Goal: Transaction & Acquisition: Purchase product/service

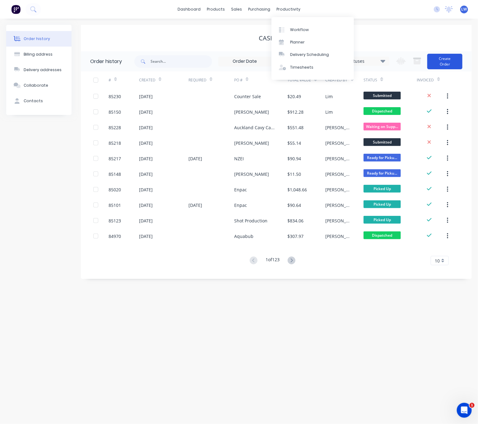
click at [453, 62] on button "Create Order" at bounding box center [444, 62] width 35 height 16
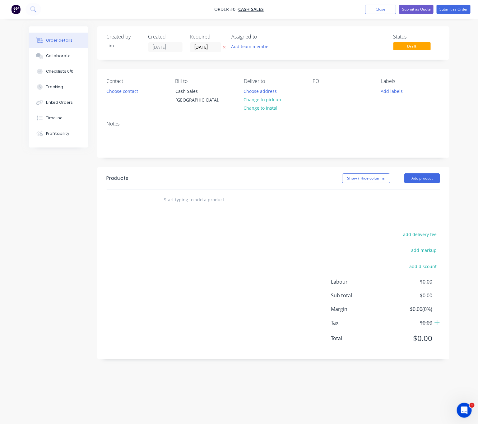
click at [224, 46] on icon "button" at bounding box center [224, 47] width 3 height 4
click at [126, 94] on button "Choose contact" at bounding box center [122, 91] width 38 height 8
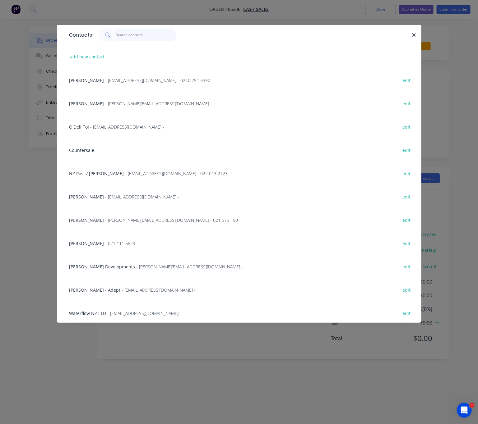
click at [129, 37] on input "text" at bounding box center [146, 35] width 61 height 12
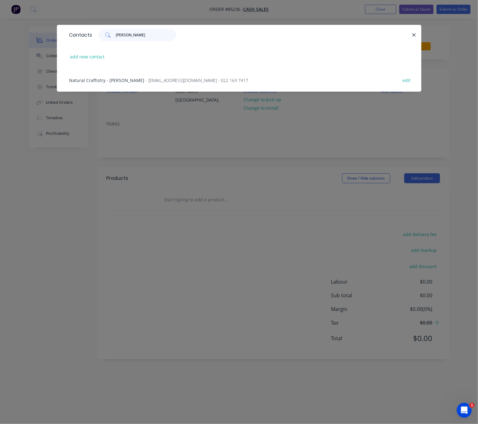
type input "janet"
click at [176, 84] on div "Natural Craftistry - Janet Walden - naturalcraftistry@gmail.com - 022 169 7417 …" at bounding box center [238, 79] width 345 height 23
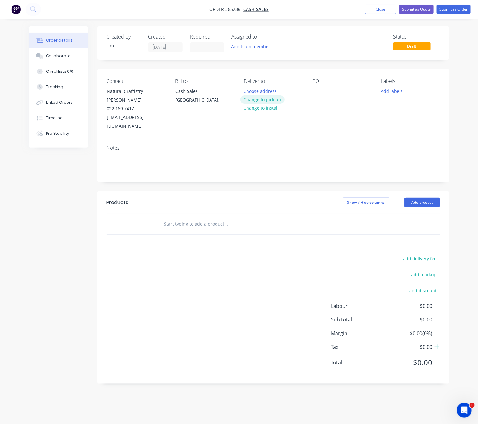
click at [266, 99] on button "Change to pick up" at bounding box center [262, 99] width 44 height 8
click at [322, 89] on div "PO" at bounding box center [341, 104] width 59 height 53
click at [313, 92] on div at bounding box center [317, 91] width 10 height 9
click at [61, 175] on div "Created by Lim Created 13/10/25 Required Assigned to Add team member Status Dra…" at bounding box center [239, 209] width 420 height 367
click at [388, 90] on button "Add labels" at bounding box center [391, 91] width 29 height 8
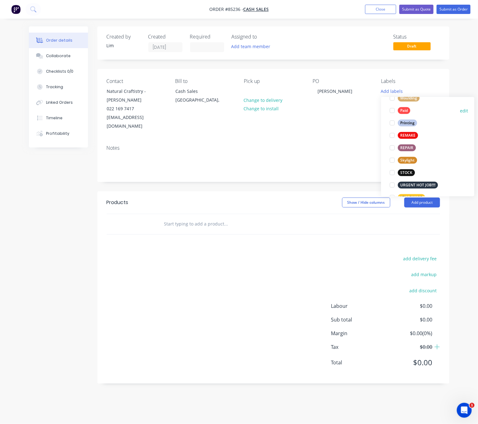
scroll to position [261, 0]
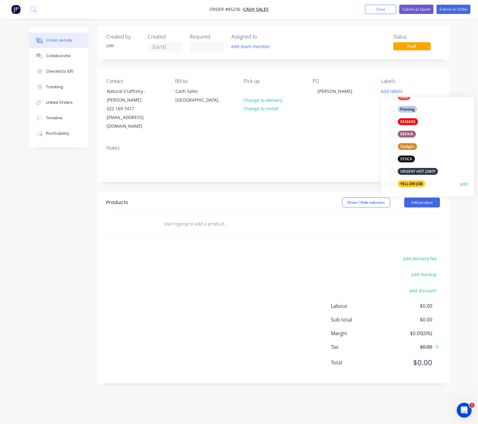
click at [418, 183] on div "YELLOW JOB" at bounding box center [411, 184] width 27 height 7
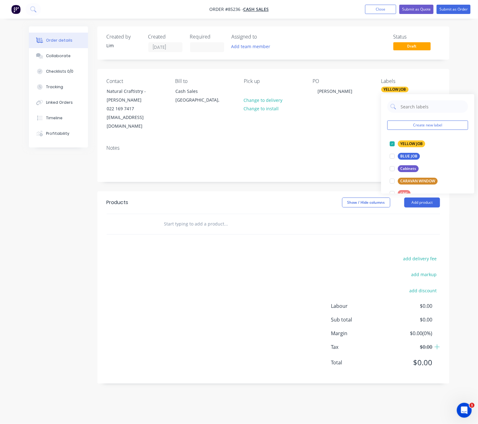
click at [109, 236] on div "Products Show / Hide columns Add product add delivery fee add markup add discou…" at bounding box center [273, 287] width 352 height 192
click at [178, 218] on input "text" at bounding box center [226, 224] width 124 height 12
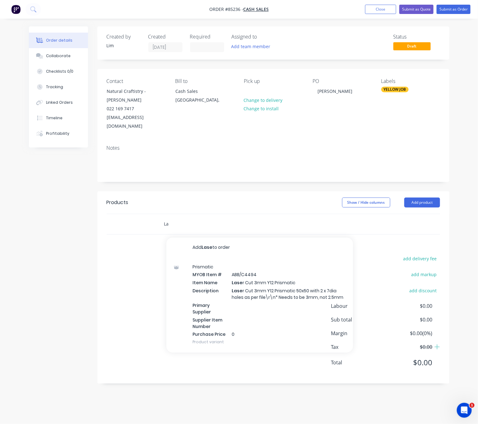
type input "L"
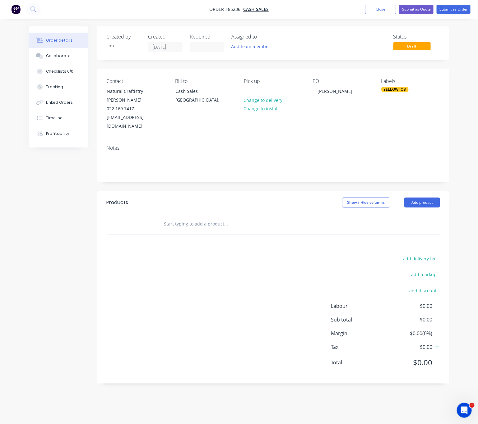
type input "4"
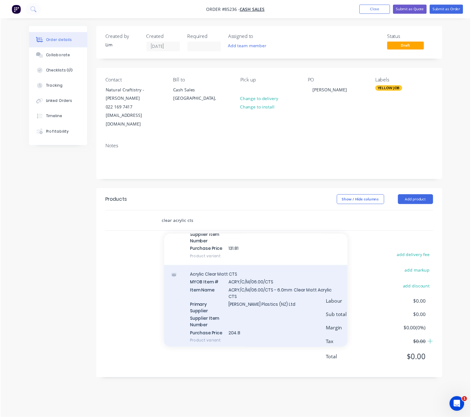
scroll to position [213, 0]
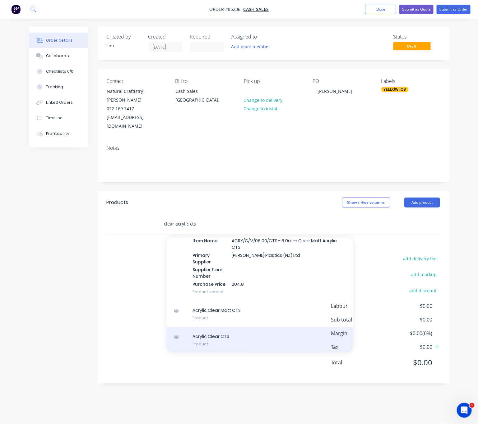
type input "clear acrylic cts"
click at [245, 337] on div "Acrylic Clear CTS Product" at bounding box center [259, 340] width 186 height 26
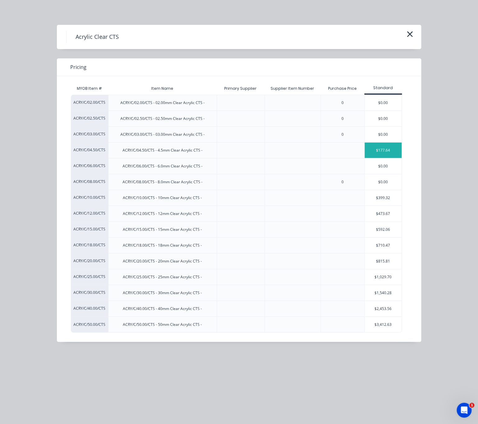
click at [397, 148] on div "$177.64" at bounding box center [382, 151] width 37 height 16
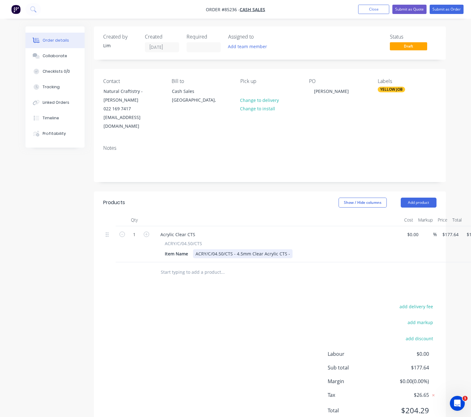
click at [234, 249] on div "ACRY/C/04.50/CTS - 4.5mm Clear Acrylic CTS -" at bounding box center [242, 253] width 99 height 9
click at [238, 249] on div "ACRY/C/04.50/CTS - 4.5mm Clear Acrylic CTS -" at bounding box center [242, 253] width 99 height 9
click at [236, 249] on div "ACRY/C/04.50/CTS - 4.5mm Clear Acrylic CTS -" at bounding box center [242, 253] width 99 height 9
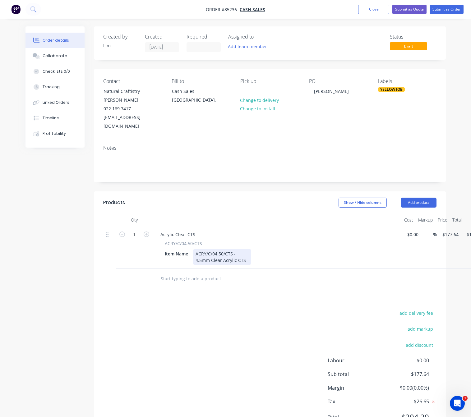
click at [242, 249] on div "ACRY/C/04.50/CTS - 4.5mm Clear Acrylic CTS -" at bounding box center [222, 257] width 58 height 16
click at [253, 253] on div "ACRY/C/04.50/CTS - CTS As Per File 4.5mm Clear Acrylic CTS -" at bounding box center [231, 257] width 77 height 16
click at [254, 252] on div "ACRY/C/04.50/CTS - CTS As Per File 4.5mm Clear Acrylic CTS -" at bounding box center [231, 257] width 77 height 16
click at [207, 325] on div "add delivery fee add markup add discount Labour $0.00 Sub total $177.64 Margin …" at bounding box center [269, 369] width 333 height 120
click at [272, 252] on div "ACRY/C/04.50/CTS - CTS As Per File 4.5mm Clear Acrylic CTS - File Size TBA" at bounding box center [235, 257] width 85 height 16
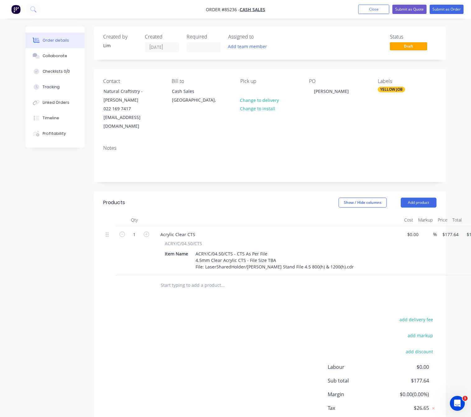
click at [272, 378] on div "add delivery fee add markup add discount Labour $0.00 Sub total $177.64 Margin …" at bounding box center [269, 375] width 333 height 120
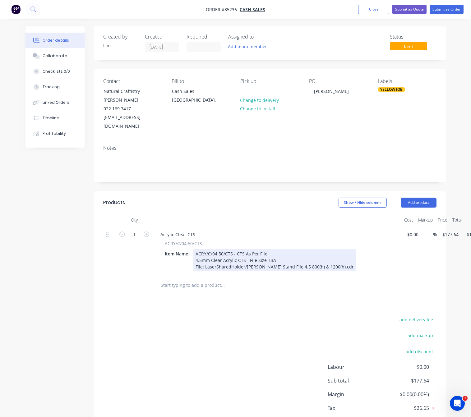
click at [266, 249] on div "ACRY/C/04.50/CTS - CTS As Per File 4.5mm Clear Acrylic CTS - File Size TBA File…" at bounding box center [274, 260] width 163 height 22
drag, startPoint x: 344, startPoint y: 260, endPoint x: 368, endPoint y: 265, distance: 24.7
click at [344, 259] on div "ACRY/C/04.50/CTS - CTS As Per File (800h) 4.5mm Clear Acrylic CTS - File Size T…" at bounding box center [274, 260] width 163 height 22
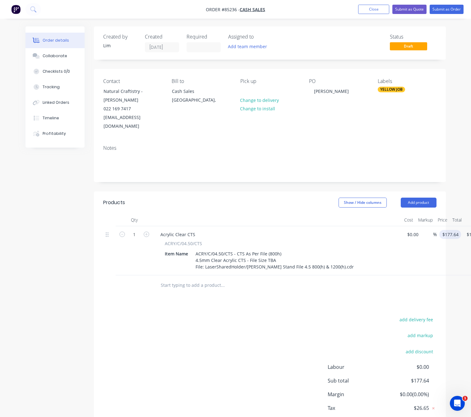
click at [451, 230] on input "$177.64" at bounding box center [450, 234] width 19 height 9
type input "$597.99"
click at [178, 373] on div "add delivery fee add markup add discount Labour $0.00 Sub total $597.99 Margin …" at bounding box center [269, 375] width 333 height 120
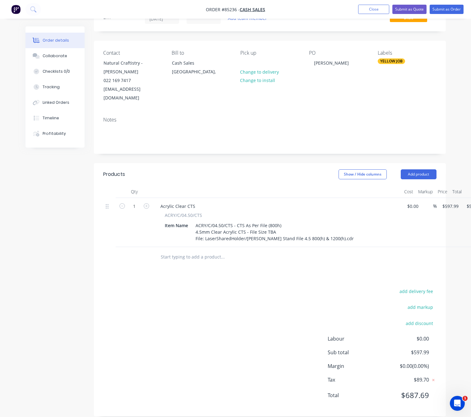
scroll to position [29, 0]
click at [197, 250] on input "text" at bounding box center [222, 256] width 124 height 12
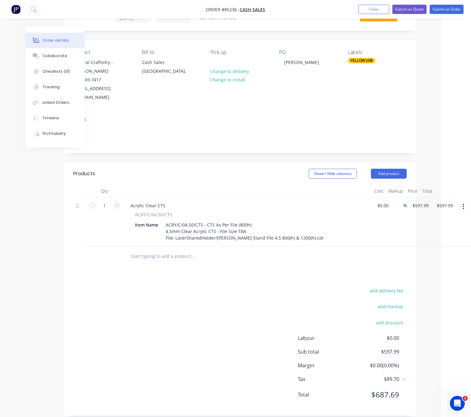
click at [465, 201] on button "button" at bounding box center [463, 206] width 15 height 11
click at [456, 231] on div "Duplicate" at bounding box center [441, 235] width 48 height 9
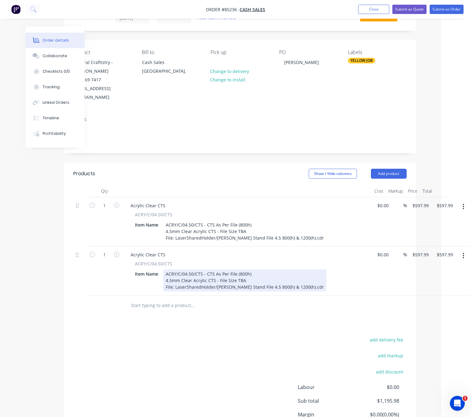
click at [244, 269] on div "ACRY/C/04.50/CTS - CTS As Per File (800h) 4.5mm Clear Acrylic CTS - File Size T…" at bounding box center [244, 280] width 163 height 22
drag, startPoint x: 312, startPoint y: 280, endPoint x: 320, endPoint y: 281, distance: 7.5
click at [312, 279] on div "ACRY/C/04.50/CTS - CTS As Per File (1200h) 4.5mm Clear Acrylic CTS - File Size …" at bounding box center [244, 280] width 163 height 22
click at [252, 269] on div "ACRY/C/04.50/CTS - CTS As Per File (1200h) 4.5mm Clear Acrylic CTS - File Size …" at bounding box center [244, 280] width 163 height 22
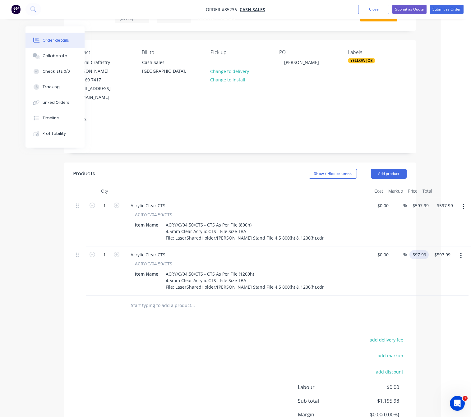
click at [423, 250] on input "597.99" at bounding box center [420, 254] width 17 height 9
type input "$687.68"
click at [240, 308] on div "Products Show / Hide columns Add product Qty Cost Markup Price Total 1 Acrylic …" at bounding box center [240, 313] width 352 height 302
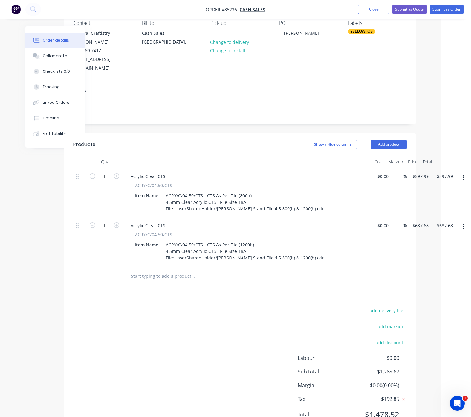
scroll to position [78, 30]
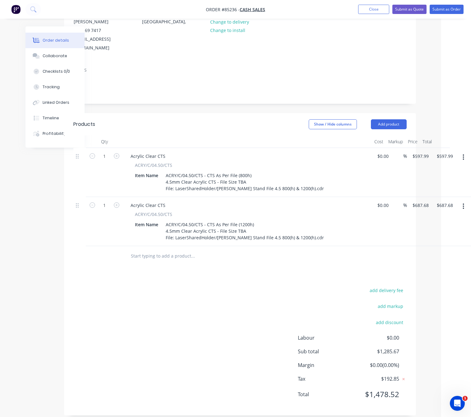
click at [163, 250] on input "text" at bounding box center [192, 256] width 124 height 12
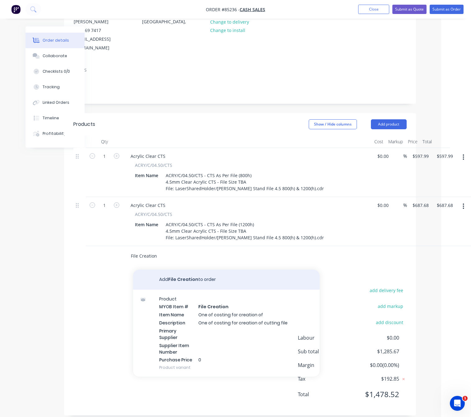
type input "File Creation"
click at [186, 275] on button "Add File Creation to order" at bounding box center [226, 280] width 186 height 20
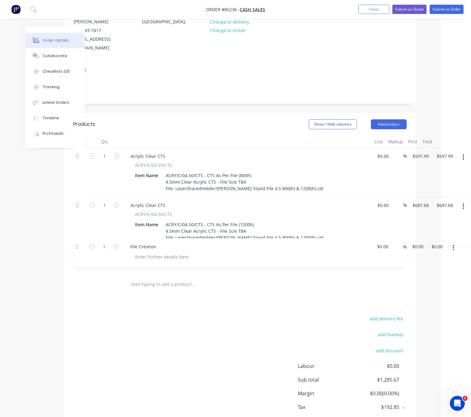
scroll to position [78, 29]
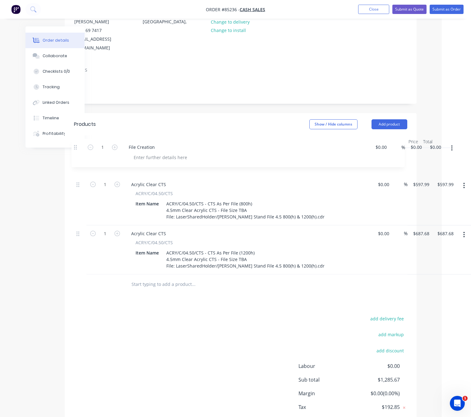
drag, startPoint x: 83, startPoint y: 244, endPoint x: 78, endPoint y: 148, distance: 96.2
click at [78, 148] on div "1 Acrylic Clear CTS ACRY/C/04.50/CTS Item Name ACRY/C/04.50/CTS - CTS As Per Fi…" at bounding box center [240, 211] width 333 height 126
click at [172, 162] on div at bounding box center [162, 166] width 63 height 9
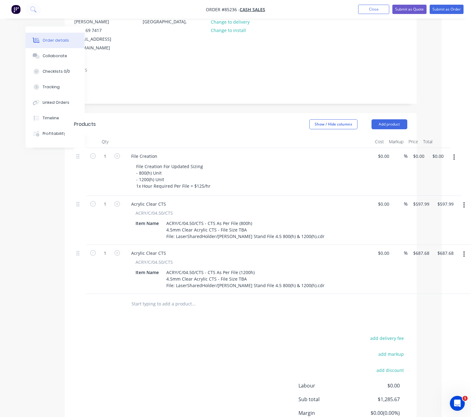
click at [94, 334] on div "add delivery fee add markup add discount Labour $0.00 Sub total $1,285.67 Margi…" at bounding box center [240, 394] width 333 height 120
click at [407, 148] on div "1 File Creation File Creation For Updated Sizing - 800(h) Unit - 1200(h) Unit 1…" at bounding box center [240, 172] width 333 height 48
type input "$125.00"
click at [188, 384] on div "add delivery fee add markup add discount Labour $0.00 Sub total $1,285.67 Margi…" at bounding box center [240, 394] width 333 height 120
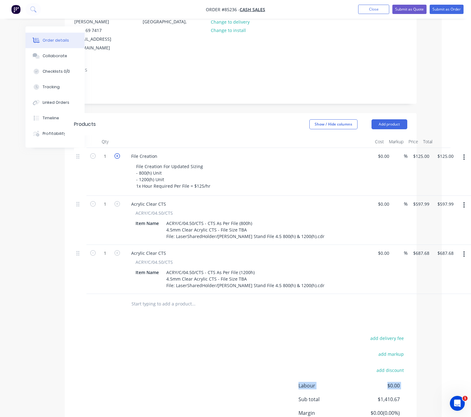
click at [117, 153] on icon "button" at bounding box center [117, 156] width 6 height 6
type input "2"
type input "$250.00"
click at [123, 334] on div "add delivery fee add markup add discount Labour $0.00 Sub total $1,535.67 Margi…" at bounding box center [240, 394] width 333 height 120
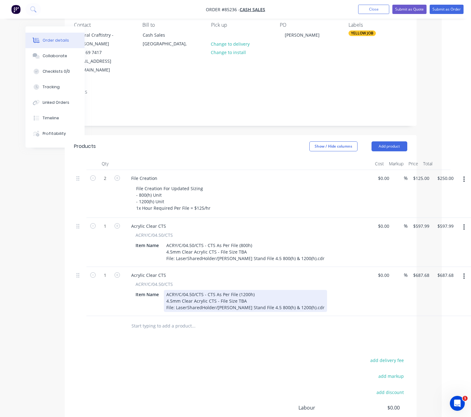
scroll to position [0, 29]
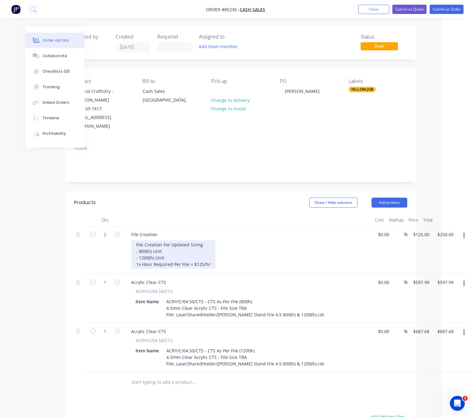
click at [211, 253] on div "File Creation For Updated Sizing - 800(h) Unit - 1200(h) Unit 1x Hour Required …" at bounding box center [173, 254] width 84 height 29
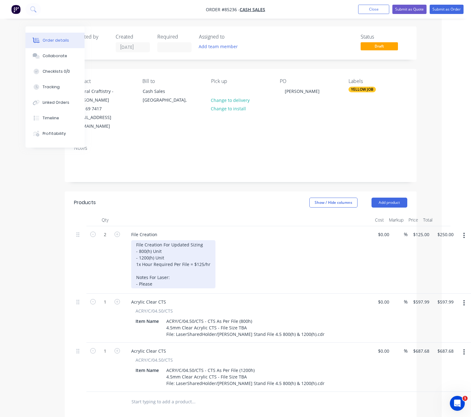
click at [160, 276] on div "File Creation For Updated Sizing - 800(h) Unit - 1200(h) Unit 1x Hour Required …" at bounding box center [173, 264] width 84 height 48
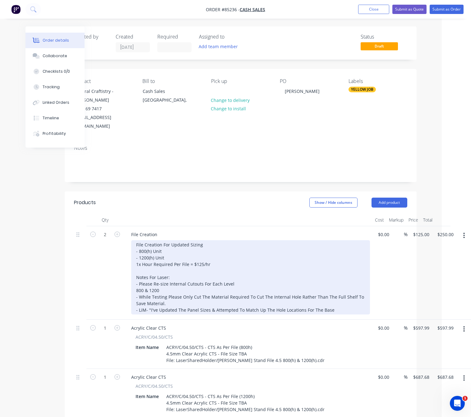
click at [148, 301] on div "File Creation For Updated Sizing - 800(h) Unit - 1200(h) Unit 1x Hour Required …" at bounding box center [250, 277] width 239 height 74
click at [150, 301] on div "File Creation For Updated Sizing - 800(h) Unit - 1200(h) Unit 1x Hour Required …" at bounding box center [250, 277] width 239 height 74
drag, startPoint x: 149, startPoint y: 301, endPoint x: 139, endPoint y: 302, distance: 9.7
click at [139, 302] on div "File Creation For Updated Sizing - 800(h) Unit - 1200(h) Unit 1x Hour Required …" at bounding box center [250, 277] width 239 height 74
drag, startPoint x: 149, startPoint y: 303, endPoint x: 138, endPoint y: 303, distance: 11.2
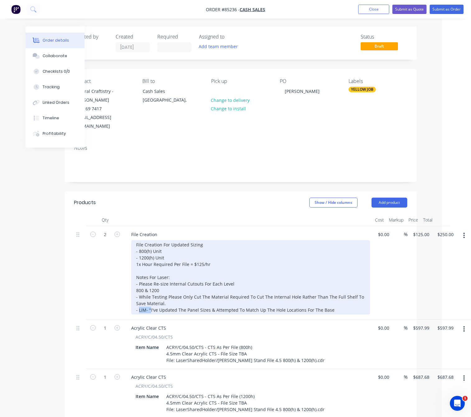
click at [138, 303] on div "File Creation For Updated Sizing - 800(h) Unit - 1200(h) Unit 1x Hour Required …" at bounding box center [250, 277] width 239 height 74
click at [344, 299] on div "File Creation For Updated Sizing - 800(h) Unit - 1200(h) Unit 1x Hour Required …" at bounding box center [250, 277] width 239 height 74
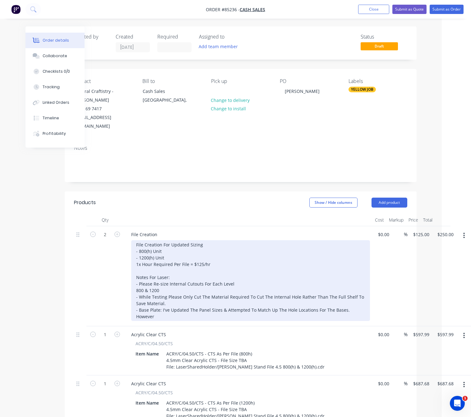
click at [344, 302] on div "File Creation For Updated Sizing - 800(h) Unit - 1200(h) Unit 1x Hour Required …" at bounding box center [250, 280] width 239 height 81
click at [242, 303] on div "File Creation For Updated Sizing - 800(h) Unit - 1200(h) Unit 1x Hour Required …" at bounding box center [250, 280] width 239 height 81
click at [226, 304] on div "File Creation For Updated Sizing - 800(h) Unit - 1200(h) Unit 1x Hour Required …" at bounding box center [250, 280] width 239 height 81
click at [219, 308] on div "File Creation For Updated Sizing - 800(h) Unit - 1200(h) Unit 1x Hour Required …" at bounding box center [250, 280] width 239 height 81
click at [250, 308] on div "File Creation For Updated Sizing - 800(h) Unit - 1200(h) Unit 1x Hour Required …" at bounding box center [250, 280] width 239 height 81
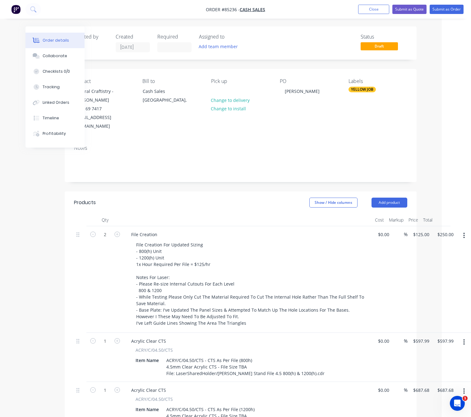
click at [33, 231] on div "Created by Lim Created 13/10/25 Required Assigned to Add team member Status Dra…" at bounding box center [206, 317] width 420 height 583
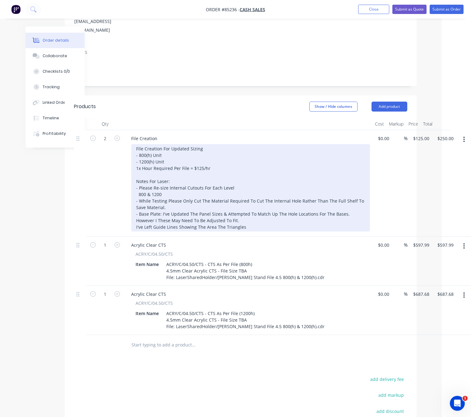
scroll to position [140, 29]
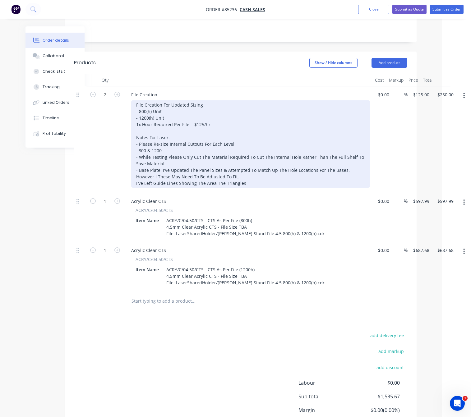
click at [254, 175] on div "File Creation For Updated Sizing - 800(h) Unit - 1200(h) Unit 1x Hour Required …" at bounding box center [250, 143] width 239 height 87
click at [135, 176] on div "File Creation For Updated Sizing - 800(h) Unit - 1200(h) Unit 1x Hour Required …" at bounding box center [250, 143] width 239 height 87
click at [319, 174] on div "File Creation For Updated Sizing - 800(h) Unit - 1200(h) Unit 1x Hour Required …" at bounding box center [250, 143] width 239 height 87
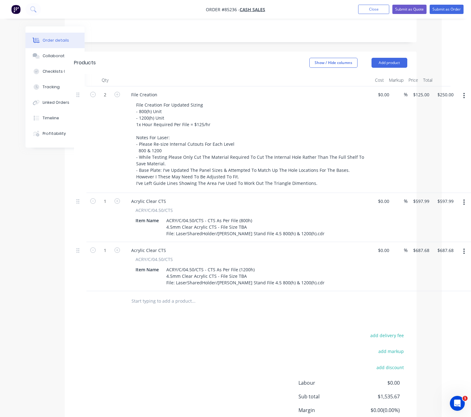
click at [207, 308] on div "Products Show / Hide columns Add product Qty Cost Markup Price Total 2 File Cre…" at bounding box center [241, 256] width 352 height 409
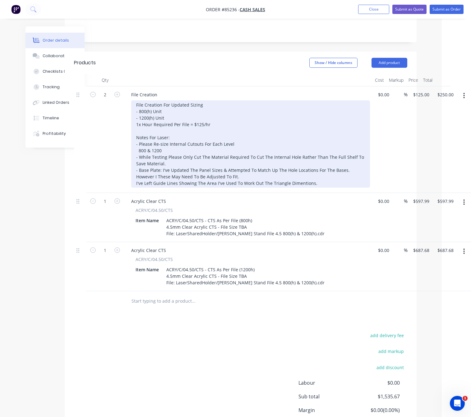
click at [327, 175] on div "File Creation For Updated Sizing - 800(h) Unit - 1200(h) Unit 1x Hour Required …" at bounding box center [250, 143] width 239 height 87
click at [175, 157] on div "File Creation For Updated Sizing - 800(h) Unit - 1200(h) Unit 1x Hour Required …" at bounding box center [250, 143] width 239 height 87
drag, startPoint x: 167, startPoint y: 154, endPoint x: 171, endPoint y: 155, distance: 3.5
click at [167, 154] on div "File Creation For Updated Sizing - 800(h) Unit - 1200(h) Unit 1x Hour Required …" at bounding box center [250, 143] width 239 height 87
drag, startPoint x: 229, startPoint y: 152, endPoint x: 231, endPoint y: 159, distance: 7.8
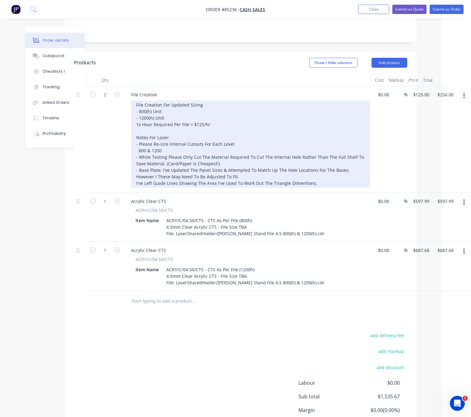
click at [229, 151] on div "File Creation For Updated Sizing - 800(h) Unit - 1200(h) Unit 1x Hour Required …" at bounding box center [250, 143] width 239 height 87
click at [232, 161] on div "File Creation For Updated Sizing - 800(h) Unit - 1200(h) Unit 1x Hour Required …" at bounding box center [250, 143] width 239 height 87
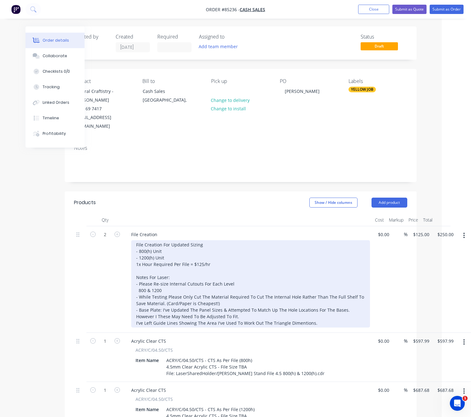
scroll to position [0, 0]
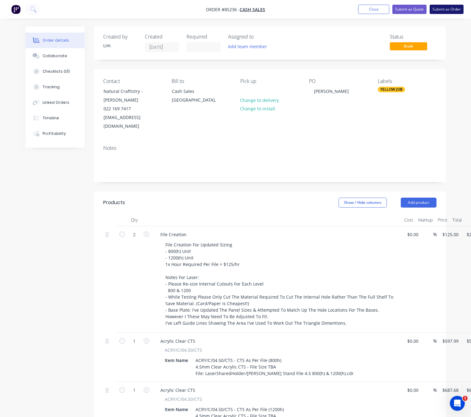
click at [457, 7] on button "Submit as Order" at bounding box center [446, 9] width 34 height 9
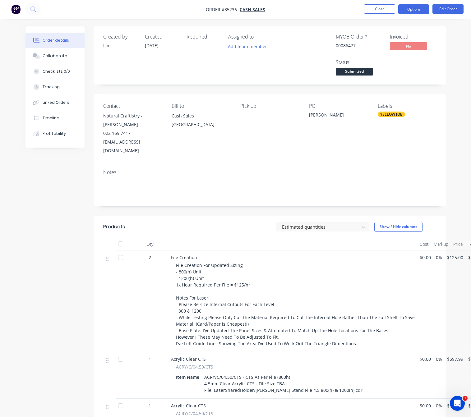
click at [413, 11] on button "Options" at bounding box center [413, 9] width 31 height 10
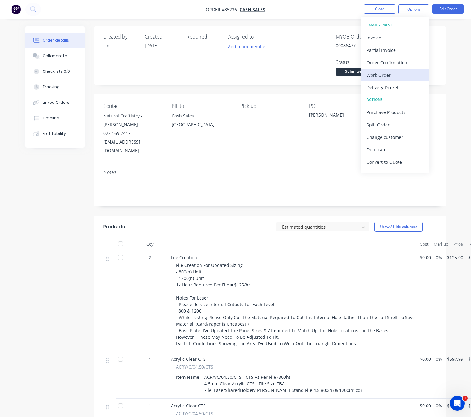
click at [396, 76] on div "Work Order" at bounding box center [394, 75] width 57 height 9
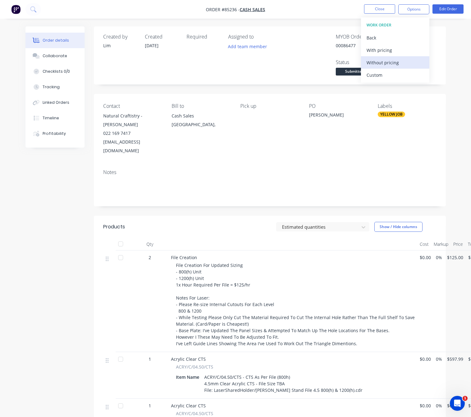
click at [397, 66] on div "Without pricing" at bounding box center [394, 62] width 57 height 9
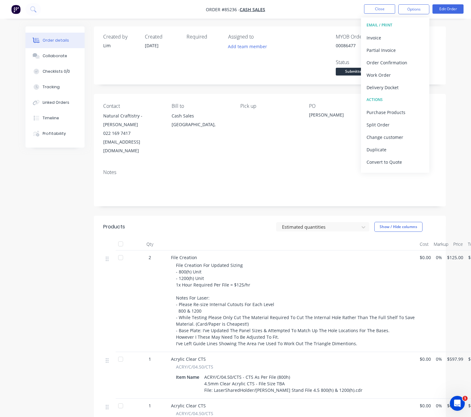
click at [56, 223] on div "Created by Lim Created 13/10/25 Required Assigned to Add team member MYOB Order…" at bounding box center [235, 290] width 420 height 529
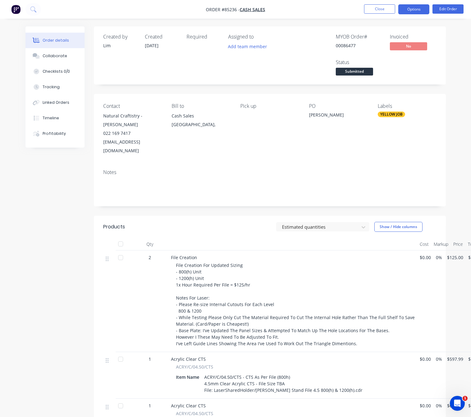
click at [419, 7] on button "Options" at bounding box center [413, 9] width 31 height 10
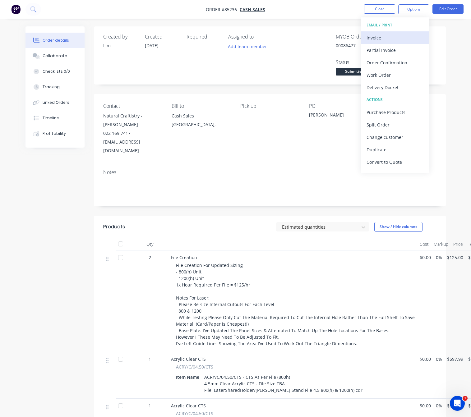
click at [403, 38] on div "Invoice" at bounding box center [394, 37] width 57 height 9
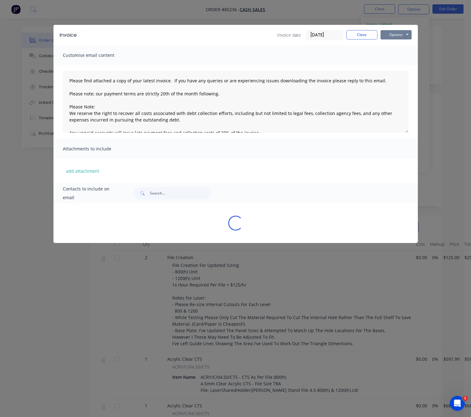
click at [402, 37] on button "Options" at bounding box center [395, 34] width 31 height 9
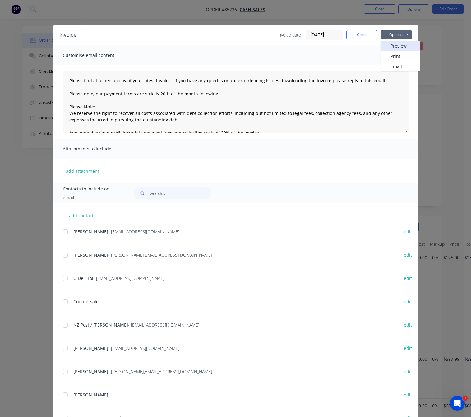
click at [405, 41] on button "Preview" at bounding box center [400, 46] width 40 height 10
click at [365, 34] on button "Close" at bounding box center [361, 34] width 31 height 9
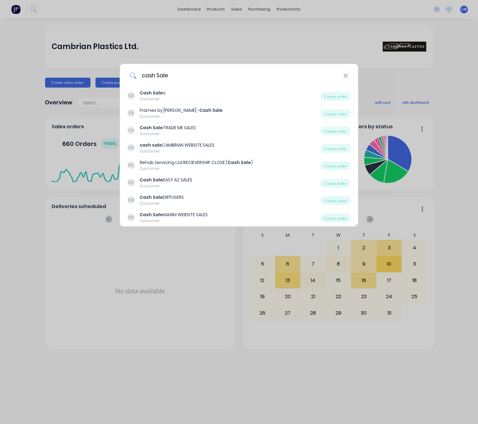
type input "cash Sale"
click at [349, 75] on div "cash Sale" at bounding box center [239, 75] width 238 height 23
drag, startPoint x: 348, startPoint y: 75, endPoint x: 158, endPoint y: 213, distance: 234.3
click at [348, 75] on icon at bounding box center [345, 75] width 5 height 7
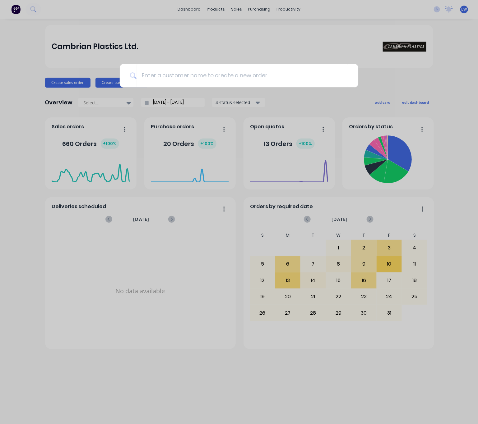
click at [35, 172] on div at bounding box center [239, 212] width 478 height 424
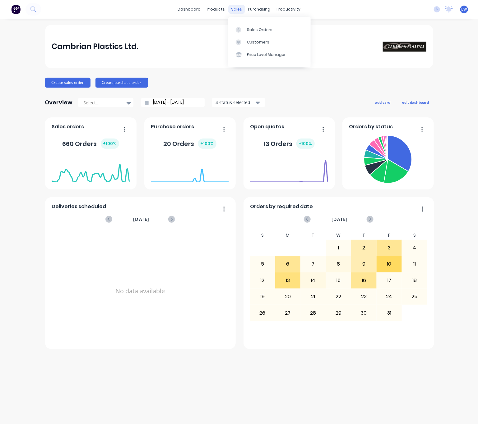
click at [234, 7] on div "sales" at bounding box center [236, 9] width 17 height 9
click at [254, 27] on div "Sales Orders" at bounding box center [259, 30] width 25 height 6
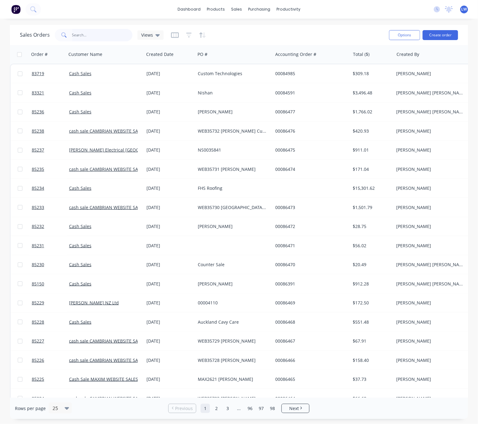
click at [101, 34] on input "text" at bounding box center [102, 35] width 61 height 12
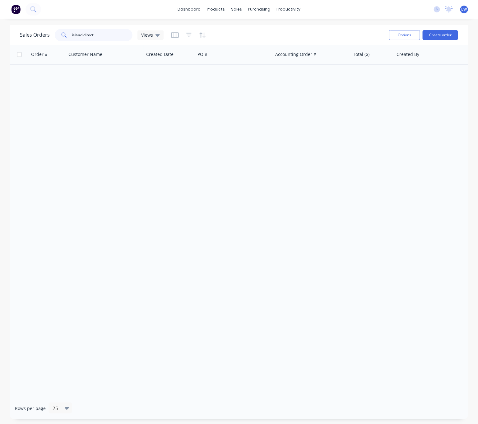
type input "island direct"
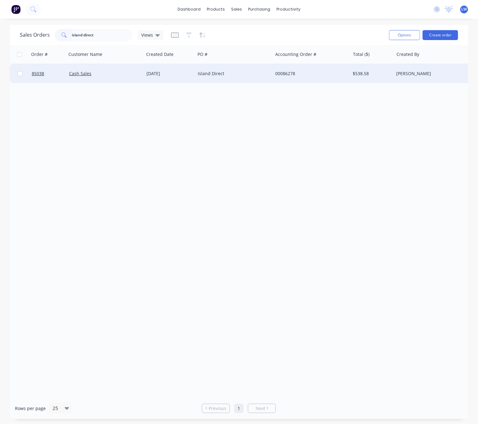
click at [219, 72] on div "Island Direct" at bounding box center [232, 74] width 69 height 6
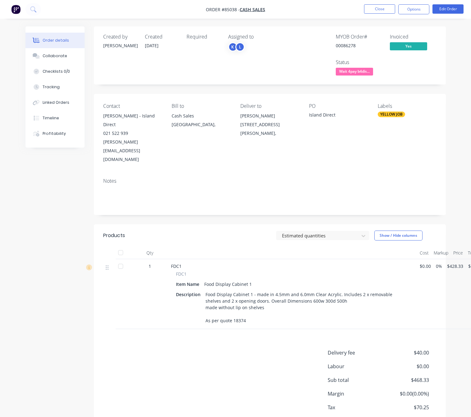
click at [48, 252] on div "Created by Jess Created 02/10/25 Required Assigned to K L MYOB Order # 00086278…" at bounding box center [235, 239] width 420 height 427
drag, startPoint x: 455, startPoint y: 0, endPoint x: 455, endPoint y: 7, distance: 6.5
click at [455, 0] on html "Order #85038 - Cash Sales Close Options Edit Order Order details Collaborate Ch…" at bounding box center [235, 226] width 471 height 453
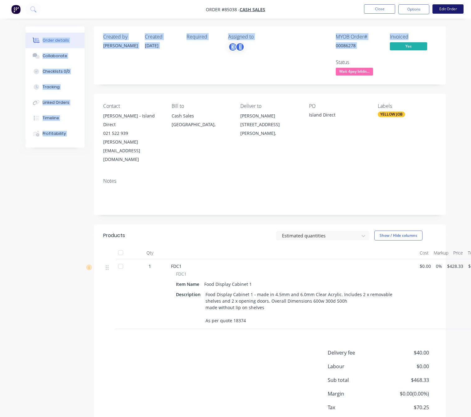
click at [455, 7] on button "Edit Order" at bounding box center [447, 8] width 31 height 9
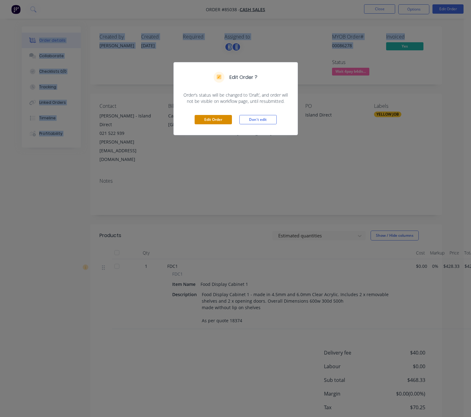
click at [214, 124] on button "Edit Order" at bounding box center [212, 119] width 37 height 9
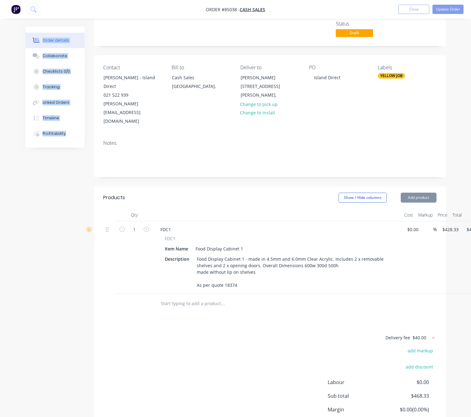
scroll to position [75, 0]
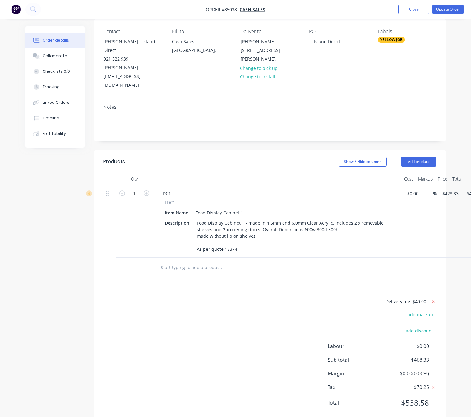
click at [433, 299] on icon at bounding box center [433, 302] width 6 height 6
click at [229, 275] on div "Products Show / Hide columns Add product Qty Cost Markup Price Total 1 FDC1 FDC…" at bounding box center [270, 288] width 352 height 276
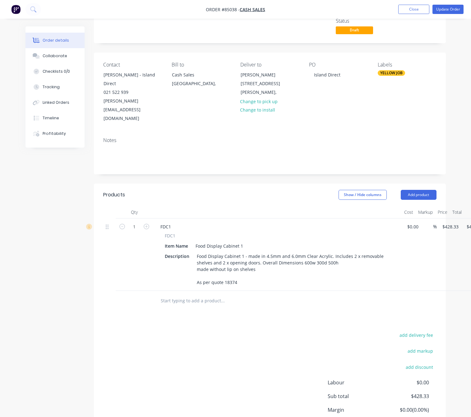
scroll to position [0, 0]
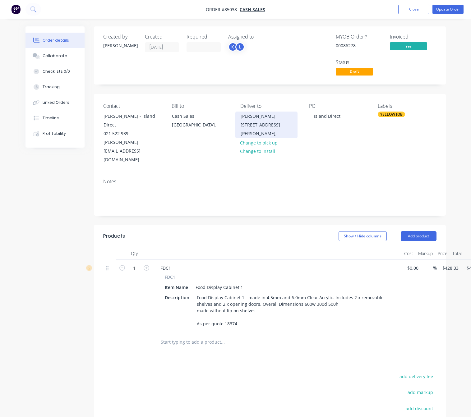
click at [263, 116] on div "Charlotte Todd 35 Millais Road" at bounding box center [266, 120] width 52 height 17
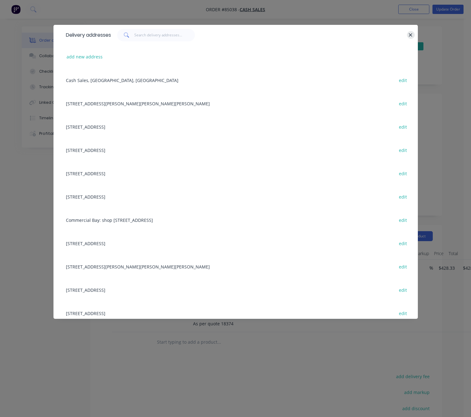
click at [412, 37] on button "button" at bounding box center [411, 35] width 8 height 8
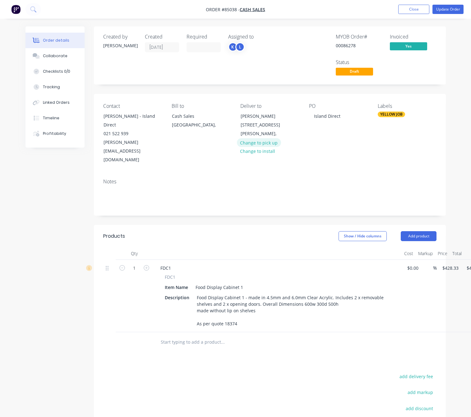
drag, startPoint x: 276, startPoint y: 142, endPoint x: 246, endPoint y: 182, distance: 49.8
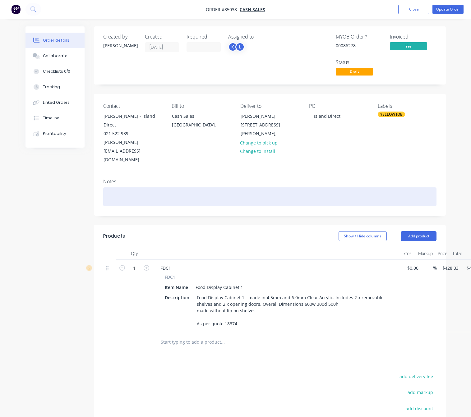
click at [275, 142] on button "Change to pick up" at bounding box center [259, 142] width 44 height 8
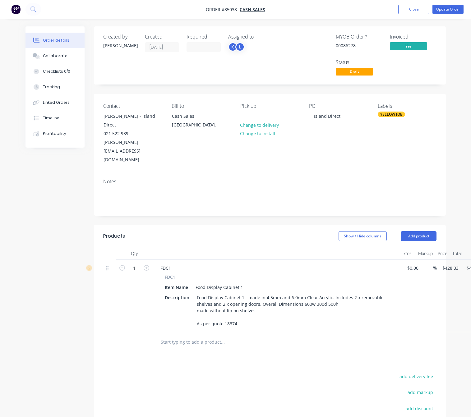
click at [23, 305] on div "Order details Collaborate Checklists 0/0 Tracking Linked Orders Timeline Profit…" at bounding box center [235, 268] width 432 height 484
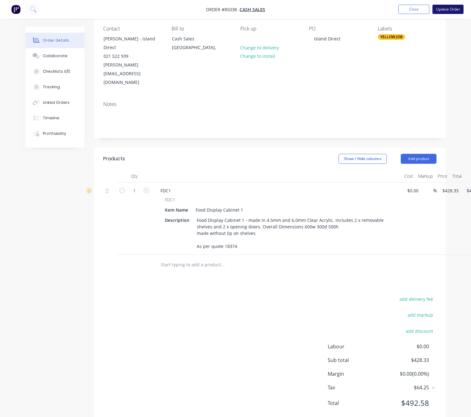
click at [445, 10] on button "Update Order" at bounding box center [447, 9] width 31 height 9
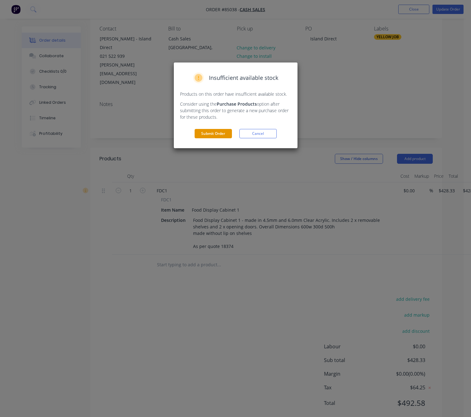
click at [219, 135] on button "Submit Order" at bounding box center [212, 133] width 37 height 9
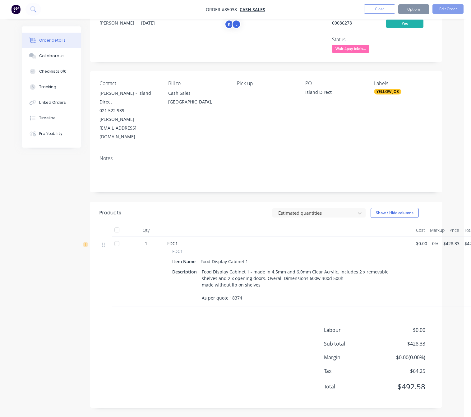
scroll to position [0, 0]
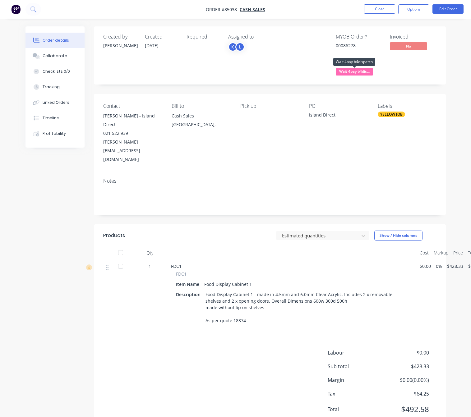
click at [362, 71] on span "Wait 4pay b4dis..." at bounding box center [354, 72] width 37 height 8
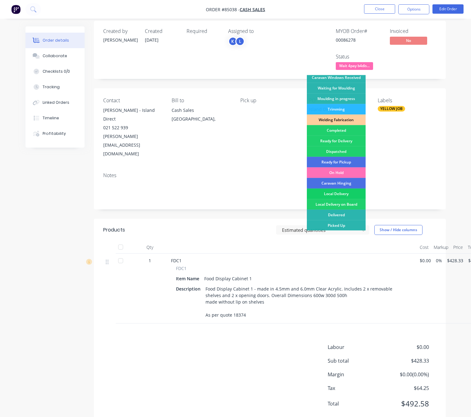
scroll to position [7, 0]
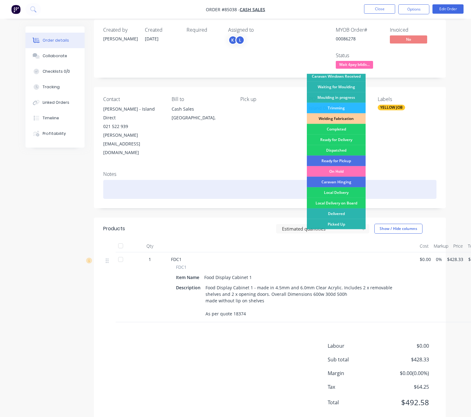
click at [351, 160] on div "Ready for Pickup" at bounding box center [336, 161] width 59 height 11
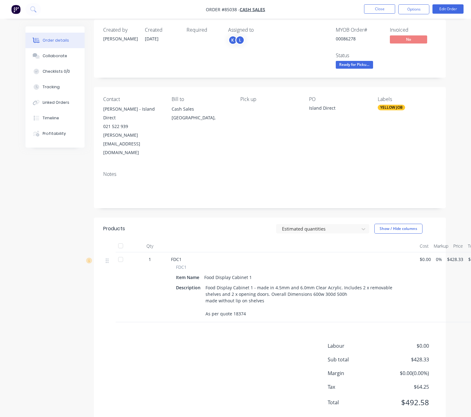
click at [71, 246] on div "Created by Jess Created 02/10/25 Required Assigned to K L MYOB Order # 00086278…" at bounding box center [235, 226] width 420 height 413
click at [403, 7] on button "Options" at bounding box center [413, 9] width 31 height 10
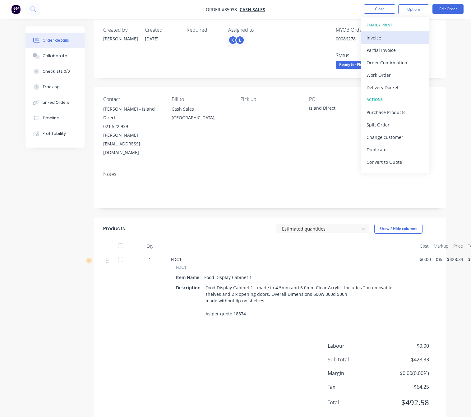
click at [402, 37] on div "Invoice" at bounding box center [394, 37] width 57 height 9
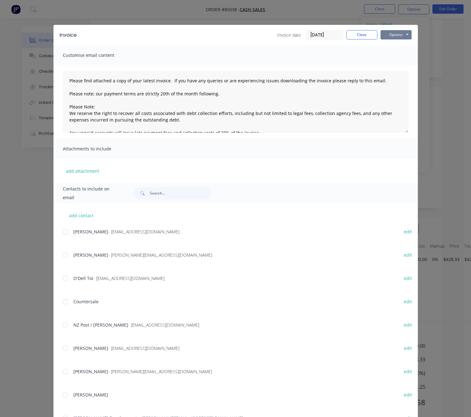
click at [406, 34] on button "Options" at bounding box center [395, 34] width 31 height 9
click at [405, 45] on button "Preview" at bounding box center [400, 46] width 40 height 10
click at [359, 36] on button "Close" at bounding box center [361, 34] width 31 height 9
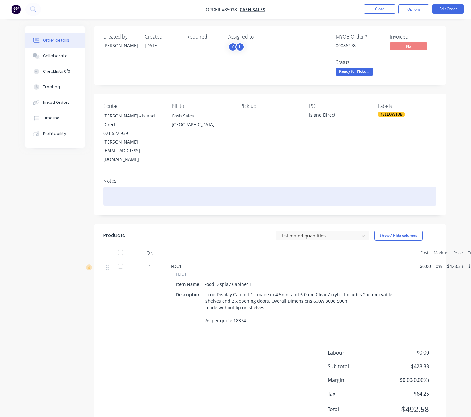
click at [149, 187] on div at bounding box center [269, 196] width 333 height 19
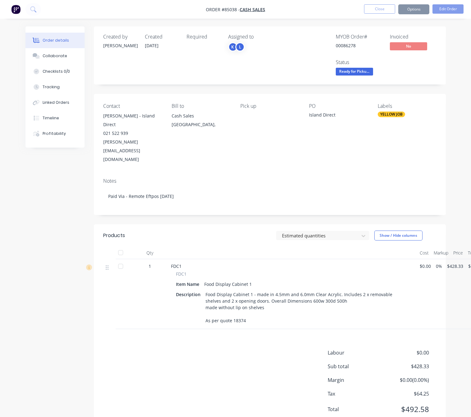
drag, startPoint x: 68, startPoint y: 239, endPoint x: 78, endPoint y: 238, distance: 10.0
click at [68, 235] on div "Created by Jess Created 02/10/25 Required Assigned to K L MYOB Order # 00086278…" at bounding box center [235, 232] width 420 height 413
drag, startPoint x: 45, startPoint y: 324, endPoint x: 42, endPoint y: 313, distance: 10.9
click at [43, 322] on div "Created by Jess Created 02/10/25 Required Assigned to K L MYOB Order # 00086278…" at bounding box center [235, 232] width 420 height 413
click at [20, 215] on div "Order details Collaborate Checklists 0/0 Tracking Linked Orders Timeline Profit…" at bounding box center [235, 232] width 432 height 413
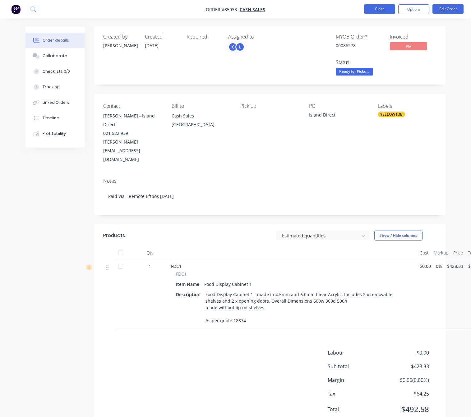
click at [387, 11] on button "Close" at bounding box center [379, 8] width 31 height 9
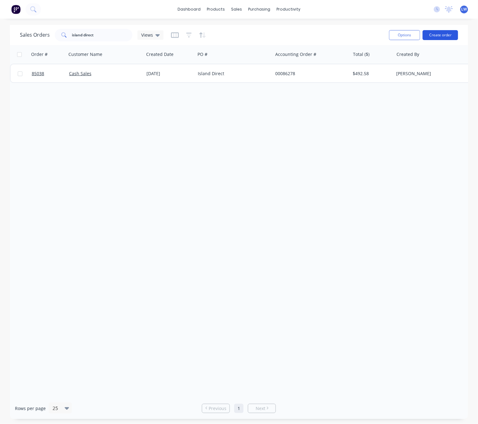
click at [446, 34] on button "Create order" at bounding box center [439, 35] width 35 height 10
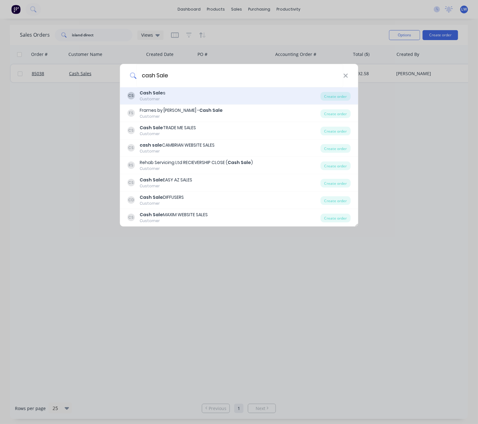
type input "cash Sale"
click at [209, 94] on div "CS Cash Sale s Customer" at bounding box center [223, 96] width 193 height 12
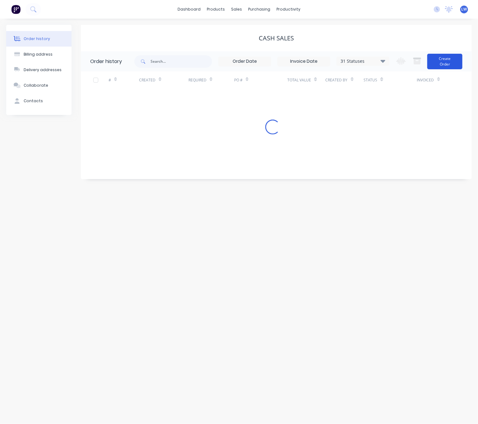
click at [451, 62] on button "Create Order" at bounding box center [444, 62] width 35 height 16
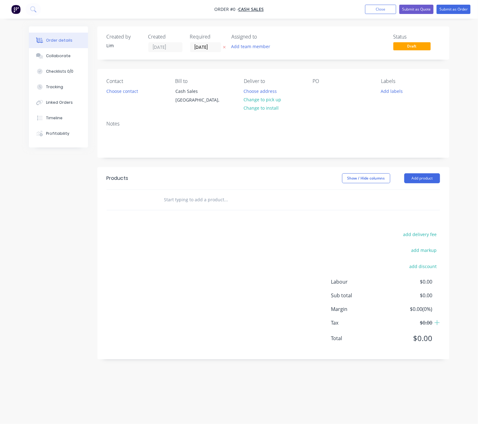
click at [223, 48] on icon "button" at bounding box center [224, 47] width 3 height 4
click at [110, 91] on button "Choose contact" at bounding box center [122, 91] width 38 height 8
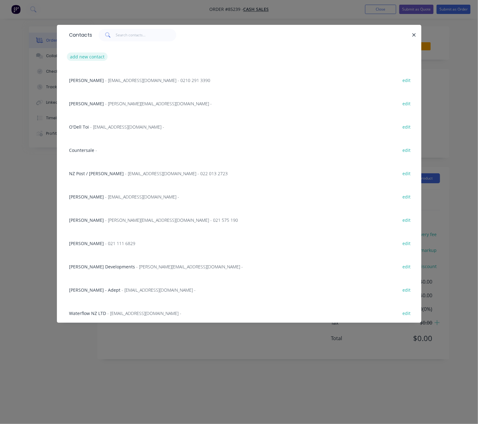
click at [94, 56] on button "add new contact" at bounding box center [87, 57] width 41 height 8
select select "NZ"
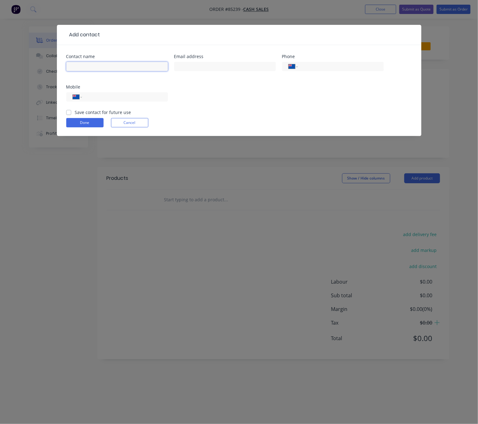
click at [100, 64] on input "text" at bounding box center [117, 66] width 102 height 9
click at [135, 124] on button "Cancel" at bounding box center [129, 122] width 37 height 9
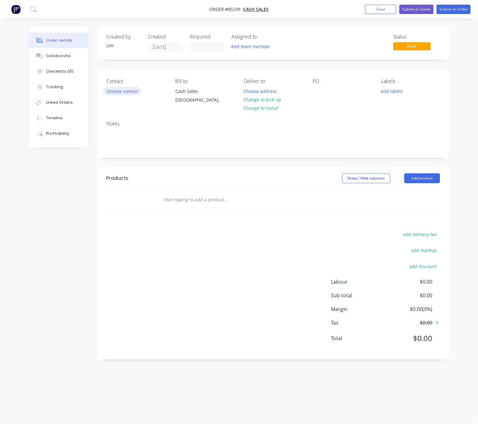
click at [123, 94] on button "Choose contact" at bounding box center [122, 91] width 38 height 8
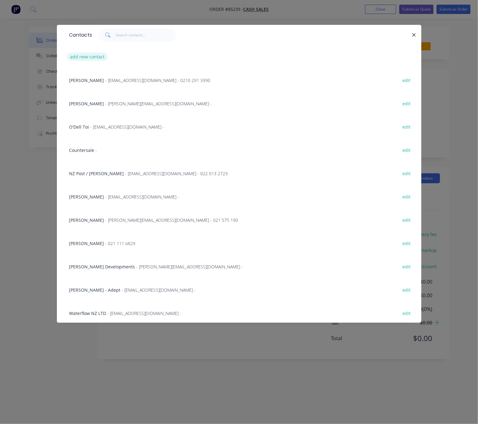
click at [89, 54] on button "add new contact" at bounding box center [87, 57] width 41 height 8
select select "NZ"
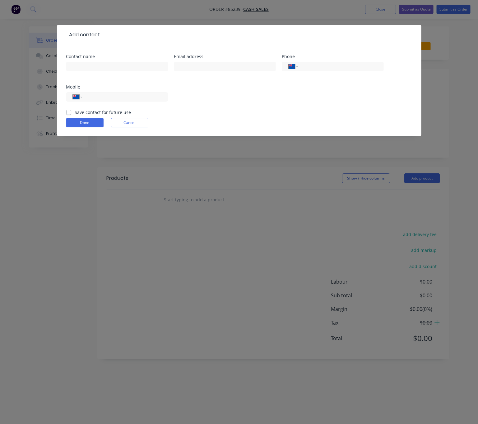
click at [92, 60] on div at bounding box center [117, 69] width 102 height 18
click at [94, 63] on input "text" at bounding box center [117, 66] width 102 height 9
type input "Mike Everson"
click at [213, 59] on div "Email address" at bounding box center [225, 56] width 102 height 4
click at [216, 64] on input "text" at bounding box center [225, 66] width 102 height 9
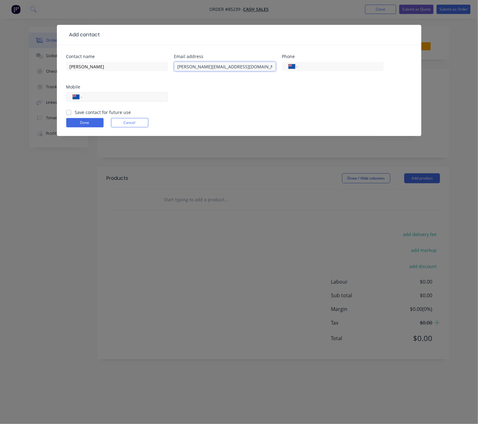
type input "mike.everson777@gmail.com"
click at [111, 94] on input "tel" at bounding box center [123, 97] width 75 height 7
type input "021 958 938"
click at [75, 112] on label "Save contact for future use" at bounding box center [103, 112] width 56 height 7
click at [70, 112] on input "Save contact for future use" at bounding box center [68, 112] width 5 height 6
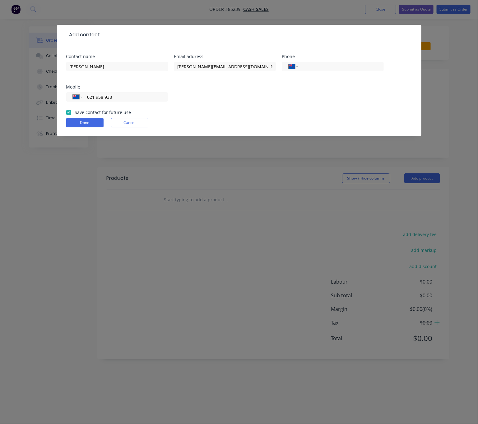
checkbox input "true"
click at [80, 122] on button "Done" at bounding box center [84, 122] width 37 height 9
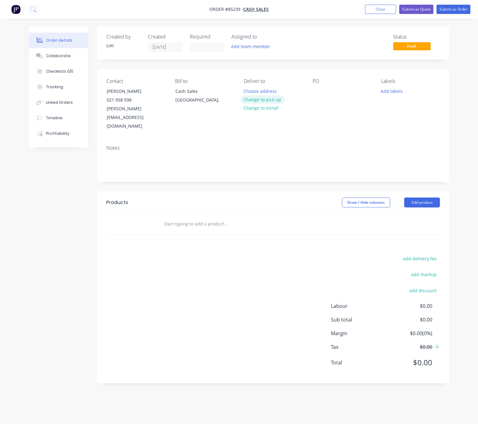
click at [277, 102] on button "Change to pick up" at bounding box center [262, 99] width 44 height 8
click at [315, 93] on div at bounding box center [317, 91] width 10 height 9
click at [395, 92] on button "Add labels" at bounding box center [391, 91] width 29 height 8
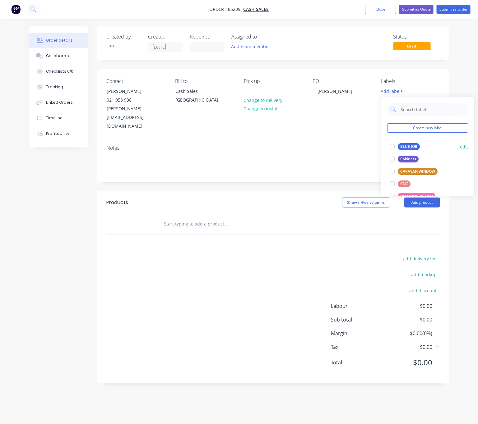
click at [410, 146] on div "BLUE JOB" at bounding box center [409, 146] width 22 height 7
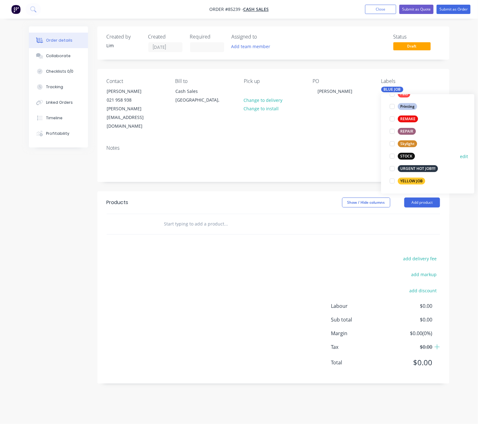
click at [407, 158] on div "STOCK" at bounding box center [406, 156] width 17 height 7
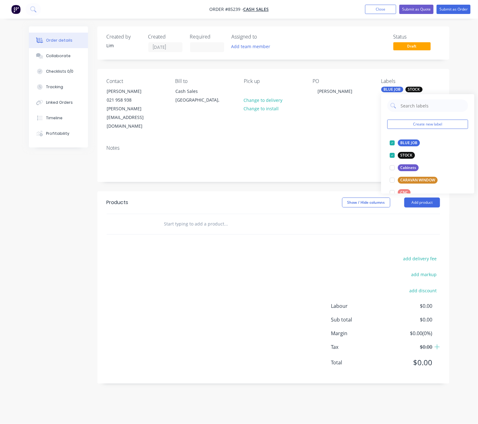
click at [294, 267] on div "add delivery fee add markup add discount Labour $0.00 Sub total $0.00 Margin $0…" at bounding box center [273, 314] width 333 height 120
click at [201, 218] on input "text" at bounding box center [226, 224] width 124 height 12
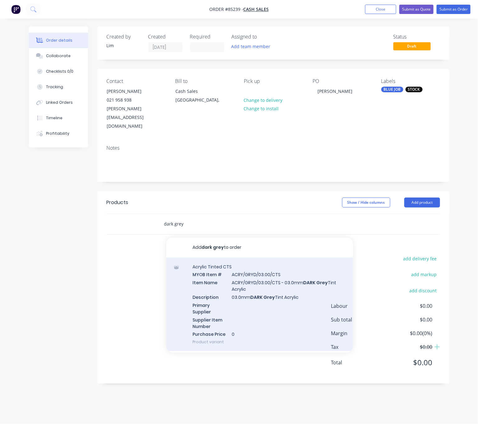
type input "dark grey"
click at [299, 300] on div "Acrylic Tinted CTS MYOB Item # ACRY/GRYD/03.00/CTS Item Name ACRY/GRYD/03.00/CT…" at bounding box center [259, 305] width 186 height 94
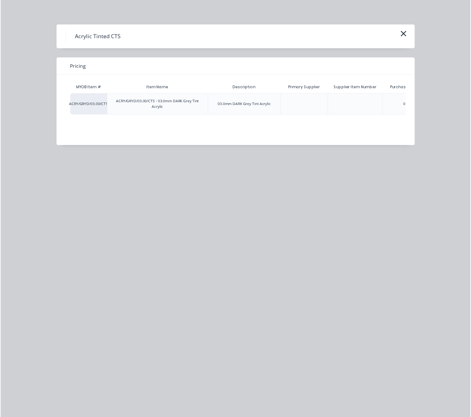
scroll to position [0, 52]
click at [395, 106] on div "$0.00" at bounding box center [395, 105] width 31 height 21
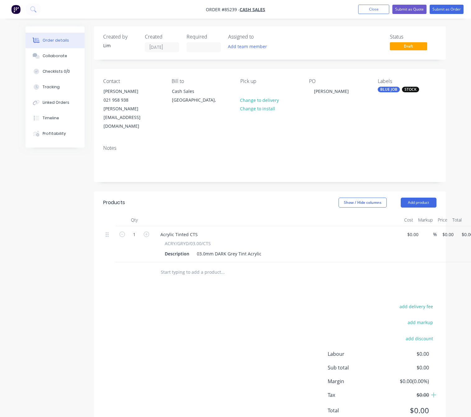
click at [202, 307] on div "add delivery fee add markup add discount Labour $0.00 Sub total $0.00 Margin $0…" at bounding box center [269, 362] width 333 height 120
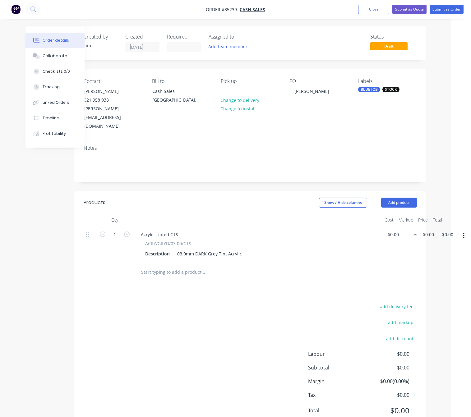
click at [164, 266] on input "text" at bounding box center [203, 272] width 124 height 12
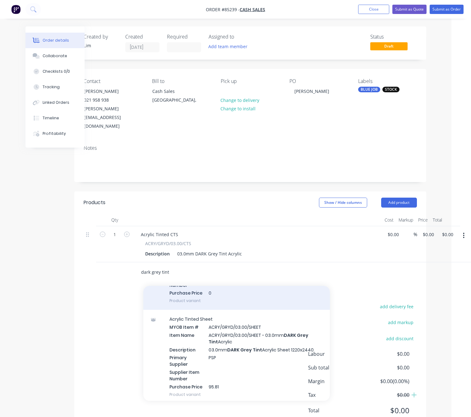
scroll to position [93, 0]
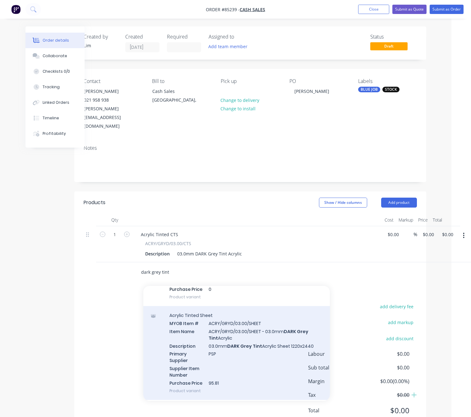
type input "dark grey tint"
click at [272, 338] on div "Acrylic Tinted Sheet MYOB Item # ACRY/GRYD/03.00/SHEET Item Name ACRY/GRYD/03.0…" at bounding box center [236, 353] width 186 height 94
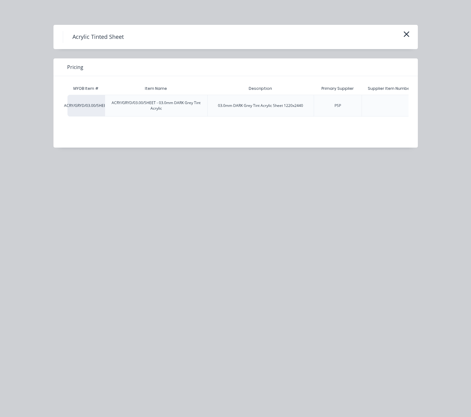
scroll to position [0, 89]
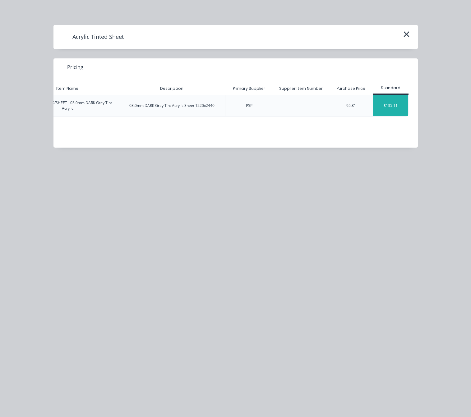
click at [394, 106] on div "$135.11" at bounding box center [390, 105] width 35 height 21
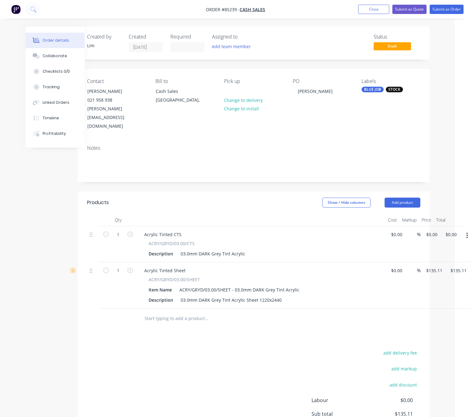
click at [464, 230] on button "button" at bounding box center [466, 235] width 15 height 11
drag, startPoint x: 438, startPoint y: 271, endPoint x: 451, endPoint y: 274, distance: 13.5
click at [438, 285] on div "Delete" at bounding box center [445, 289] width 48 height 9
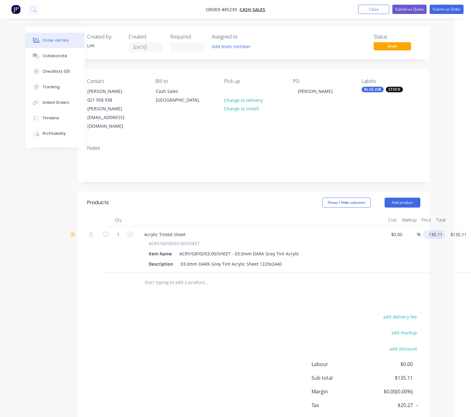
click at [436, 230] on input "135.11" at bounding box center [434, 234] width 19 height 9
type input "$151.64"
click at [275, 323] on div "add delivery fee add markup add discount Labour $0.00 Sub total $135.11 Margin …" at bounding box center [253, 373] width 333 height 120
click at [130, 231] on icon "button" at bounding box center [130, 234] width 6 height 6
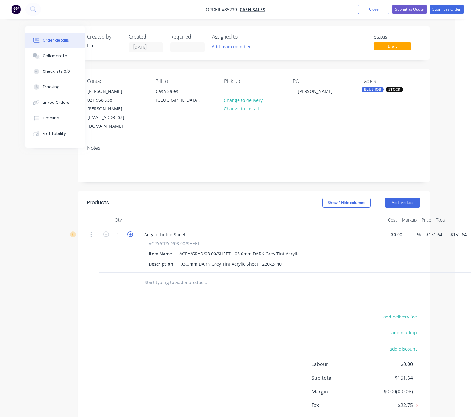
type input "2"
type input "$303.28"
click at [168, 313] on div "add delivery fee add markup add discount Labour $0.00 Sub total $303.28 Margin …" at bounding box center [253, 373] width 333 height 120
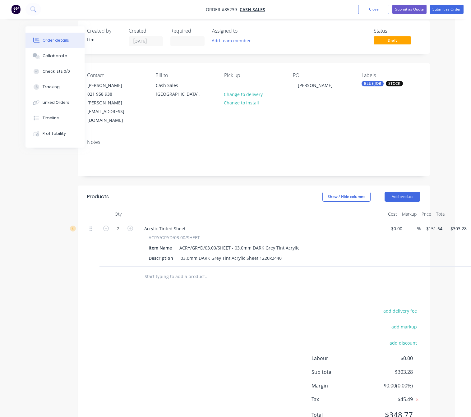
scroll to position [0, 16]
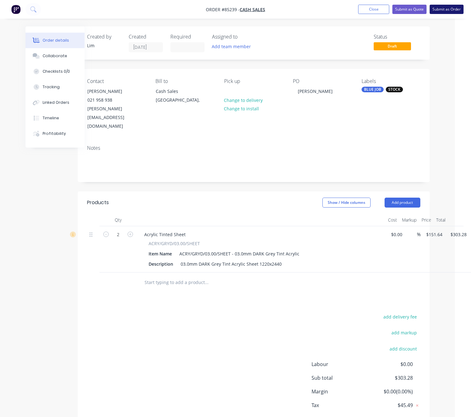
click at [449, 11] on button "Submit as Order" at bounding box center [446, 9] width 34 height 9
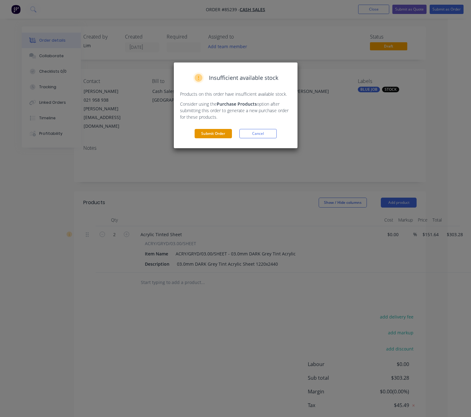
click at [224, 134] on button "Submit Order" at bounding box center [212, 133] width 37 height 9
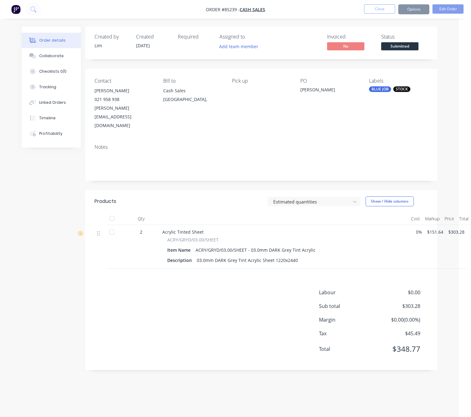
scroll to position [0, 1]
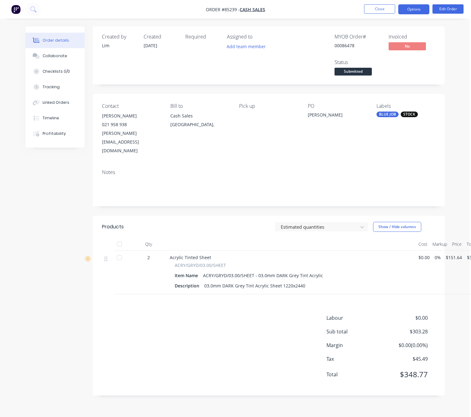
click at [415, 5] on button "Options" at bounding box center [413, 9] width 31 height 10
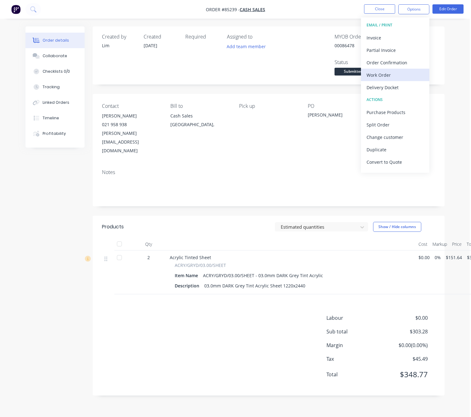
click at [394, 75] on div "Work Order" at bounding box center [394, 75] width 57 height 9
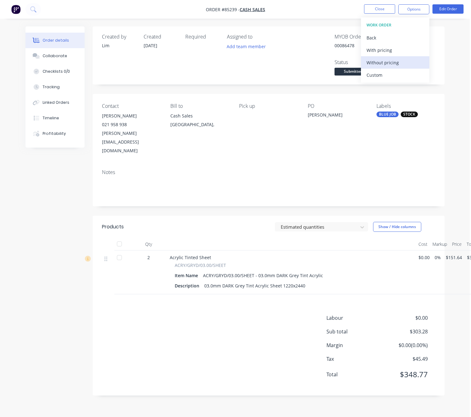
click at [396, 61] on div "Without pricing" at bounding box center [394, 62] width 57 height 9
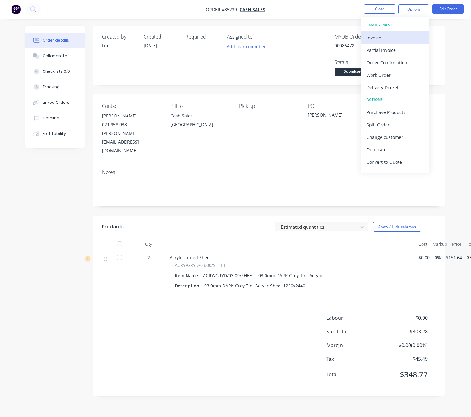
click at [396, 37] on div "Invoice" at bounding box center [394, 37] width 57 height 9
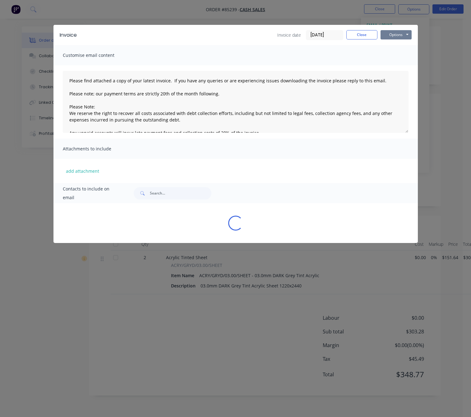
click at [395, 35] on button "Options" at bounding box center [395, 34] width 31 height 9
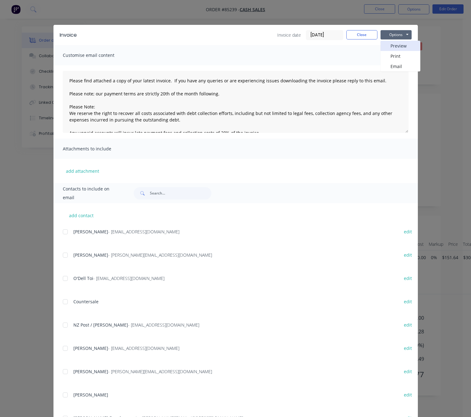
click at [399, 44] on button "Preview" at bounding box center [400, 46] width 40 height 10
click at [365, 34] on button "Close" at bounding box center [361, 34] width 31 height 9
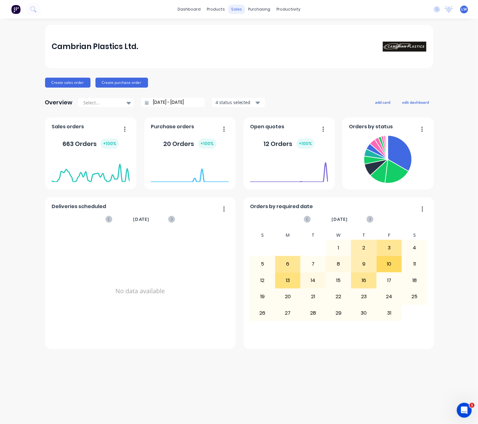
click at [243, 6] on div "sales" at bounding box center [236, 9] width 17 height 9
click at [258, 29] on div "Sales Orders" at bounding box center [259, 30] width 25 height 6
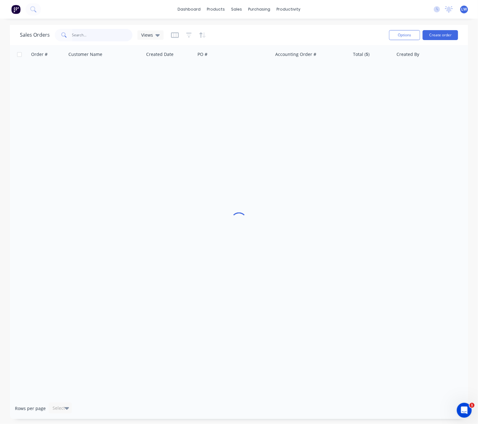
click at [108, 37] on input "text" at bounding box center [102, 35] width 61 height 12
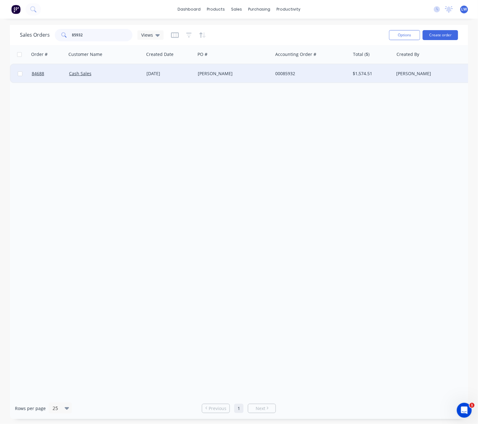
type input "85932"
click at [214, 75] on div "Patrick" at bounding box center [232, 74] width 69 height 6
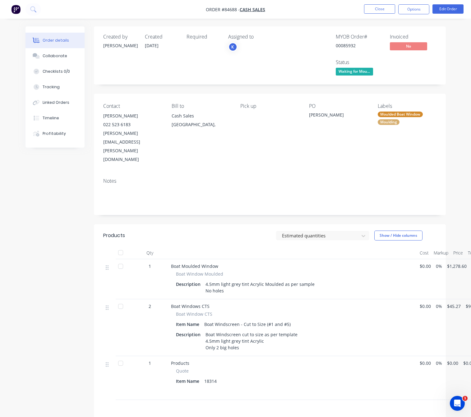
click at [11, 266] on div "Order details Collaborate Checklists 0/0 Tracking Linked Orders Timeline Profit…" at bounding box center [235, 255] width 471 height 510
click at [69, 233] on div "Created by Chantal Created 18/09/25 Required Assigned to K MYOB Order # 0008593…" at bounding box center [235, 268] width 420 height 484
click at [378, 7] on button "Close" at bounding box center [379, 8] width 31 height 9
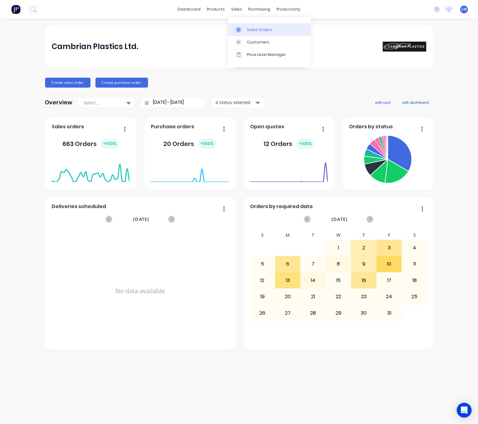
click at [242, 27] on div at bounding box center [239, 30] width 9 height 6
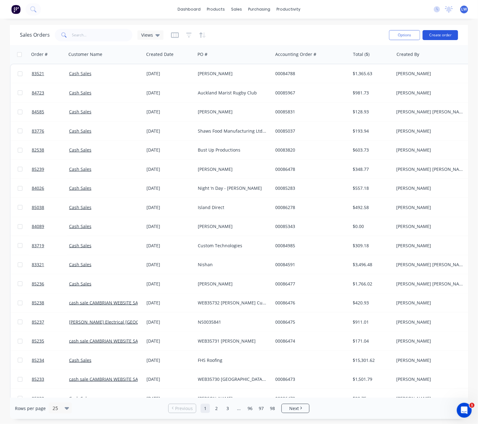
click at [441, 34] on button "Create order" at bounding box center [439, 35] width 35 height 10
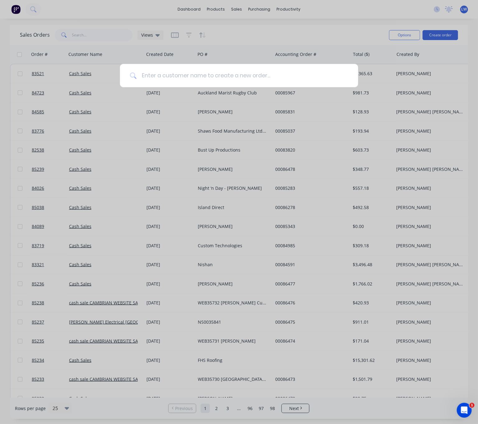
click at [160, 84] on input at bounding box center [242, 75] width 212 height 23
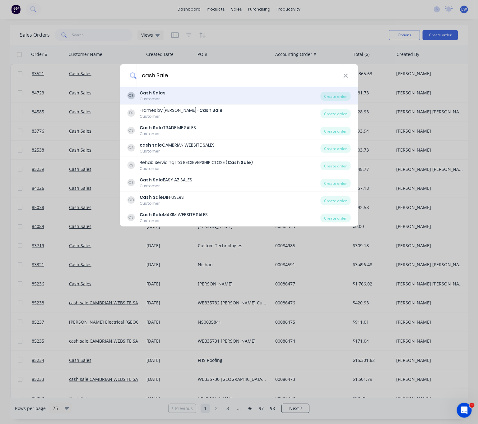
type input "cash Sale"
click at [162, 93] on div "Cash Sale s" at bounding box center [152, 93] width 26 height 7
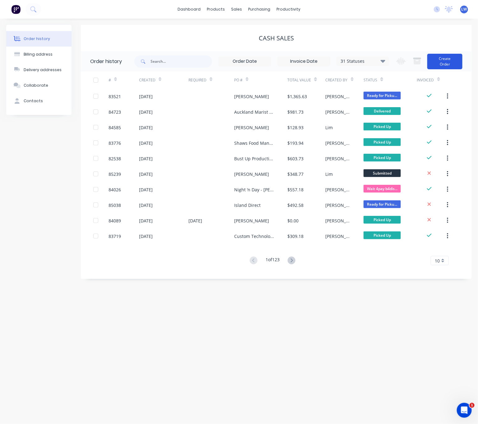
click at [443, 65] on button "Create Order" at bounding box center [444, 62] width 35 height 16
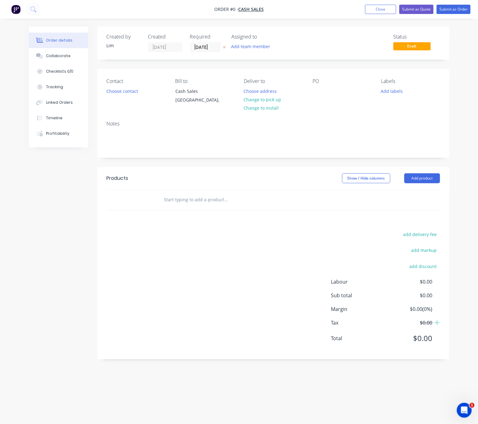
click at [223, 47] on icon "button" at bounding box center [224, 47] width 3 height 4
click at [119, 90] on button "Choose contact" at bounding box center [122, 91] width 38 height 8
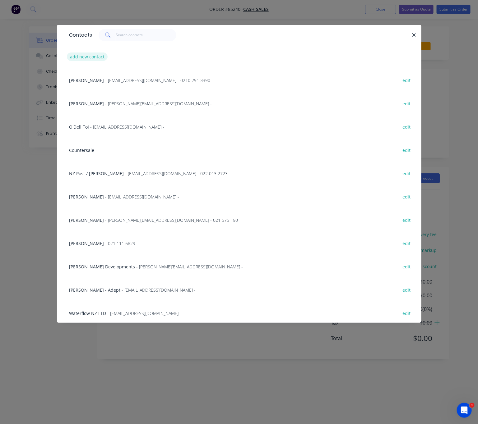
click at [94, 56] on button "add new contact" at bounding box center [87, 57] width 41 height 8
select select "NZ"
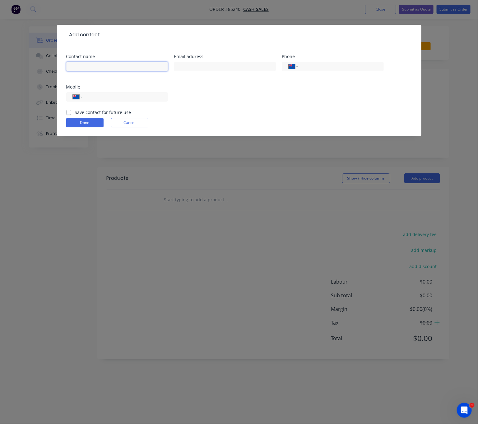
click at [97, 67] on input "text" at bounding box center [117, 66] width 102 height 9
type input "Will Douglas"
click at [217, 67] on input "text" at bounding box center [225, 66] width 102 height 9
type input "willdouglas.nz@gmail.com"
click at [135, 94] on input "tel" at bounding box center [123, 97] width 75 height 7
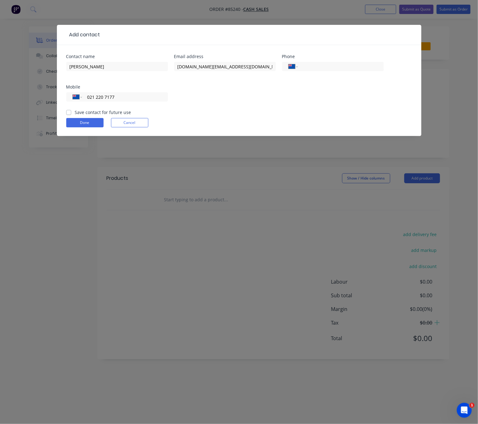
type input "021 220 7177"
click at [75, 113] on label "Save contact for future use" at bounding box center [103, 112] width 56 height 7
click at [69, 113] on input "Save contact for future use" at bounding box center [68, 112] width 5 height 6
checkbox input "true"
click at [78, 121] on button "Done" at bounding box center [84, 122] width 37 height 9
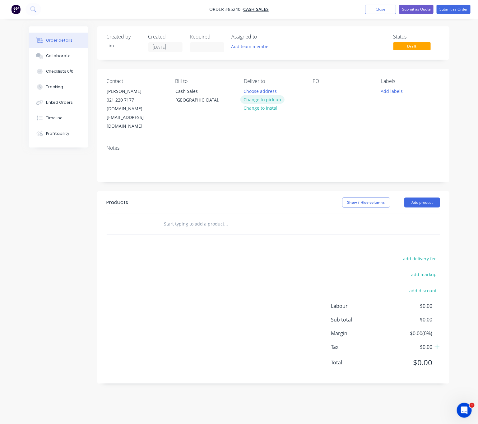
click at [272, 102] on button "Change to pick up" at bounding box center [262, 99] width 44 height 8
click at [315, 93] on div at bounding box center [317, 91] width 10 height 9
click at [397, 90] on button "Add labels" at bounding box center [391, 91] width 29 height 8
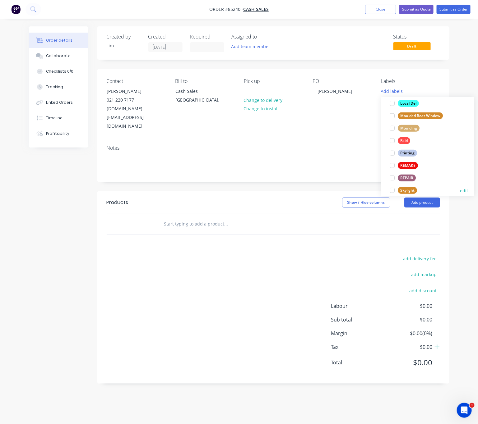
scroll to position [261, 0]
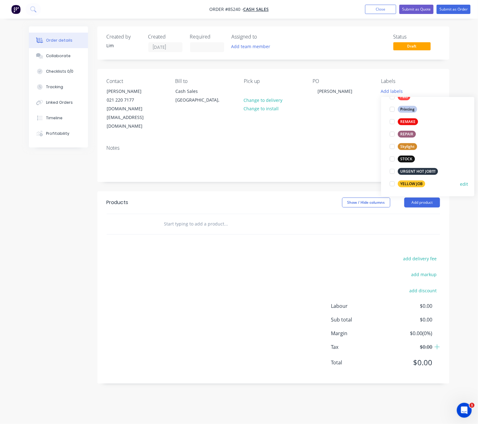
click at [414, 186] on div "YELLOW JOB" at bounding box center [411, 184] width 27 height 7
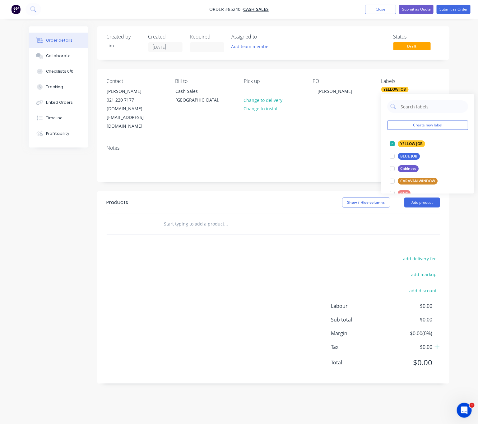
click at [235, 276] on div "add delivery fee add markup add discount Labour $0.00 Sub total $0.00 Margin $0…" at bounding box center [273, 314] width 333 height 120
click at [193, 218] on input "text" at bounding box center [226, 224] width 124 height 12
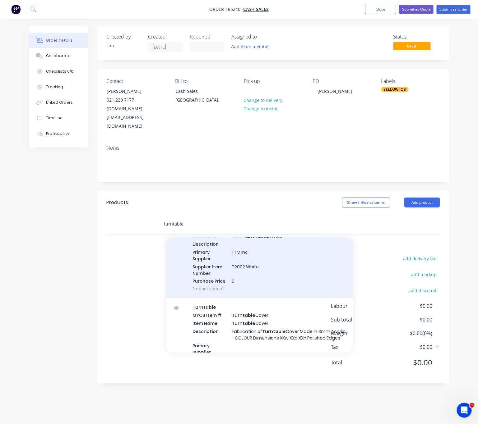
scroll to position [92, 0]
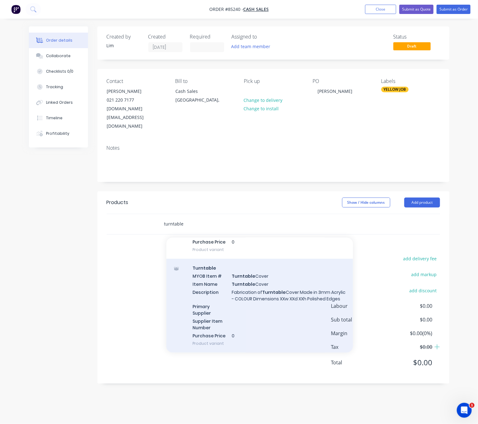
type input "turntable"
click at [268, 293] on div "Turntable MYOB Item # Turntable Cover Item Name Turntable Cover Description Fab…" at bounding box center [259, 306] width 186 height 94
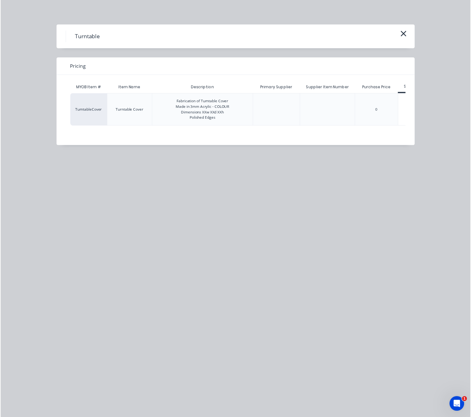
scroll to position [0, 24]
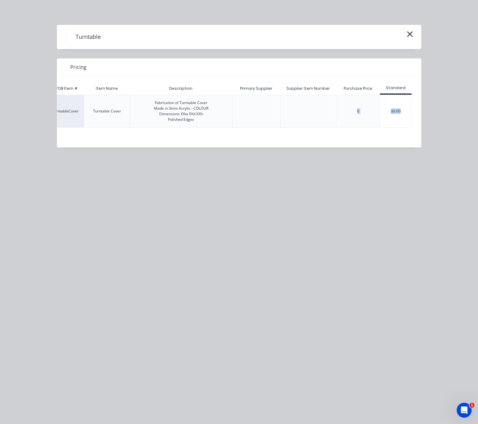
drag, startPoint x: 358, startPoint y: 154, endPoint x: 401, endPoint y: 151, distance: 43.0
click at [401, 148] on div "MYOB Item # Item Name Description Primary Supplier Supplier Item Number Purchas…" at bounding box center [234, 111] width 355 height 71
click at [405, 121] on div "$0.00" at bounding box center [395, 111] width 31 height 32
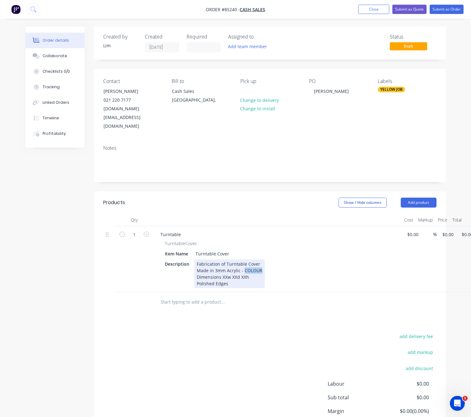
drag, startPoint x: 260, startPoint y: 252, endPoint x: 242, endPoint y: 252, distance: 17.7
click at [242, 259] on div "Fabrication of Turntable Cover Made in 3mm Acrylic - COLOUR Dimensions XXw XXd …" at bounding box center [229, 273] width 71 height 29
click at [225, 259] on div "Fabrication of Turntable Cover Made in 3mm Acrylic - Clear Dimensions XXw XXd X…" at bounding box center [228, 273] width 68 height 29
click at [237, 260] on div "Fabrication of Turntable Cover Made in 3mm Acrylic - Clear Dimensions 430w XXd …" at bounding box center [228, 273] width 68 height 29
click at [249, 259] on div "Fabrication of Turntable Cover Made in 3mm Acrylic - Clear Dimensions 430w 345d…" at bounding box center [228, 273] width 68 height 29
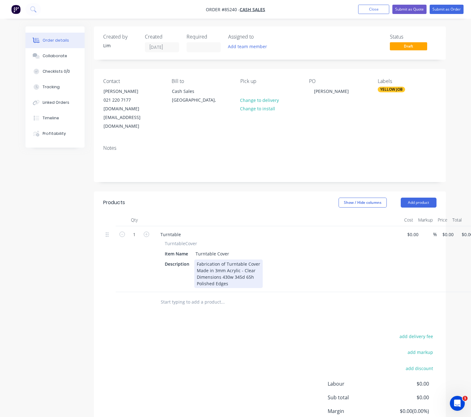
click at [257, 259] on div "Fabrication of Turntable Cover Made in 3mm Acrylic - Clear Dimensions 430w 345d…" at bounding box center [228, 273] width 68 height 29
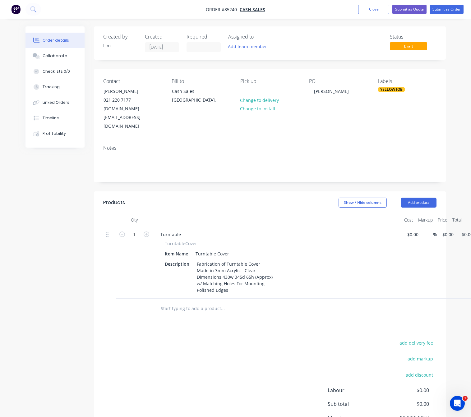
click at [228, 339] on div "add delivery fee add markup add discount Labour $0.00 Sub total $0.00 Margin $0…" at bounding box center [269, 399] width 333 height 120
click at [203, 265] on div "Fabrication of Turntable Cover Made in 3mm Acrylic - Clear Dimensions 430w 345d…" at bounding box center [234, 276] width 81 height 35
click at [436, 226] on div "1 Turntable TurntableCover Item Name Turntable Cover Description Fabrication of…" at bounding box center [269, 262] width 333 height 72
click at [447, 230] on input "14.50" at bounding box center [448, 234] width 14 height 9
type input "$143.50"
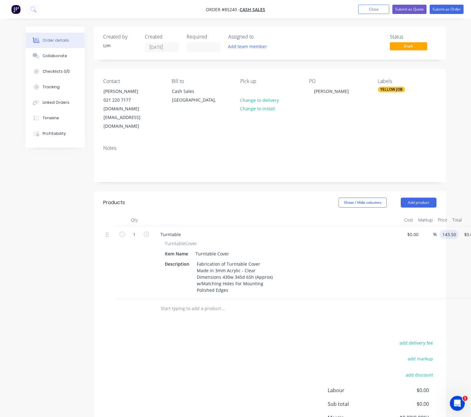
type input "$143.50"
click at [219, 350] on div "add delivery fee add markup add discount Labour $0.00 Sub total $0.00 Margin $0…" at bounding box center [269, 399] width 333 height 120
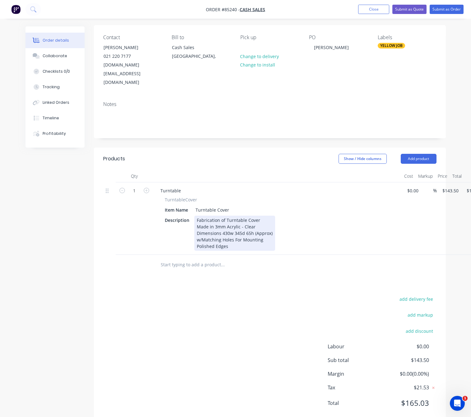
click at [267, 224] on div "Fabrication of Turntable Cover Made in 3mm Acrylic - Clear Dimensions 430w 345d…" at bounding box center [234, 233] width 81 height 35
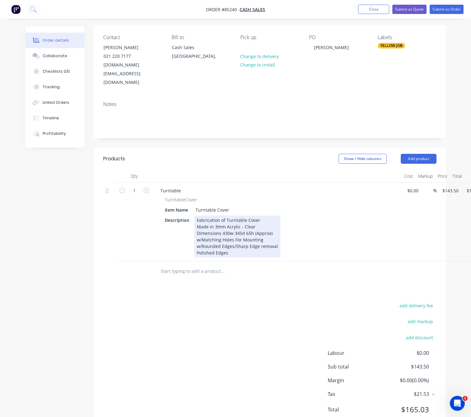
click at [261, 229] on div "Fabrication of Turntable Cover Made in 3mm Acrylic - Clear Dimensions 430w 345d…" at bounding box center [237, 237] width 86 height 42
click at [275, 231] on div "Fabrication of Turntable Cover Made in 3mm Acrylic - Clear Dimensions 430w 345d…" at bounding box center [237, 237] width 87 height 42
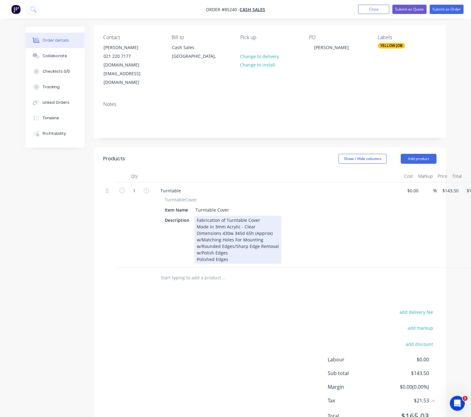
click at [214, 235] on div "Fabrication of Turntable Cover Made in 3mm Acrylic - Clear Dimensions 430w 345d…" at bounding box center [237, 240] width 87 height 48
click at [212, 236] on div "Fabrication of Turntable Cover Made in 3mm Acrylic - Clear Dimensions 430w 345d…" at bounding box center [237, 240] width 87 height 48
click at [211, 235] on div "Fabrication of Turntable Cover Made in 3mm Acrylic - Clear Dimensions 430w 345d…" at bounding box center [237, 240] width 87 height 48
click at [212, 236] on div "Fabrication of Turntable Cover Made in 3mm Acrylic - Clear Dimensions 430w 345d…" at bounding box center [237, 240] width 87 height 48
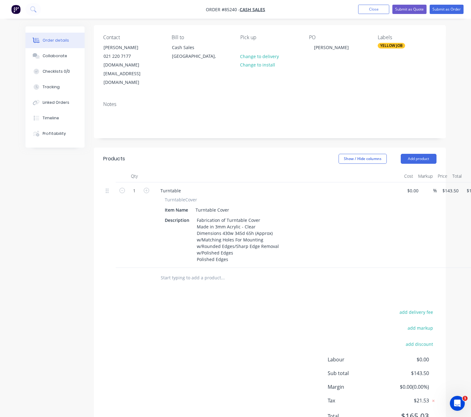
click at [234, 342] on div "add delivery fee add markup add discount Labour $0.00 Sub total $143.50 Margin …" at bounding box center [269, 368] width 333 height 120
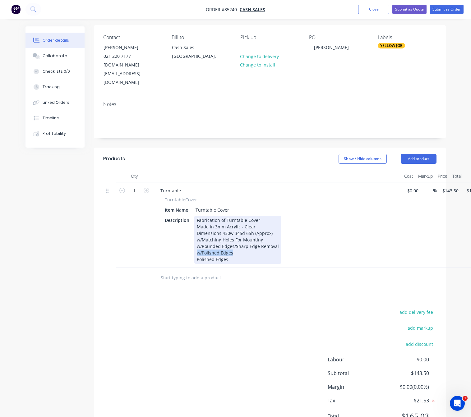
drag, startPoint x: 233, startPoint y: 238, endPoint x: 191, endPoint y: 237, distance: 41.6
click at [191, 237] on div "Description Fabrication of Turntable Cover Made in 3mm Acrylic - Clear Dimensio…" at bounding box center [275, 240] width 227 height 48
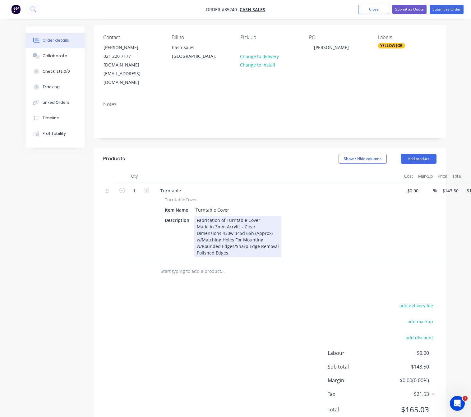
click at [197, 242] on div "Fabrication of Turntable Cover Made in 3mm Acrylic - Clear Dimensions 430w 345d…" at bounding box center [237, 237] width 87 height 42
click at [196, 242] on div "Fabrication of Turntable Cover Made in 3mm Acrylic - Clear Dimensions 430w 345d…" at bounding box center [237, 237] width 87 height 42
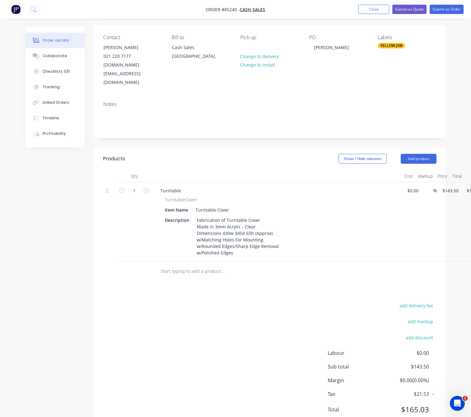
click at [217, 323] on div "add delivery fee add markup add discount Labour $0.00 Sub total $143.50 Margin …" at bounding box center [269, 361] width 333 height 120
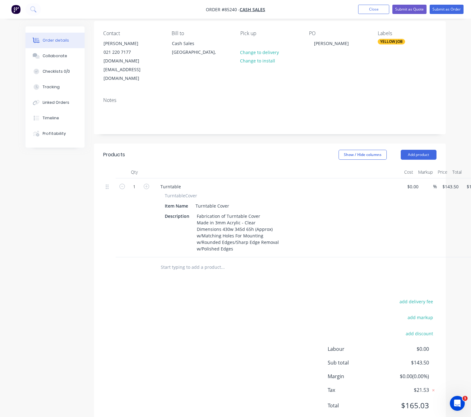
scroll to position [50, 0]
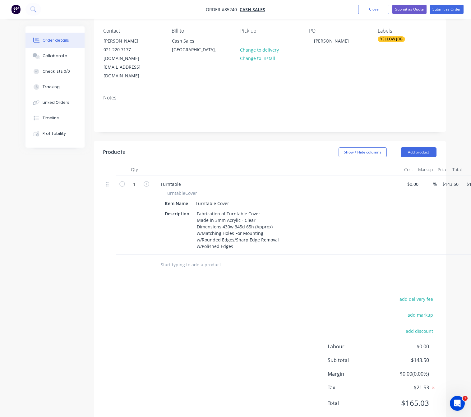
drag, startPoint x: 216, startPoint y: 308, endPoint x: 219, endPoint y: 308, distance: 3.8
click at [215, 309] on div "add delivery fee add markup add discount Labour $0.00 Sub total $143.50 Margin …" at bounding box center [269, 355] width 333 height 120
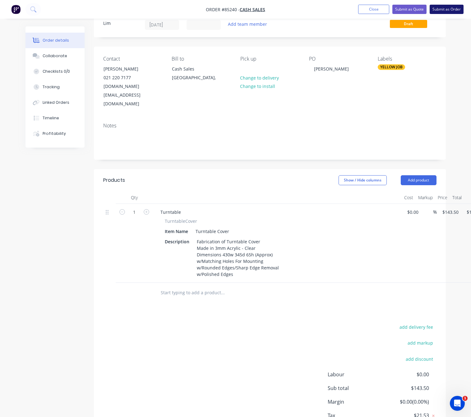
scroll to position [0, 0]
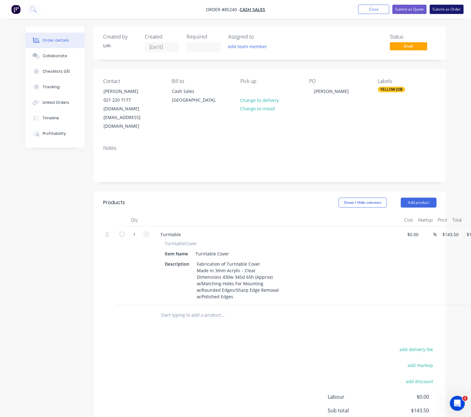
click at [446, 7] on button "Submit as Order" at bounding box center [446, 9] width 34 height 9
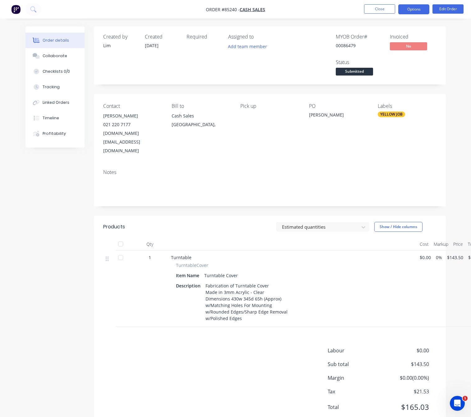
click at [414, 11] on button "Options" at bounding box center [413, 9] width 31 height 10
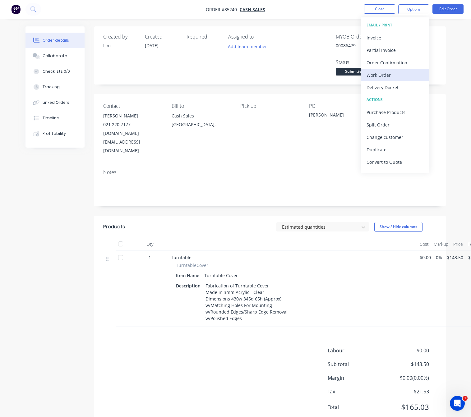
click at [402, 73] on div "Work Order" at bounding box center [394, 75] width 57 height 9
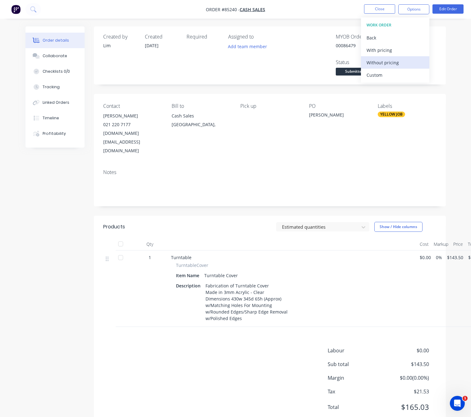
click at [402, 63] on div "Without pricing" at bounding box center [394, 62] width 57 height 9
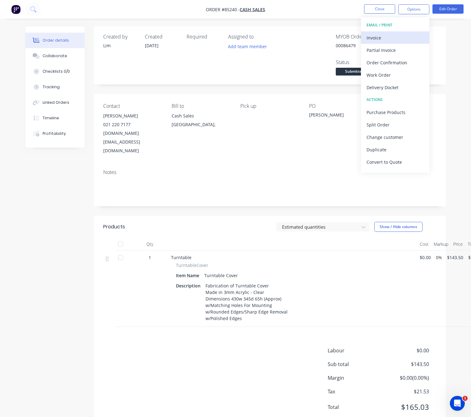
click at [381, 33] on button "Invoice" at bounding box center [395, 37] width 68 height 12
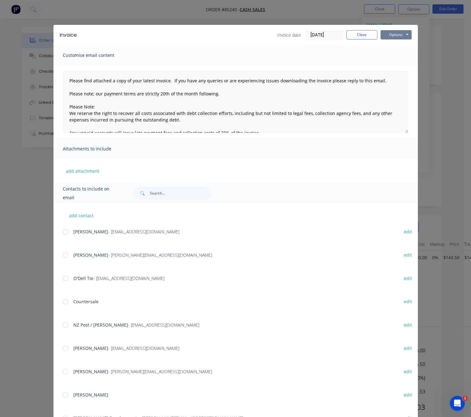
click at [389, 36] on button "Options" at bounding box center [395, 34] width 31 height 9
click at [395, 46] on button "Preview" at bounding box center [400, 46] width 40 height 10
click at [364, 32] on button "Close" at bounding box center [361, 34] width 31 height 9
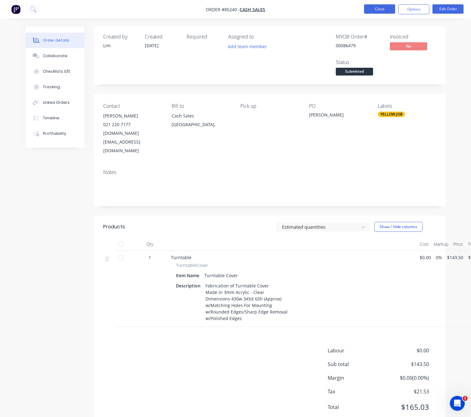
click at [378, 12] on button "Close" at bounding box center [379, 8] width 31 height 9
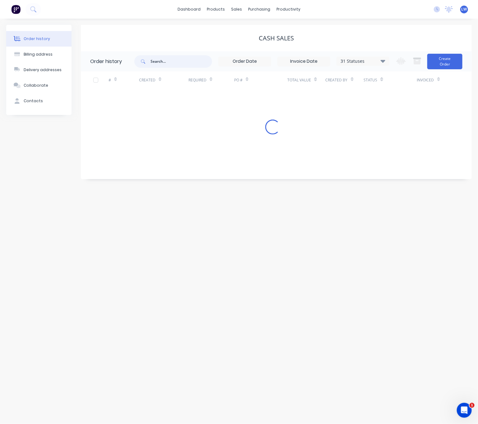
click at [188, 63] on input "text" at bounding box center [181, 61] width 62 height 12
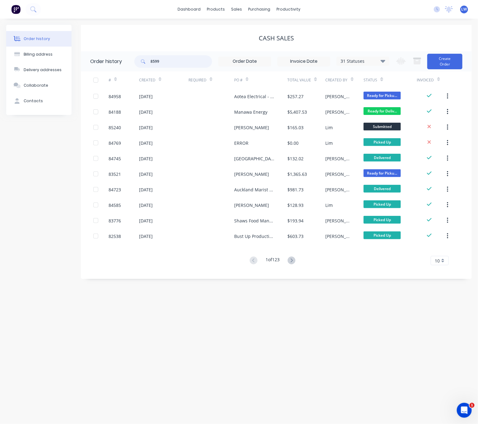
type input "85995"
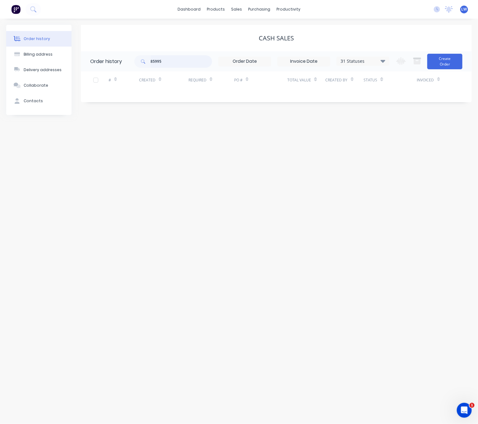
drag, startPoint x: 161, startPoint y: 65, endPoint x: 174, endPoint y: 61, distance: 13.9
click at [162, 63] on input "85995" at bounding box center [181, 61] width 62 height 12
click at [239, 13] on div "sales" at bounding box center [236, 9] width 17 height 9
click at [249, 25] on link "Sales Orders" at bounding box center [269, 29] width 82 height 12
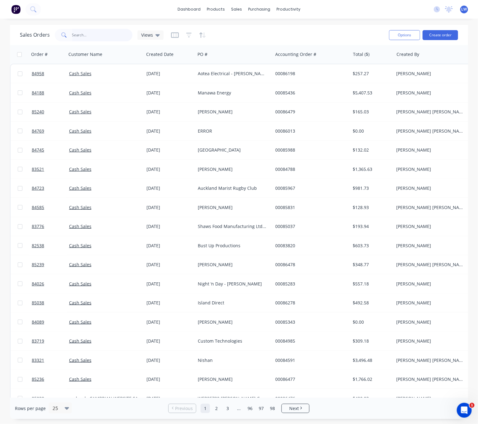
click at [107, 36] on input "text" at bounding box center [102, 35] width 61 height 12
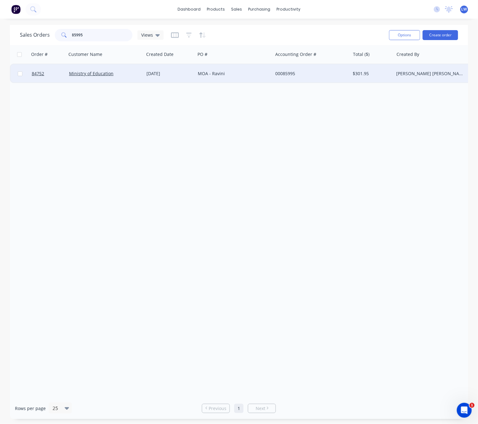
type input "85995"
click at [190, 74] on div "[DATE]" at bounding box center [169, 74] width 46 height 6
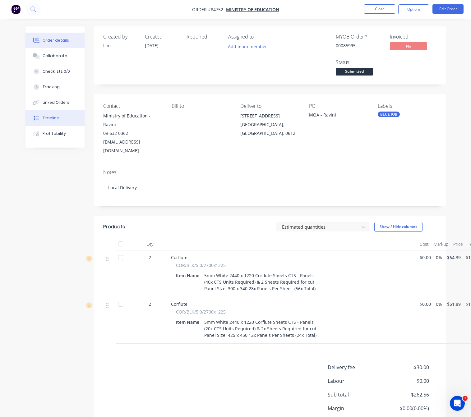
click at [56, 120] on div "Timeline" at bounding box center [51, 118] width 16 height 6
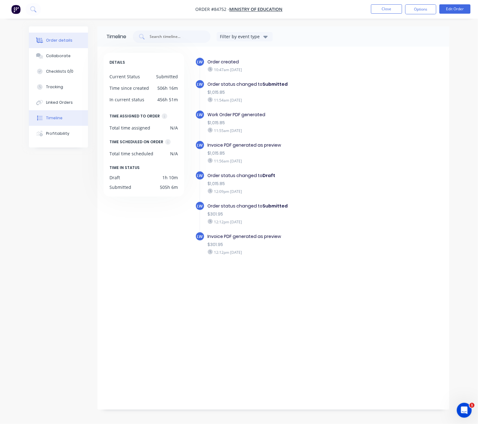
click at [74, 40] on button "Order details" at bounding box center [58, 41] width 59 height 16
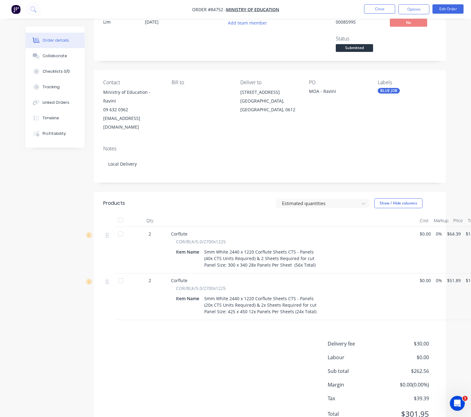
scroll to position [34, 0]
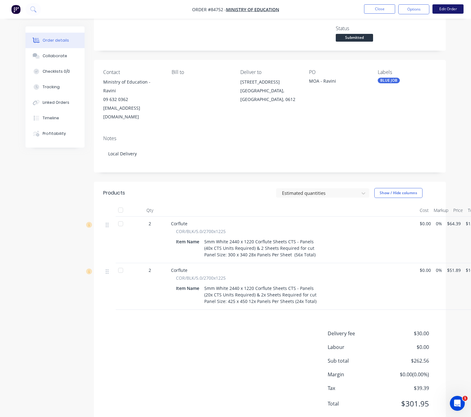
click at [442, 5] on button "Edit Order" at bounding box center [447, 8] width 31 height 9
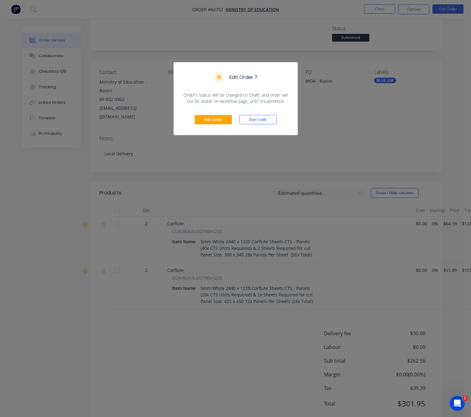
click at [222, 127] on div "Edit Order Don't edit" at bounding box center [236, 119] width 124 height 30
click at [221, 124] on button "Edit Order" at bounding box center [212, 119] width 37 height 9
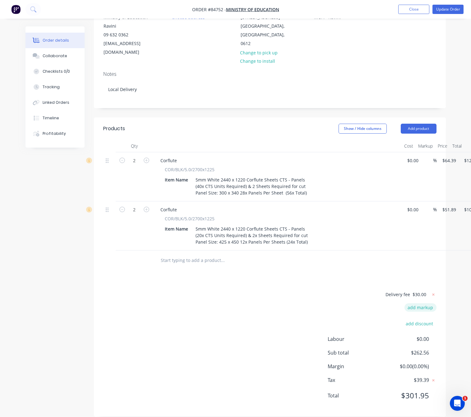
scroll to position [101, 0]
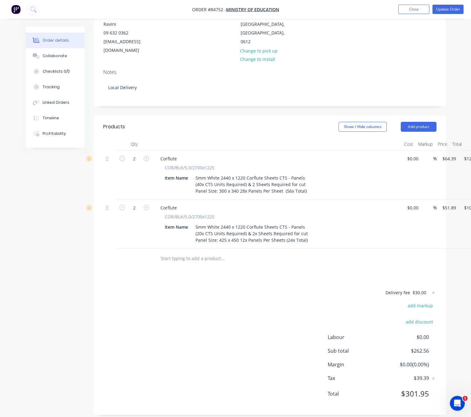
click at [422, 289] on span "$30.00" at bounding box center [419, 292] width 14 height 7
click at [432, 290] on icon at bounding box center [433, 293] width 6 height 6
click at [420, 289] on button "add delivery fee" at bounding box center [416, 293] width 40 height 8
type input "40"
drag, startPoint x: 207, startPoint y: 305, endPoint x: 271, endPoint y: 303, distance: 64.3
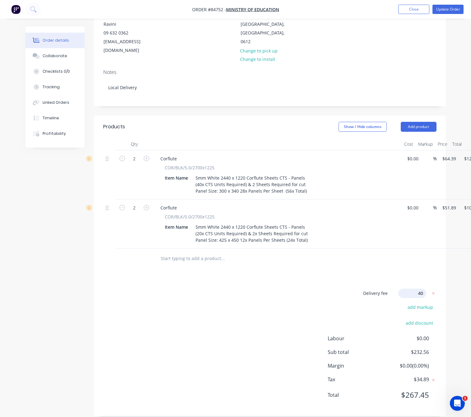
click at [206, 307] on div "Delivery fee Delivery fee Delivery fee name (Optional) 40 40 $0 add markup add …" at bounding box center [269, 348] width 333 height 118
click at [209, 324] on div "Delivery fee $40.00 add markup add discount Labour $0.00 Sub total $272.56 Marg…" at bounding box center [269, 347] width 333 height 117
click at [454, 8] on button "Update Order" at bounding box center [447, 9] width 31 height 9
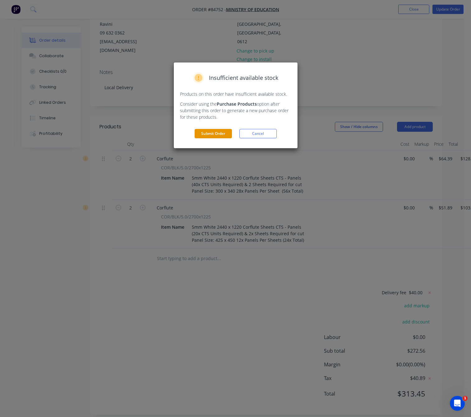
click at [204, 129] on button "Submit Order" at bounding box center [212, 133] width 37 height 9
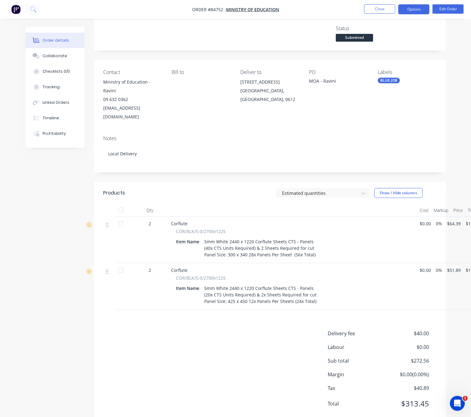
click at [414, 10] on button "Options" at bounding box center [413, 9] width 31 height 10
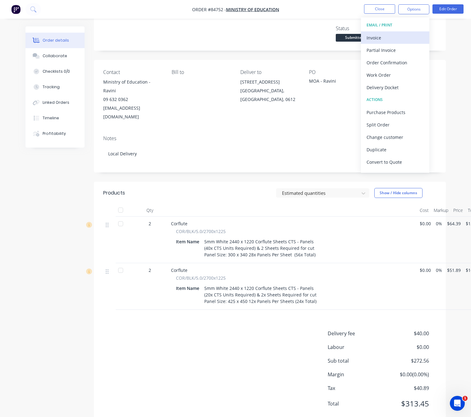
click at [397, 39] on div "Invoice" at bounding box center [394, 37] width 57 height 9
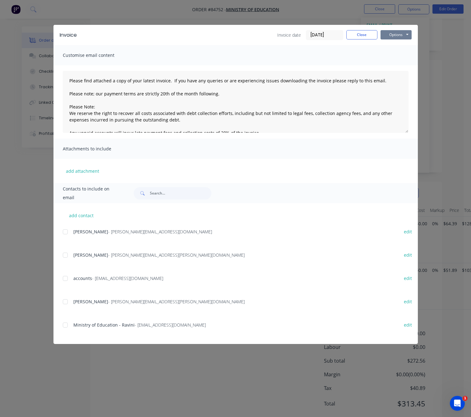
click at [400, 35] on button "Options" at bounding box center [395, 34] width 31 height 9
click at [405, 47] on button "Preview" at bounding box center [400, 46] width 40 height 10
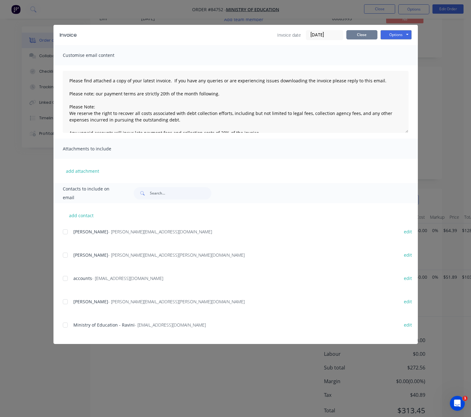
click at [363, 34] on button "Close" at bounding box center [361, 34] width 31 height 9
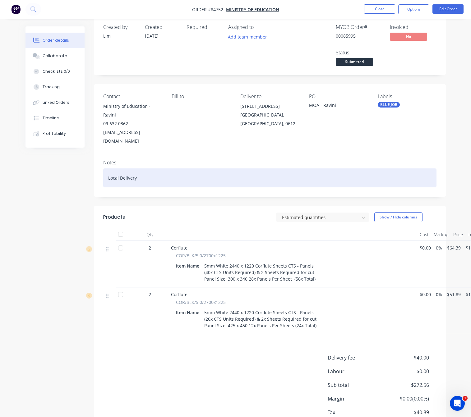
scroll to position [0, 0]
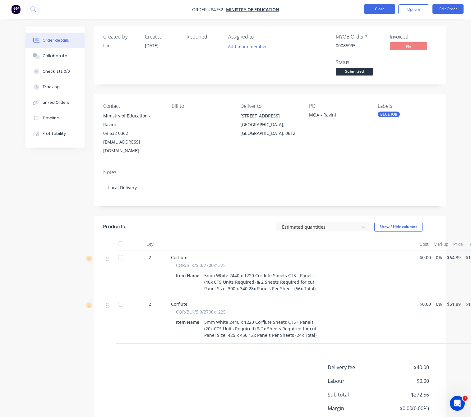
click at [384, 13] on button "Close" at bounding box center [379, 8] width 31 height 9
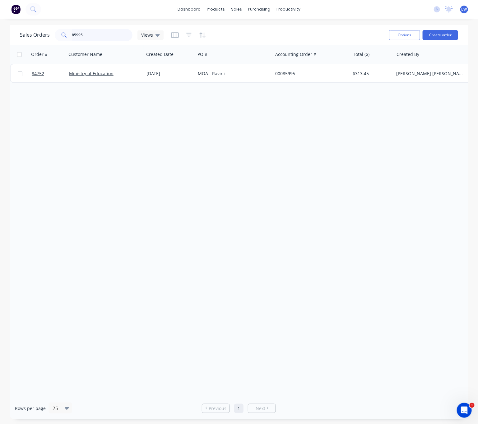
click at [83, 37] on input "85995" at bounding box center [102, 35] width 61 height 12
type input "8"
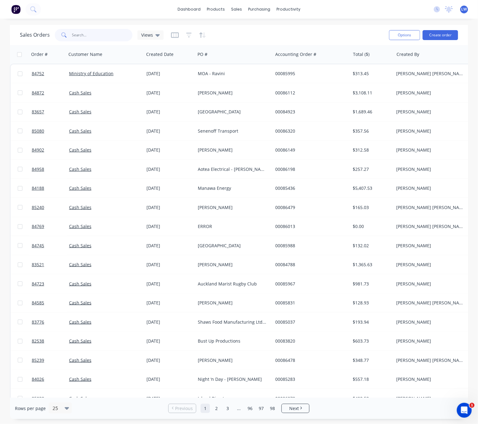
click at [81, 34] on input "text" at bounding box center [102, 35] width 61 height 12
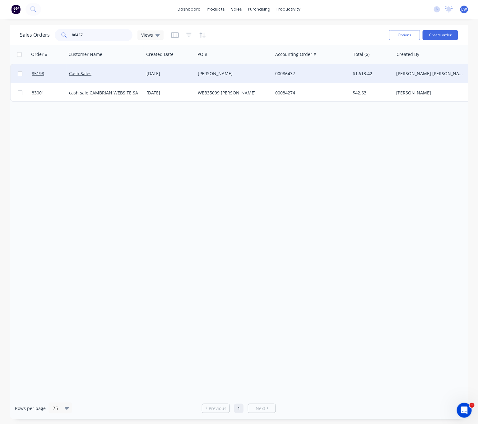
type input "86437"
click at [248, 73] on div "[PERSON_NAME]" at bounding box center [232, 74] width 69 height 6
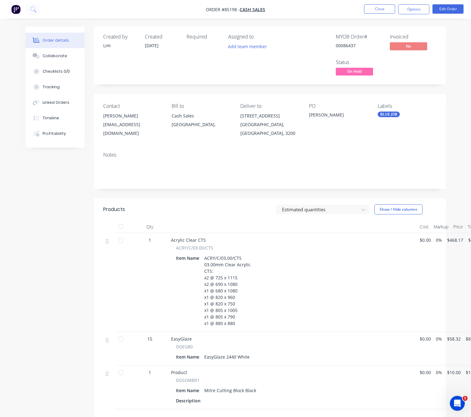
scroll to position [93, 0]
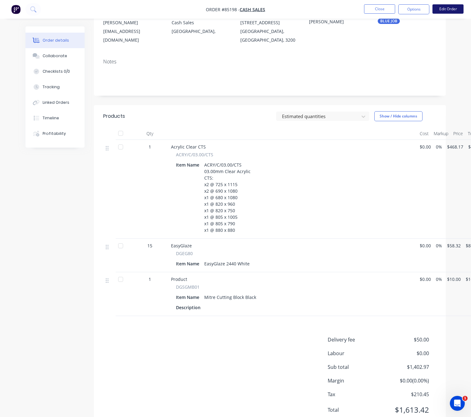
click at [453, 6] on button "Edit Order" at bounding box center [447, 8] width 31 height 9
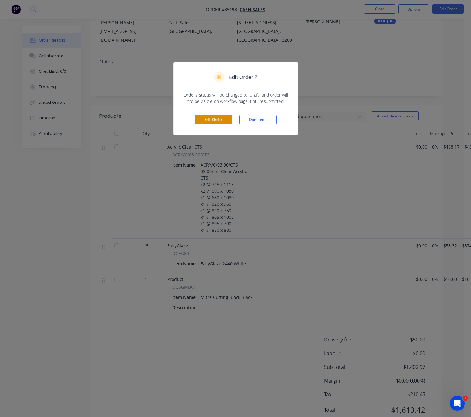
click at [221, 117] on button "Edit Order" at bounding box center [212, 119] width 37 height 9
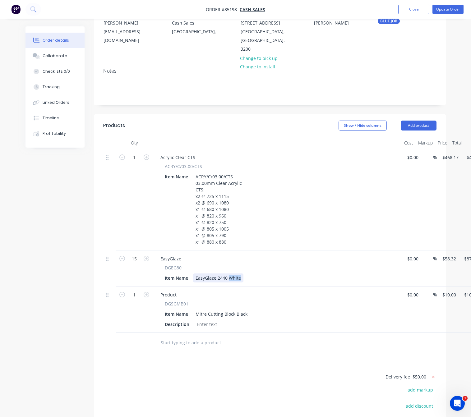
drag, startPoint x: 239, startPoint y: 270, endPoint x: 228, endPoint y: 268, distance: 10.7
click at [229, 273] on div "EasyGlaze 2440 White" at bounding box center [218, 277] width 50 height 9
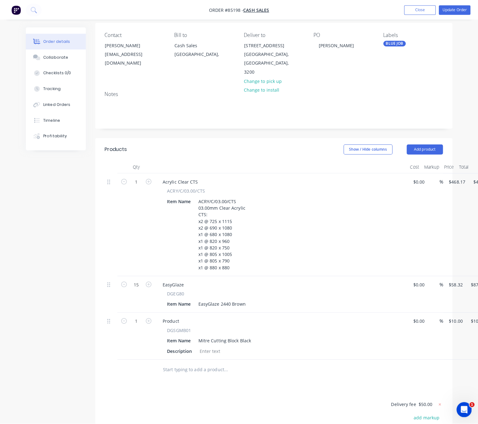
scroll to position [0, 0]
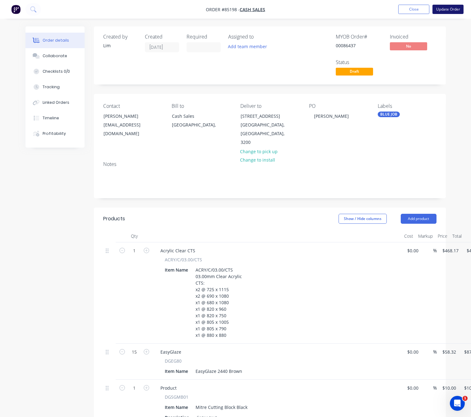
click at [450, 7] on button "Update Order" at bounding box center [447, 9] width 31 height 9
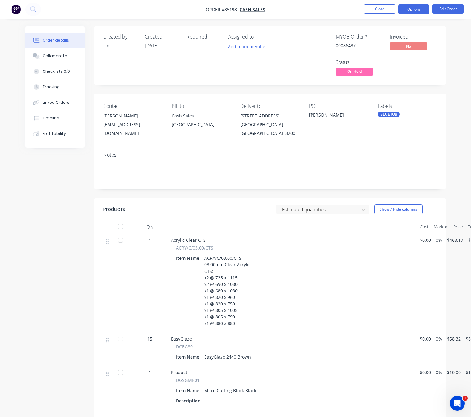
click at [409, 12] on button "Options" at bounding box center [413, 9] width 31 height 10
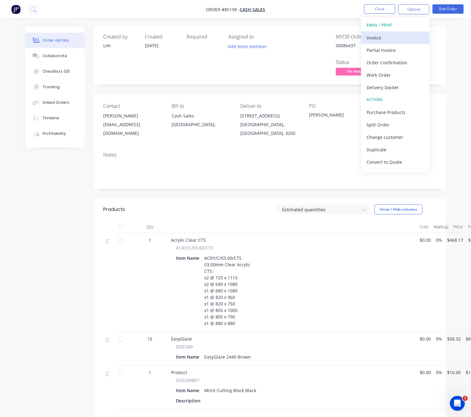
click at [391, 41] on div "Invoice" at bounding box center [394, 37] width 57 height 9
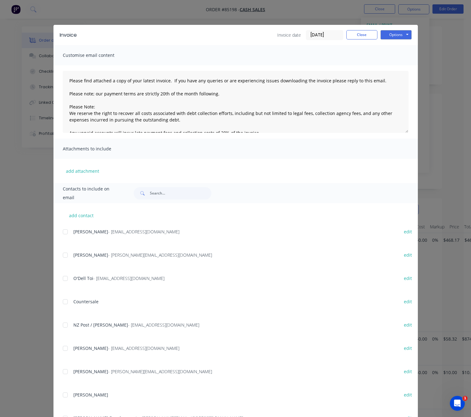
click at [392, 27] on div "Invoice Invoice date 13/10/25 Close Options Preview Print Email" at bounding box center [235, 35] width 364 height 20
click at [394, 33] on button "Options" at bounding box center [395, 34] width 31 height 9
click at [396, 41] on button "Preview" at bounding box center [400, 46] width 40 height 10
click at [361, 32] on button "Close" at bounding box center [361, 34] width 31 height 9
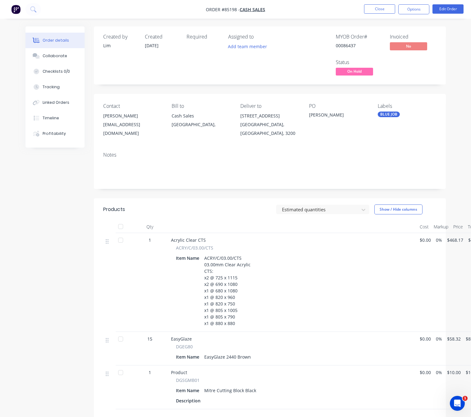
click at [363, 72] on span "On Hold" at bounding box center [354, 72] width 37 height 8
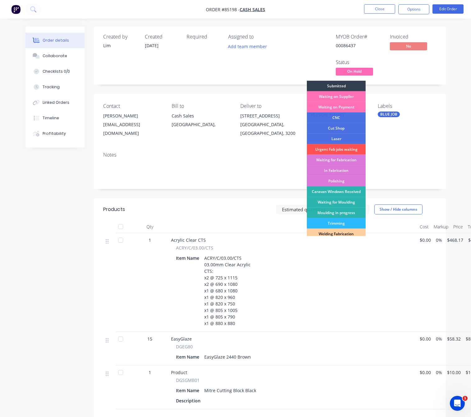
drag, startPoint x: 352, startPoint y: 95, endPoint x: 356, endPoint y: 100, distance: 6.4
click at [353, 95] on div "Waiting on Supplier" at bounding box center [336, 96] width 59 height 11
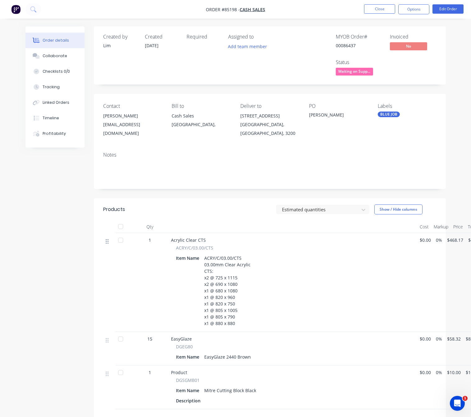
click at [107, 243] on icon at bounding box center [107, 242] width 3 height 6
click at [367, 8] on button "Close" at bounding box center [379, 8] width 31 height 9
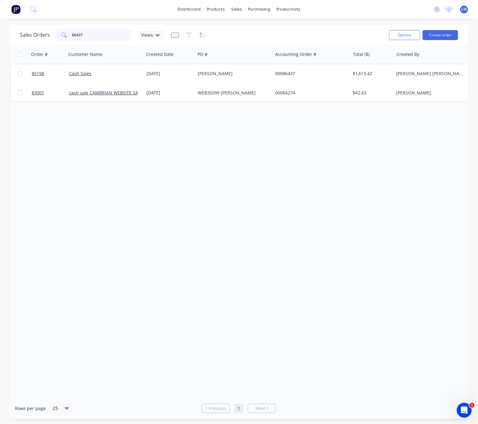
drag, startPoint x: 90, startPoint y: 35, endPoint x: 24, endPoint y: 33, distance: 66.2
click at [25, 32] on div "Sales Orders 86437 Views" at bounding box center [92, 35] width 144 height 12
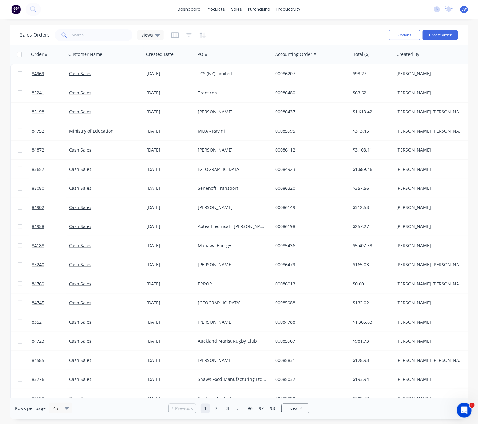
click at [362, 414] on div "Rows per page 25 Previous 1 2 3 ... 96 97 98 Next" at bounding box center [239, 408] width 458 height 21
click at [99, 31] on input "text" at bounding box center [102, 35] width 61 height 12
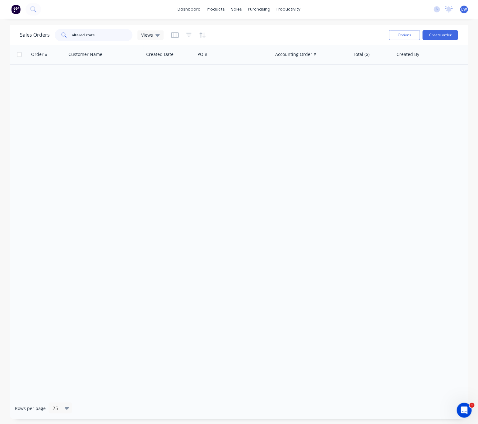
click at [106, 37] on input "altered state" at bounding box center [102, 35] width 61 height 12
type input "altered states"
drag, startPoint x: 107, startPoint y: 35, endPoint x: 62, endPoint y: 34, distance: 44.7
click at [65, 34] on div "altered states" at bounding box center [94, 35] width 78 height 12
type input "81593"
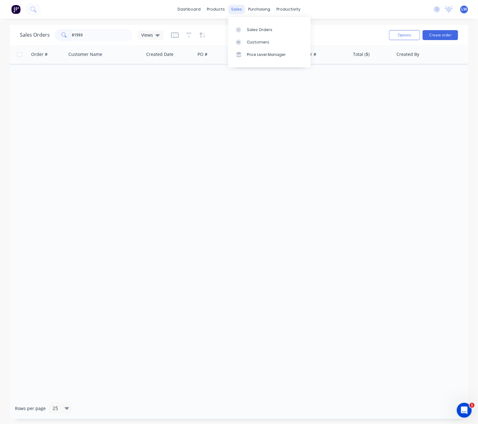
click at [238, 7] on div "sales" at bounding box center [236, 9] width 17 height 9
click at [252, 28] on div "Sales Orders" at bounding box center [259, 30] width 25 height 6
click at [253, 31] on div "Sales Orders" at bounding box center [259, 30] width 25 height 6
drag, startPoint x: 259, startPoint y: 168, endPoint x: 262, endPoint y: 61, distance: 107.2
click at [258, 168] on div "Order # Customer Name Created Date PO # Accounting Order # Total ($) Created By…" at bounding box center [239, 221] width 458 height 353
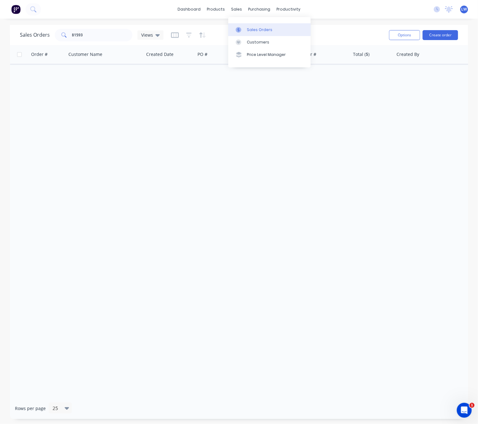
click at [144, 129] on div "Order # Customer Name Created Date PO # Accounting Order # Total ($) Created By…" at bounding box center [239, 221] width 458 height 353
click at [237, 7] on div "sales" at bounding box center [236, 9] width 17 height 9
click at [245, 30] on link "Sales Orders" at bounding box center [269, 29] width 82 height 12
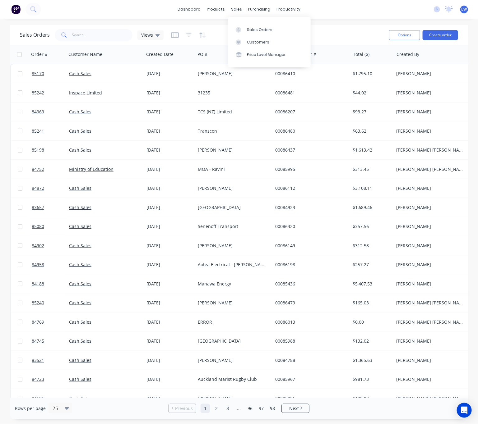
drag, startPoint x: 235, startPoint y: 11, endPoint x: 238, endPoint y: 21, distance: 9.9
click at [235, 11] on div "sales" at bounding box center [236, 9] width 17 height 9
click at [246, 33] on link "Sales Orders" at bounding box center [269, 29] width 82 height 12
click at [90, 34] on input "text" at bounding box center [102, 35] width 61 height 12
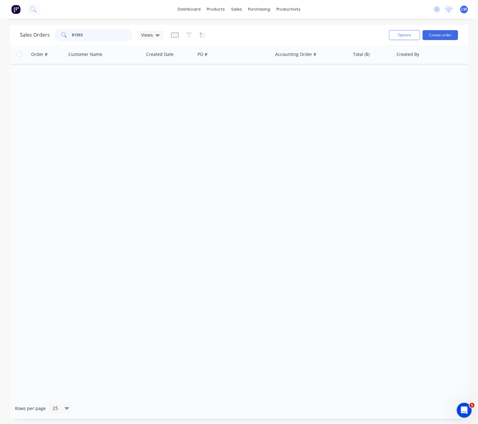
click at [67, 35] on div "81593" at bounding box center [94, 35] width 78 height 12
click at [103, 33] on input "81593" at bounding box center [102, 35] width 61 height 12
type input "81593"
click at [80, 102] on div "Order # Customer Name Created Date PO # Accounting Order # Total ($) Created By…" at bounding box center [239, 221] width 458 height 353
click at [83, 129] on div "Order # Customer Name Created Date PO # Accounting Order # Total ($) Created By…" at bounding box center [239, 221] width 458 height 353
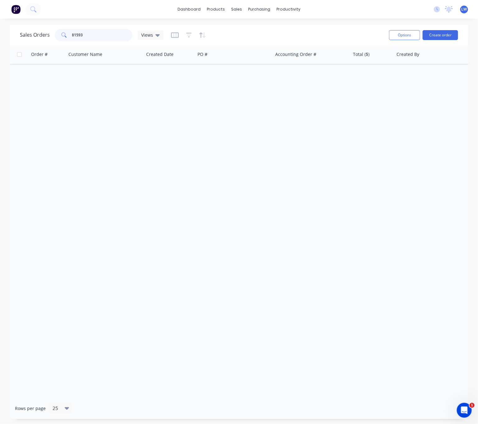
drag, startPoint x: 91, startPoint y: 34, endPoint x: 64, endPoint y: 34, distance: 26.4
click at [64, 34] on div "81593" at bounding box center [94, 35] width 78 height 12
type input "82888"
click at [185, 259] on div "Order # Customer Name Created Date PO # Accounting Order # Total ($) Created By…" at bounding box center [239, 221] width 458 height 353
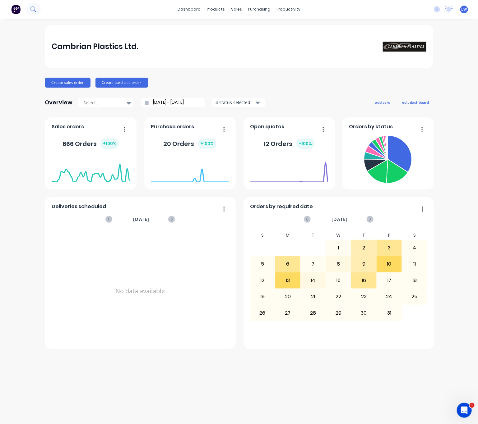
click at [36, 11] on div "dashboard products sales purchasing productivity dashboard products Product Cat…" at bounding box center [239, 9] width 478 height 19
click at [36, 13] on button at bounding box center [33, 9] width 16 height 12
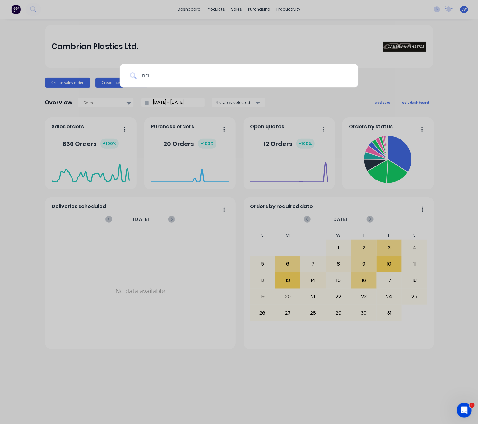
type input "nac"
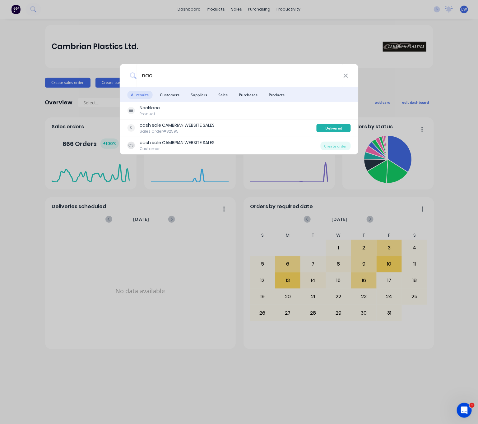
drag, startPoint x: 62, startPoint y: 21, endPoint x: 82, endPoint y: 24, distance: 20.7
click at [62, 21] on div "nac All results Customers Suppliers Sales Purchases Products Necklace Product c…" at bounding box center [239, 212] width 478 height 424
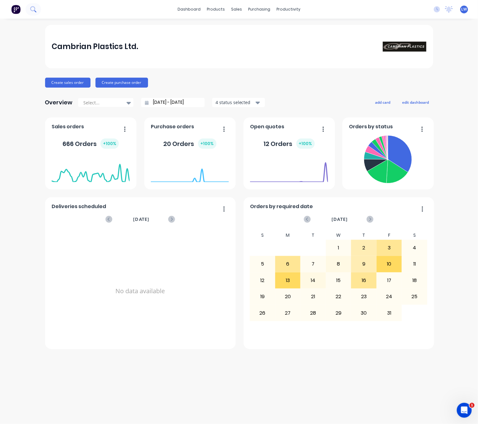
click at [34, 14] on button at bounding box center [33, 9] width 16 height 12
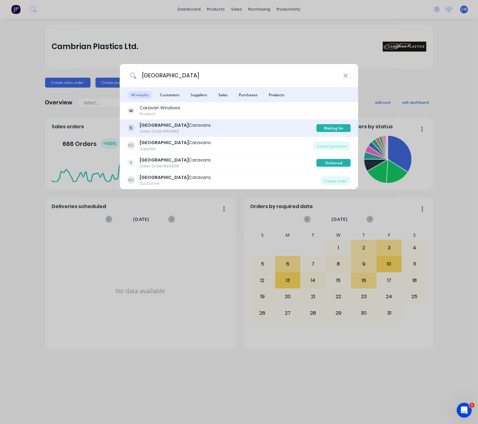
type input "[GEOGRAPHIC_DATA]"
click at [265, 126] on div "North Auckland Caravans Sales Order #84855" at bounding box center [221, 128] width 189 height 12
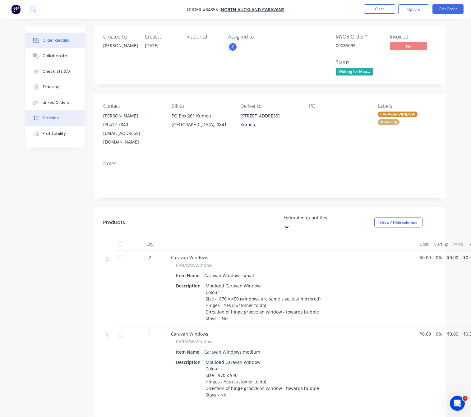
click at [62, 113] on button "Timeline" at bounding box center [54, 118] width 59 height 16
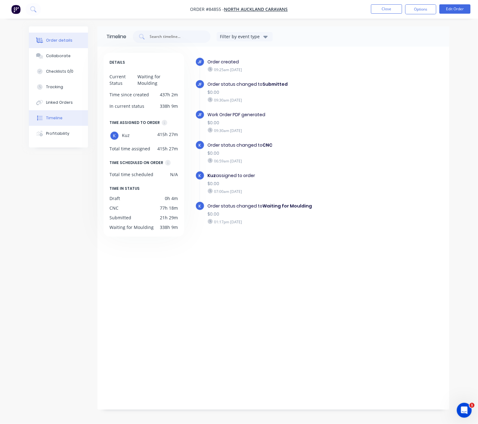
click at [42, 41] on icon at bounding box center [39, 41] width 7 height 6
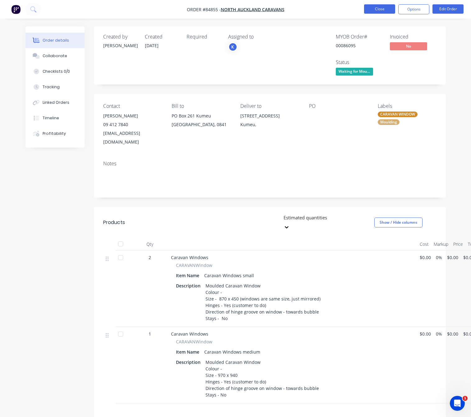
click at [380, 11] on button "Close" at bounding box center [379, 8] width 31 height 9
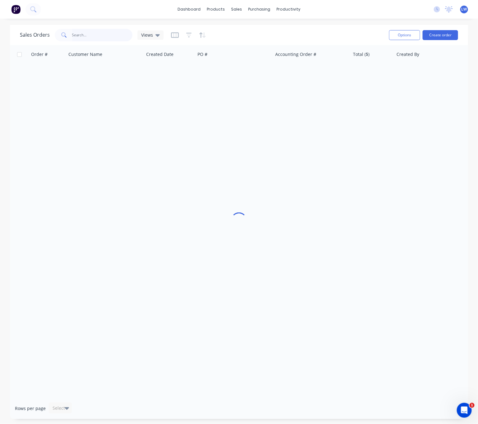
click at [96, 39] on input "text" at bounding box center [102, 35] width 61 height 12
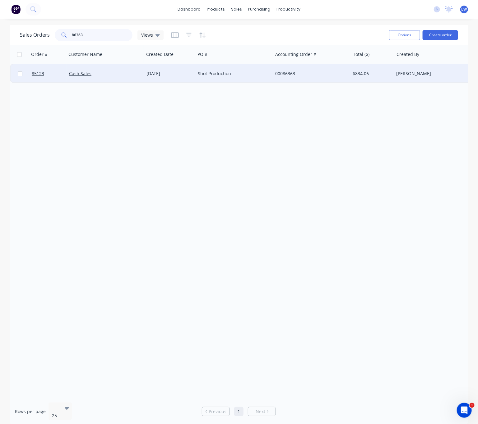
type input "86363"
click at [216, 78] on div "Shot Production" at bounding box center [233, 73] width 77 height 19
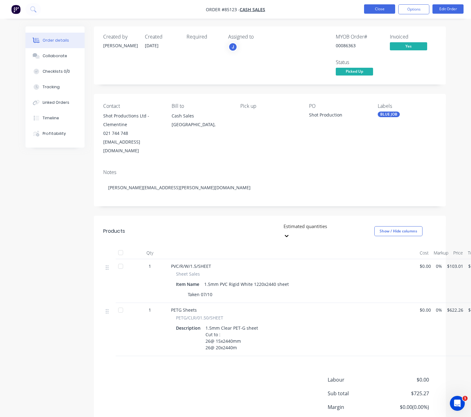
click at [373, 11] on button "Close" at bounding box center [379, 8] width 31 height 9
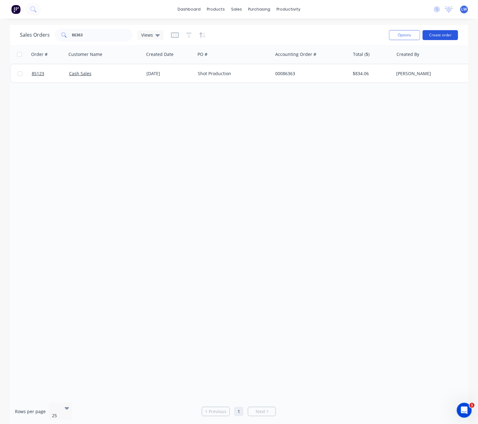
click at [448, 34] on button "Create order" at bounding box center [439, 35] width 35 height 10
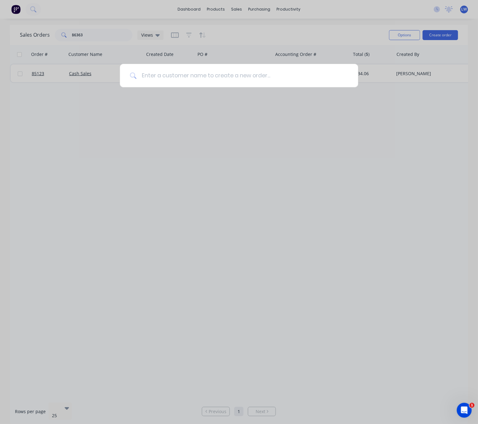
click at [226, 74] on input at bounding box center [242, 75] width 212 height 23
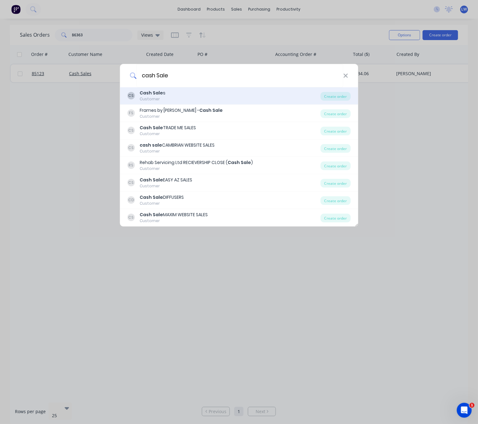
type input "cash Sale"
click at [227, 90] on div "CS Cash Sale s Customer" at bounding box center [223, 96] width 193 height 12
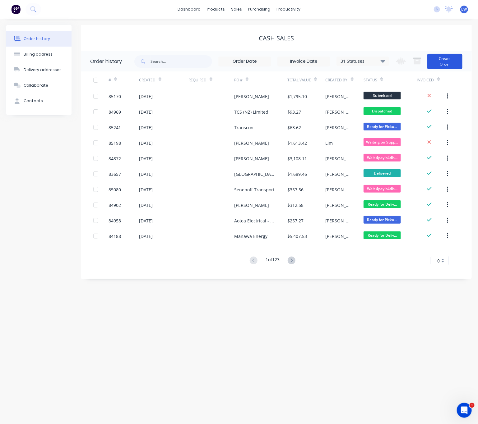
click at [445, 56] on button "Create Order" at bounding box center [444, 62] width 35 height 16
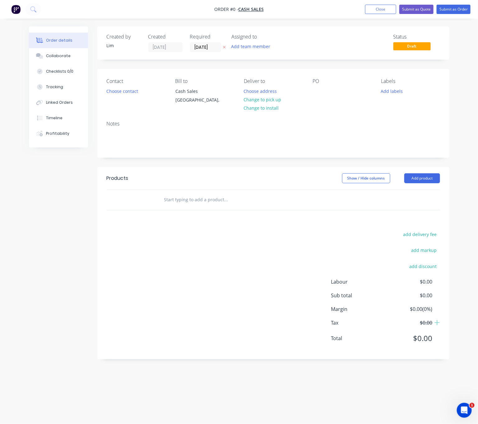
click at [223, 47] on icon "button" at bounding box center [224, 47] width 3 height 4
click at [115, 87] on button "Choose contact" at bounding box center [122, 91] width 38 height 8
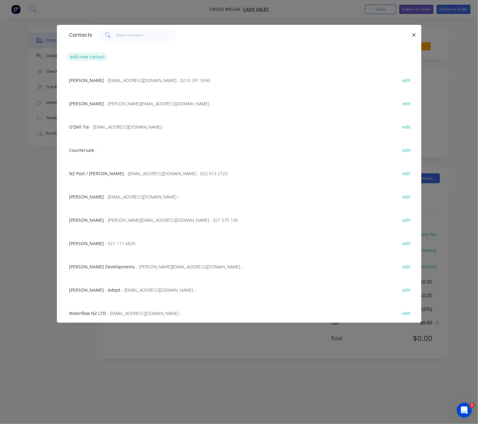
drag, startPoint x: 99, startPoint y: 49, endPoint x: 97, endPoint y: 56, distance: 7.1
click at [99, 50] on div "add new contact" at bounding box center [238, 56] width 345 height 23
click at [96, 57] on button "add new contact" at bounding box center [87, 57] width 41 height 8
select select "NZ"
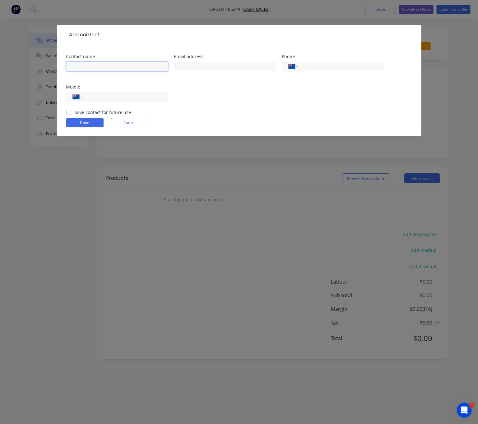
click at [96, 71] on input "text" at bounding box center [117, 66] width 102 height 9
click at [70, 65] on input "Brett Weinmann" at bounding box center [117, 66] width 102 height 9
type input "Bonfiglioli - Brett Weinmann"
click at [204, 62] on input "text" at bounding box center [225, 66] width 102 height 9
type input "brett.weinmann@bonfiglioli.com"
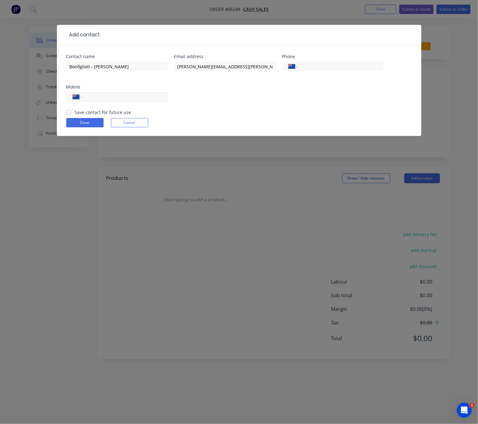
click at [139, 97] on input "tel" at bounding box center [123, 97] width 75 height 7
type input "021 827 199"
click at [75, 110] on label "Save contact for future use" at bounding box center [103, 112] width 56 height 7
click at [70, 110] on input "Save contact for future use" at bounding box center [68, 112] width 5 height 6
checkbox input "true"
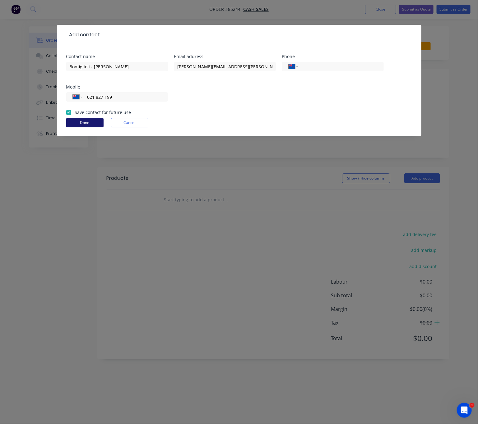
click at [84, 121] on button "Done" at bounding box center [84, 122] width 37 height 9
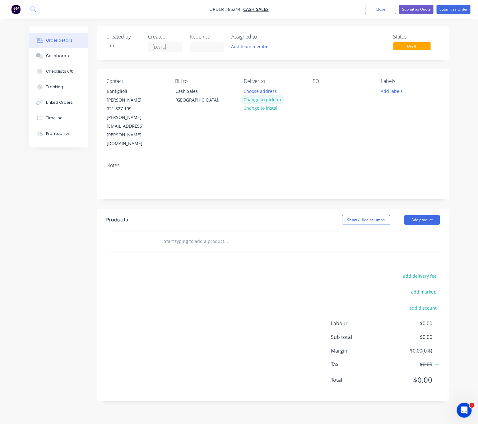
click at [269, 101] on button "Change to pick up" at bounding box center [262, 99] width 44 height 8
click at [316, 90] on div at bounding box center [317, 91] width 10 height 9
click at [392, 89] on button "Add labels" at bounding box center [391, 91] width 29 height 8
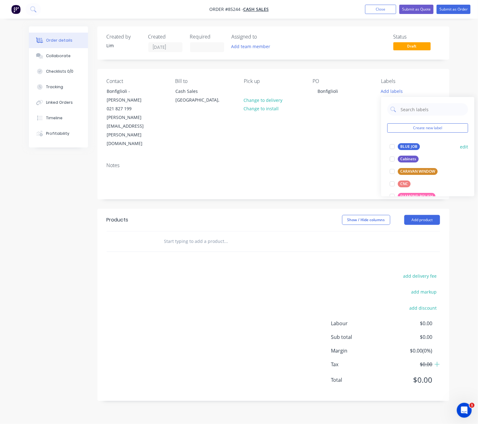
click at [415, 144] on div "BLUE JOB" at bounding box center [409, 146] width 22 height 7
click at [391, 144] on div at bounding box center [392, 144] width 12 height 12
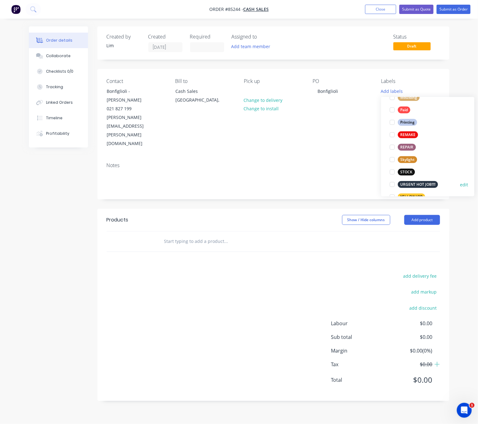
scroll to position [261, 0]
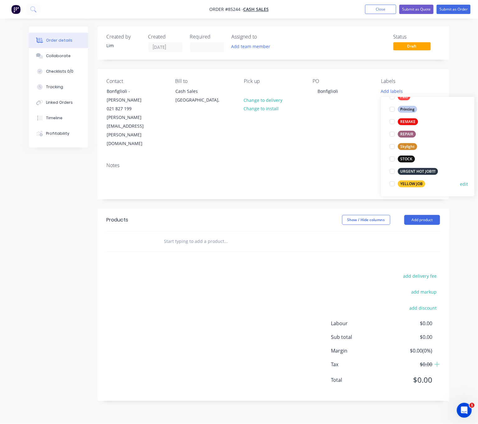
click at [417, 181] on div "YELLOW JOB" at bounding box center [411, 184] width 27 height 7
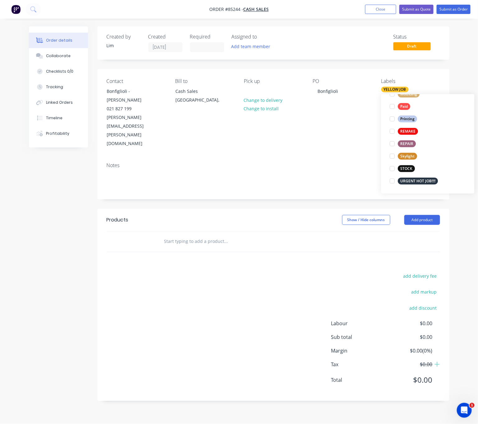
scroll to position [0, 0]
click at [230, 272] on div "add delivery fee add markup add discount Labour $0.00 Sub total $0.00 Margin $0…" at bounding box center [273, 332] width 333 height 120
click at [187, 235] on input "text" at bounding box center [226, 241] width 124 height 12
click at [205, 235] on input "text" at bounding box center [226, 241] width 124 height 12
type input "4"
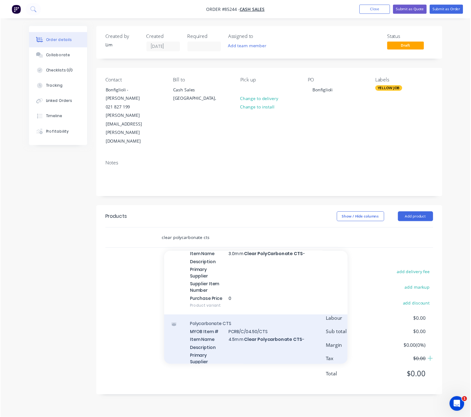
scroll to position [466, 0]
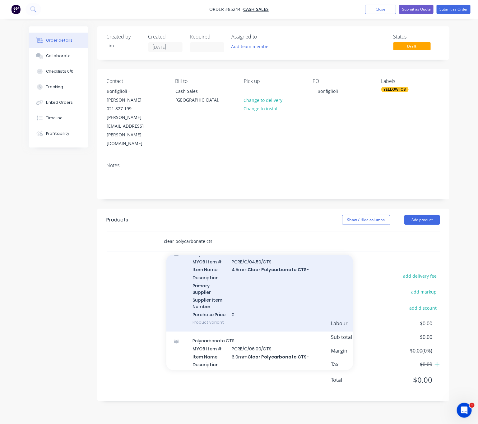
type input "clear polycarbonate cts"
click at [286, 279] on div "Polycarbonate CTS MYOB Item # PCRB/C/04.50/CTS Item Name 4.5mm Clear Polycarbon…" at bounding box center [259, 287] width 186 height 87
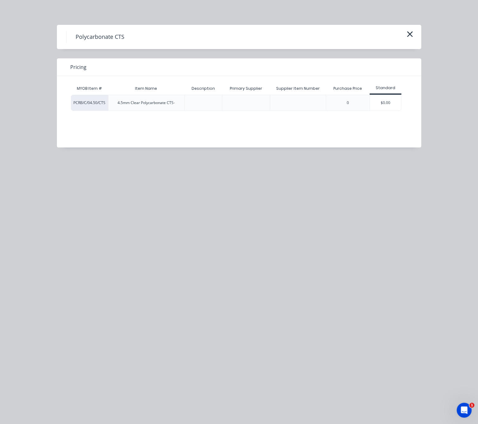
click at [385, 104] on div "$0.00" at bounding box center [385, 103] width 31 height 16
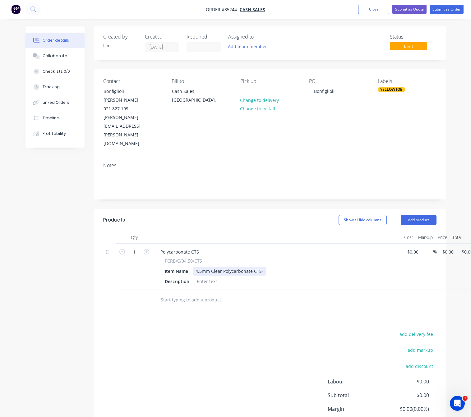
click at [260, 267] on div "4.5mm Clear Polycarbonate CTS-" at bounding box center [229, 271] width 73 height 9
click at [263, 267] on div "4.5mm Clear Polycarbonate CTS -" at bounding box center [230, 271] width 74 height 9
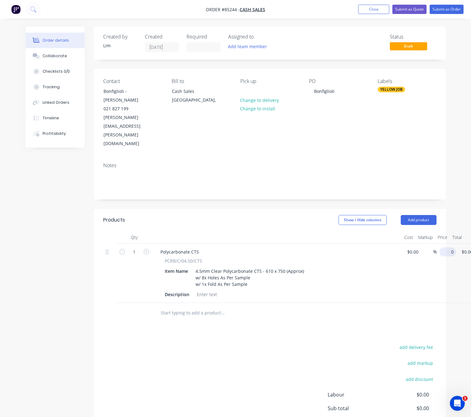
click at [446, 247] on input "0" at bounding box center [448, 251] width 14 height 9
type input "$0.00"
click at [250, 267] on div "4.5mm Clear Polycarbonate CTS - 610 x 750 (Approx) w/ 8x Holes As Per Sample w/…" at bounding box center [249, 278] width 113 height 22
click at [248, 267] on div "4.5mm Clear Polycarbonate CTS - 610 x 750 (Approx) w/ 8x Holes As Per Sample w/…" at bounding box center [249, 278] width 113 height 22
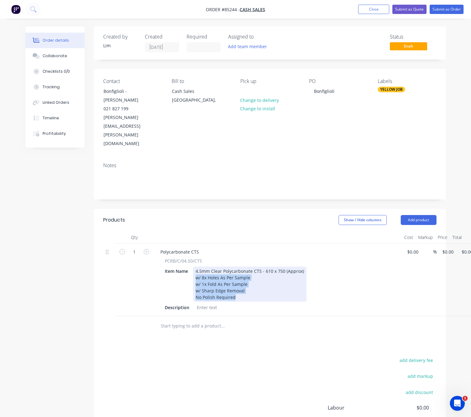
drag, startPoint x: 244, startPoint y: 270, endPoint x: 192, endPoint y: 251, distance: 55.7
click at [193, 267] on div "4.5mm Clear Polycarbonate CTS - 610 x 750 (Approx) w/ 8x Holes As Per Sample w/…" at bounding box center [249, 284] width 113 height 35
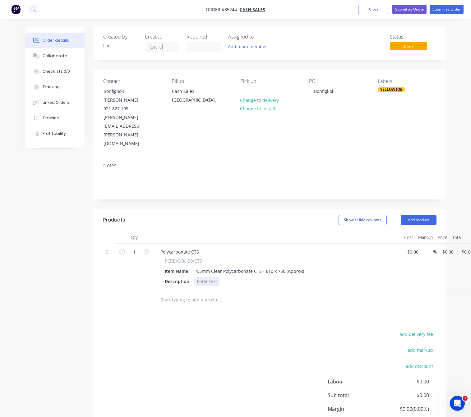
click at [209, 277] on div at bounding box center [206, 281] width 25 height 9
paste div
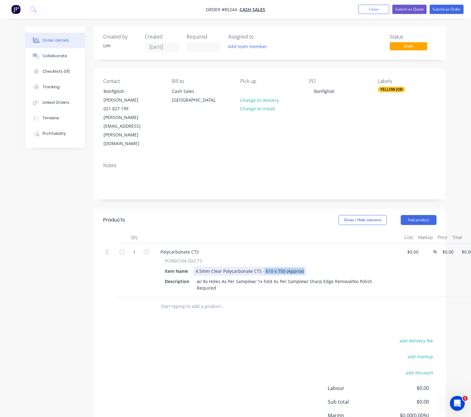
drag, startPoint x: 304, startPoint y: 246, endPoint x: 262, endPoint y: 245, distance: 41.6
click at [262, 267] on div "4.5mm Clear Polycarbonate CTS - 610 x 750 (Approx)" at bounding box center [249, 271] width 113 height 9
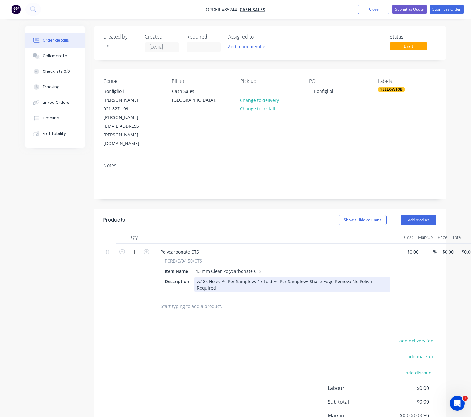
click at [194, 277] on div "w/ 8x Holes As Per Samplew/ 1x Fold As Per Samplew/ Sharp Edge RemovalNo Polish…" at bounding box center [291, 285] width 195 height 16
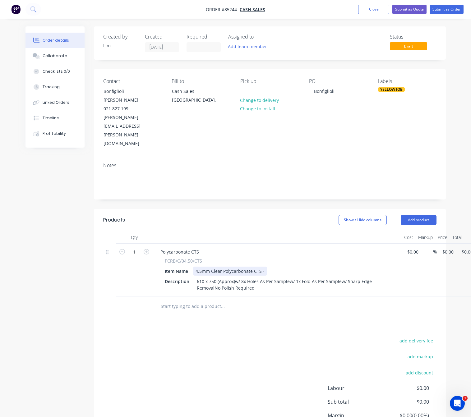
click at [266, 267] on div "Item Name 4.5mm Clear Polycarbonate CTS -" at bounding box center [275, 271] width 227 height 9
drag, startPoint x: 308, startPoint y: 245, endPoint x: 172, endPoint y: 246, distance: 136.1
click at [172, 267] on div "Item Name 4.5mm Clear Polycarbonate CTS & Folded As Per Sample" at bounding box center [275, 271] width 227 height 9
drag, startPoint x: 213, startPoint y: 248, endPoint x: 190, endPoint y: 319, distance: 74.8
click at [190, 336] on div "add delivery fee add markup add discount Labour $0.00 Sub total $0.00 Margin $0…" at bounding box center [269, 396] width 333 height 120
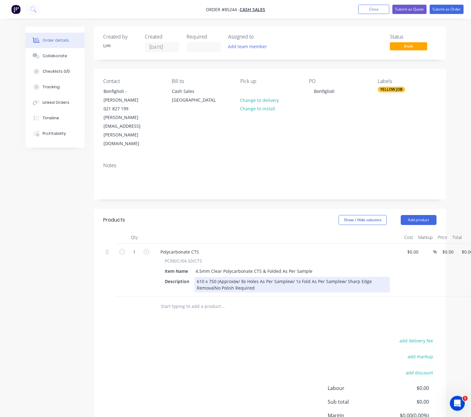
click at [197, 277] on div "610 x 750 (Approx)w/ 8x Holes As Per Samplew/ 1x Fold As Per Samplew/ Sharp Edg…" at bounding box center [291, 285] width 195 height 16
click at [249, 277] on div "Panel: 610 x 750 (Approx)w/ 8x Holes As Per Samplew/ 1x Fold As Per Samplew/ Sh…" at bounding box center [291, 285] width 195 height 16
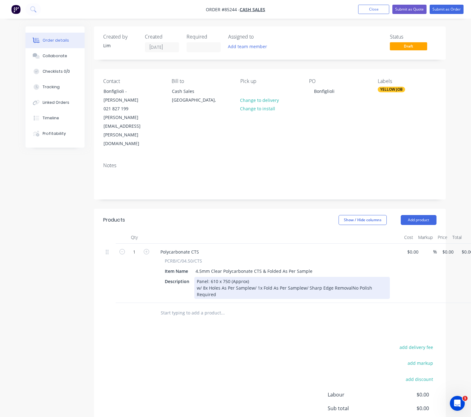
click at [247, 277] on div "Panel: 610 x 750 (Approx) w/ 8x Holes As Per Samplew/ 1x Fold As Per Samplew/ S…" at bounding box center [291, 288] width 195 height 22
click at [249, 277] on div "Panel: 610 x 750 (Approx) w/ 8x Holes As Per Samplew/ 1x Fold As Per Samplew/ S…" at bounding box center [291, 288] width 195 height 22
click at [247, 277] on div "Panel: 610 x 750 (Approx) w/ 8x Holes As Per Sample w/ 1x Fold As Per Samplew/ …" at bounding box center [267, 288] width 146 height 22
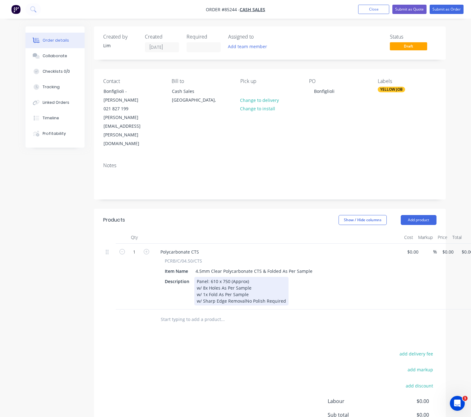
click at [243, 281] on div "Panel: 610 x 750 (Approx) w/ 8x Holes As Per Sample w/ 1x Fold As Per Sample w/…" at bounding box center [241, 291] width 94 height 29
click at [244, 282] on div "Panel: 610 x 750 (Approx) w/ 8x Holes As Per Sample w/ 1x Fold As Per Sample w/…" at bounding box center [241, 291] width 94 height 29
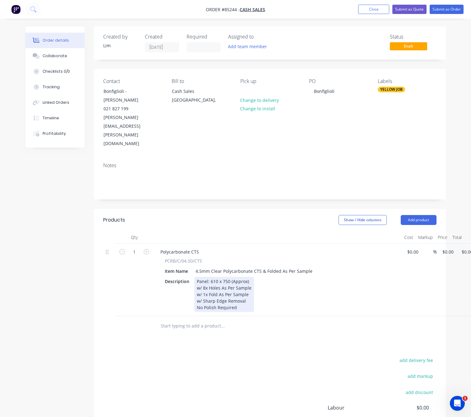
click at [198, 277] on div "Panel: 610 x 750 (Approx) w/ 8x Holes As Per Sample w/ 1x Fold As Per Sample w/…" at bounding box center [224, 294] width 60 height 35
click at [215, 382] on div "add delivery fee add markup add discount Labour $0.00 Sub total $0.00 Margin $0…" at bounding box center [269, 416] width 333 height 120
click at [436, 244] on div "1 Polycarbonate CTS PCRB/C/04.50/CTS Item Name 4.5mm Clear Polycarbonate CTS & …" at bounding box center [269, 280] width 333 height 72
type input "$111.72"
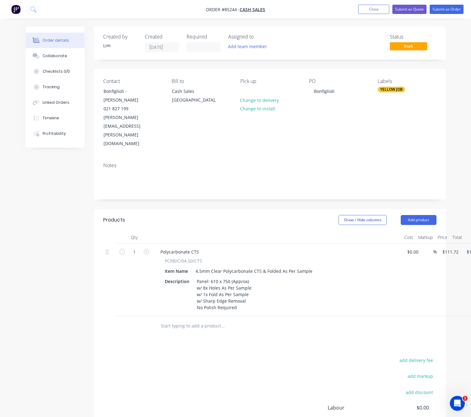
click at [278, 357] on div "add delivery fee add markup add discount Labour $0.00 Sub total $111.72 Margin …" at bounding box center [269, 416] width 333 height 120
click at [148, 249] on icon "button" at bounding box center [147, 252] width 6 height 6
type input "2"
type input "$223.44"
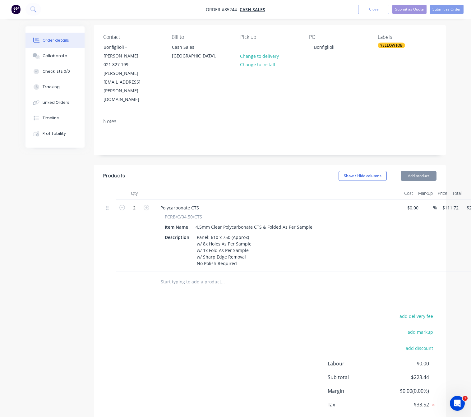
scroll to position [59, 0]
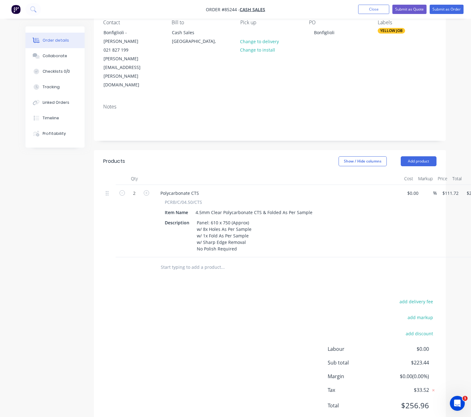
click at [253, 328] on div "add delivery fee add markup add discount Labour $0.00 Sub total $223.44 Margin …" at bounding box center [269, 357] width 333 height 120
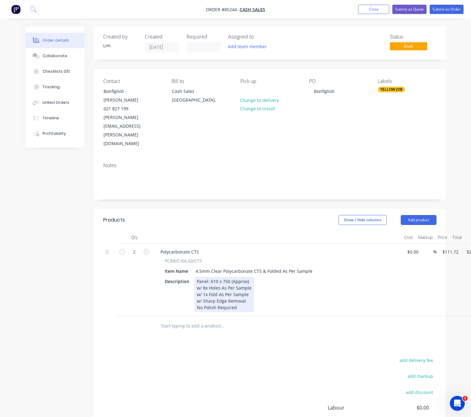
click at [245, 287] on div "Panel: 610 x 750 (Approx) w/ 8x Holes As Per Sample w/ 1x Fold As Per Sample w/…" at bounding box center [224, 294] width 60 height 35
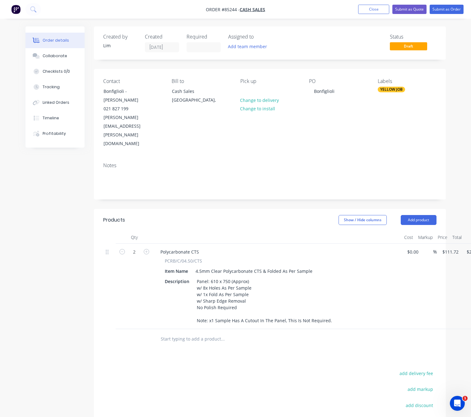
drag, startPoint x: 282, startPoint y: 339, endPoint x: 293, endPoint y: 316, distance: 25.2
click at [282, 340] on div "Products Show / Hide columns Add product Qty Cost Markup Price Total 2 Polycarb…" at bounding box center [270, 354] width 352 height 290
click at [450, 12] on button "Submit as Order" at bounding box center [446, 9] width 34 height 9
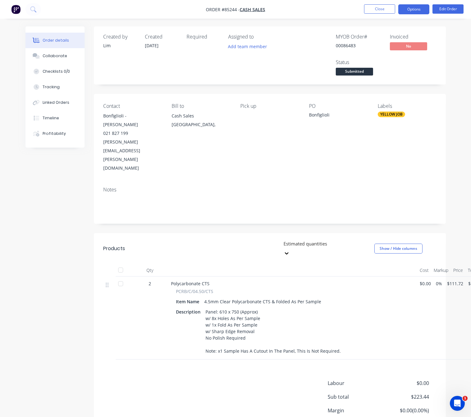
click at [418, 6] on button "Options" at bounding box center [413, 9] width 31 height 10
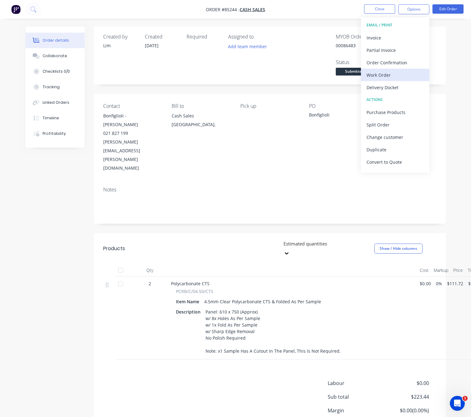
click at [388, 78] on div "Work Order" at bounding box center [394, 75] width 57 height 9
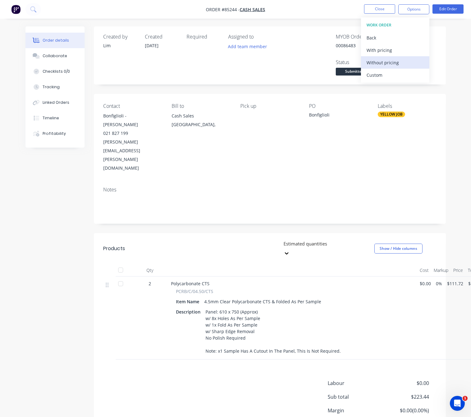
click at [395, 63] on div "Without pricing" at bounding box center [394, 62] width 57 height 9
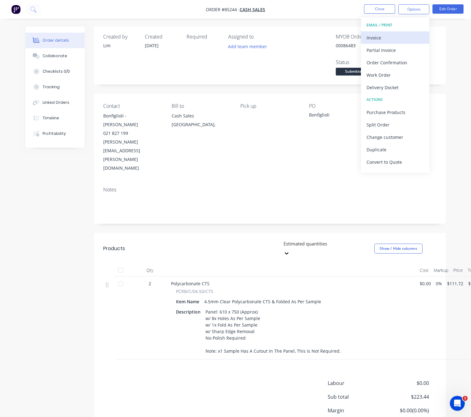
click at [394, 40] on div "Invoice" at bounding box center [394, 37] width 57 height 9
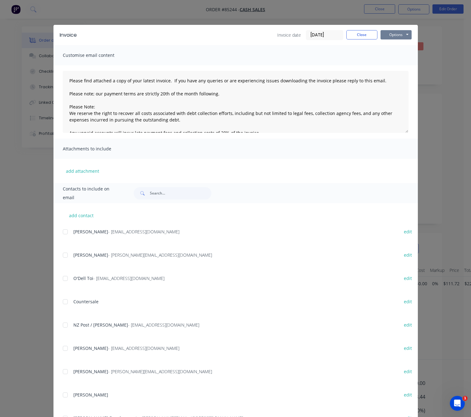
click at [395, 34] on button "Options" at bounding box center [395, 34] width 31 height 9
click at [401, 44] on button "Preview" at bounding box center [400, 46] width 40 height 10
click at [352, 34] on button "Close" at bounding box center [361, 34] width 31 height 9
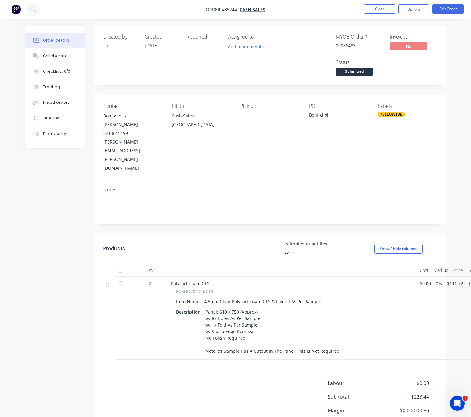
click at [34, 239] on div "Created by Lim Created 13/10/25 Required Assigned to Add team member MYOB Order…" at bounding box center [235, 248] width 420 height 444
click at [380, 8] on button "Close" at bounding box center [379, 8] width 31 height 9
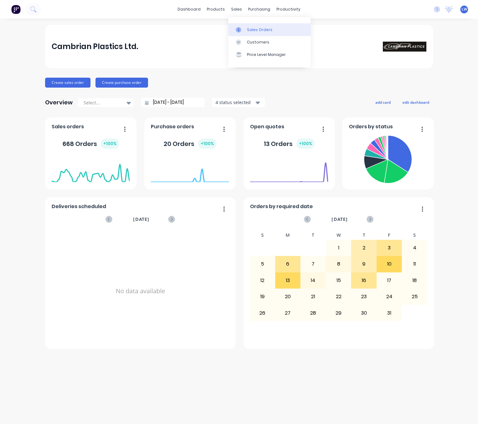
click at [245, 25] on link "Sales Orders" at bounding box center [269, 29] width 82 height 12
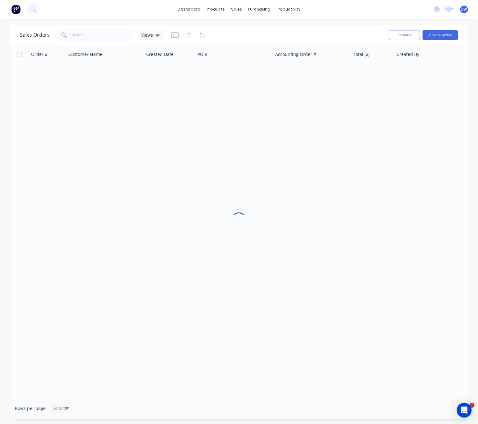
click at [64, 43] on div "Sales Orders Views Options Create order" at bounding box center [239, 35] width 458 height 20
click at [95, 37] on input "text" at bounding box center [102, 35] width 61 height 12
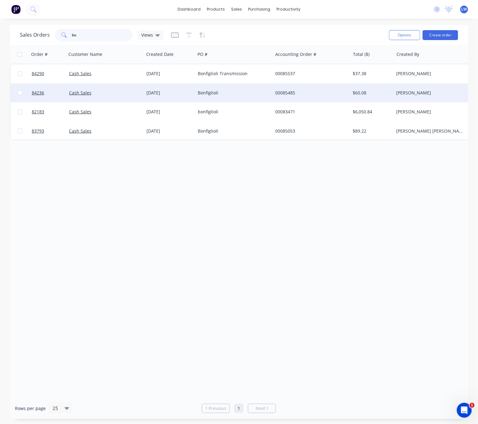
type input "b"
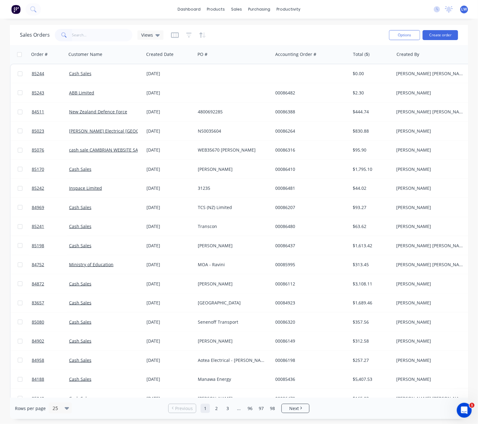
click at [97, 32] on input "text" at bounding box center [102, 35] width 61 height 12
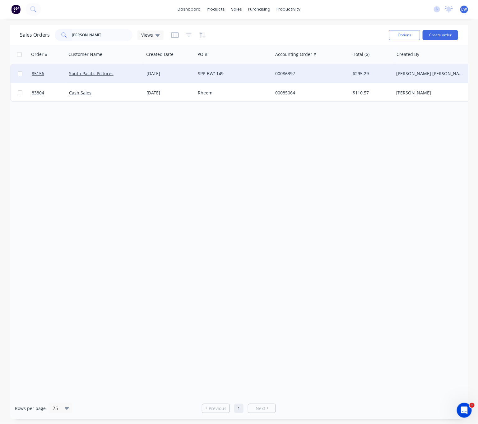
type input "[PERSON_NAME]"
click at [218, 75] on div "SPP-BW1149" at bounding box center [232, 74] width 69 height 6
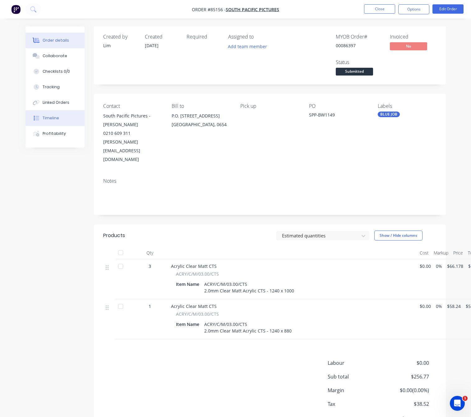
click at [57, 117] on div "Timeline" at bounding box center [51, 118] width 16 height 6
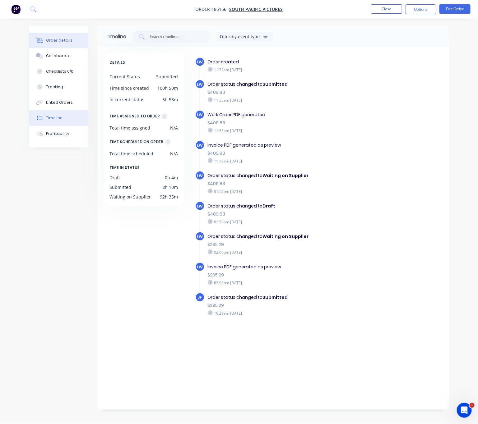
click at [78, 40] on button "Order details" at bounding box center [58, 41] width 59 height 16
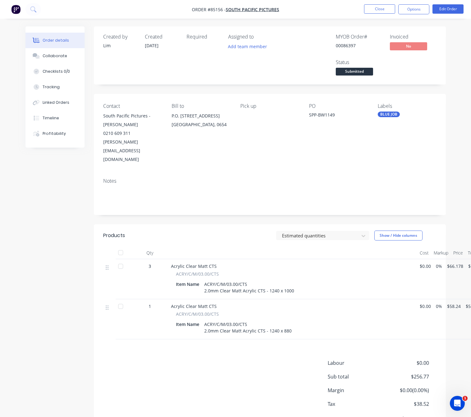
drag, startPoint x: 51, startPoint y: 250, endPoint x: 47, endPoint y: 249, distance: 3.9
click at [48, 249] on div "Created by [PERSON_NAME] Created [DATE] Required Assigned to Add team member MY…" at bounding box center [235, 237] width 420 height 423
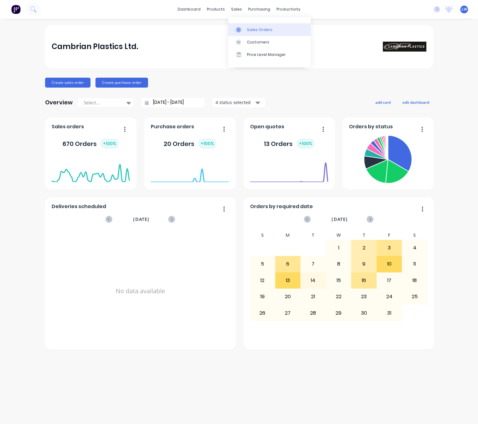
drag, startPoint x: 0, startPoint y: 0, endPoint x: 248, endPoint y: 26, distance: 249.6
click at [234, 7] on div "sales" at bounding box center [236, 9] width 17 height 9
click at [250, 26] on link "Sales Orders" at bounding box center [269, 29] width 82 height 12
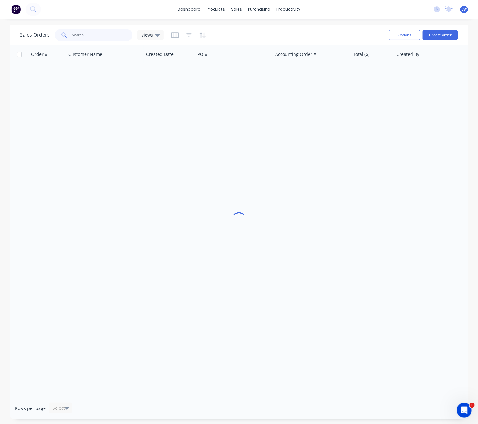
click at [99, 36] on input "text" at bounding box center [102, 35] width 61 height 12
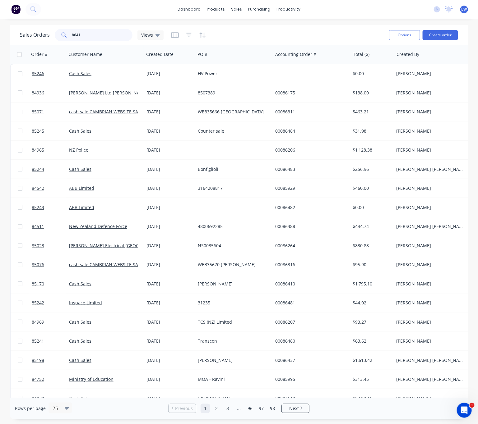
type input "86416"
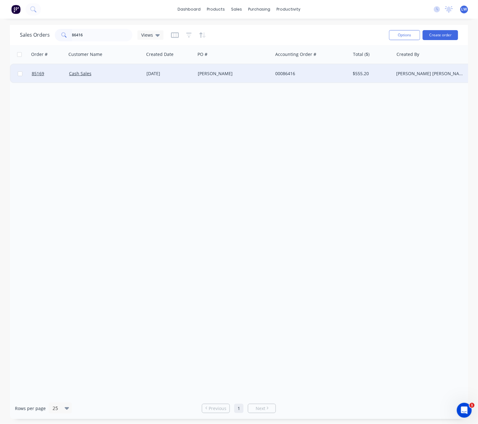
click at [107, 76] on div "Cash Sales" at bounding box center [103, 74] width 69 height 6
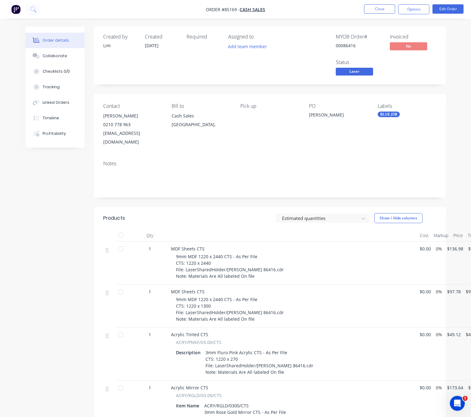
drag, startPoint x: 366, startPoint y: 70, endPoint x: 366, endPoint y: 75, distance: 5.0
click at [366, 69] on span "Laser" at bounding box center [354, 72] width 37 height 8
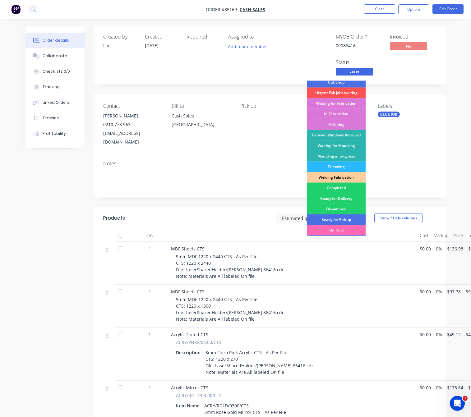
scroll to position [108, 0]
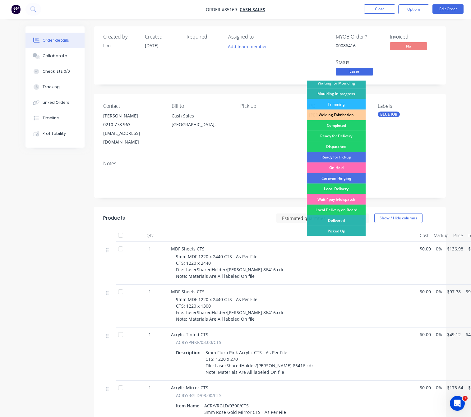
click at [354, 164] on div "On Hold" at bounding box center [336, 167] width 59 height 11
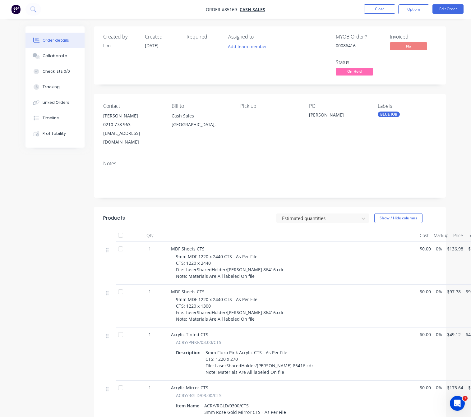
click at [359, 71] on span "On Hold" at bounding box center [354, 72] width 37 height 8
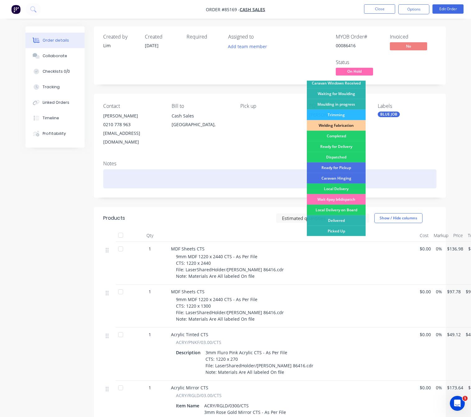
click at [349, 169] on div "Ready for Pickup" at bounding box center [336, 167] width 59 height 11
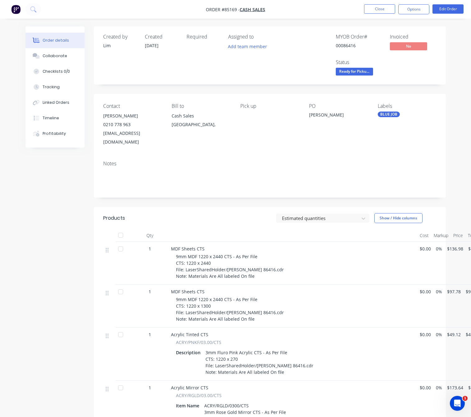
click at [51, 203] on div "Created by [PERSON_NAME] Created [DATE] Required Assigned to Add team member MY…" at bounding box center [235, 316] width 420 height 581
click at [414, 9] on button "Options" at bounding box center [413, 9] width 31 height 10
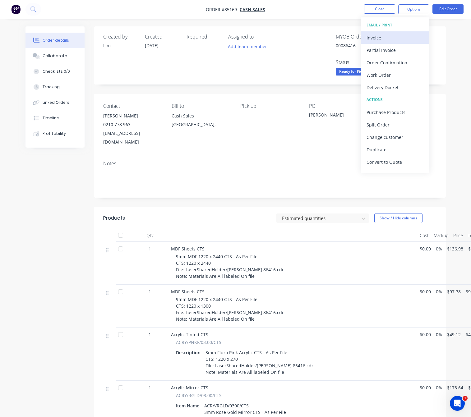
click at [386, 34] on div "Invoice" at bounding box center [394, 37] width 57 height 9
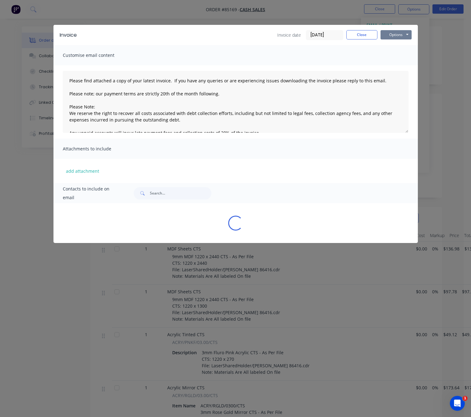
click at [388, 35] on button "Options" at bounding box center [395, 34] width 31 height 9
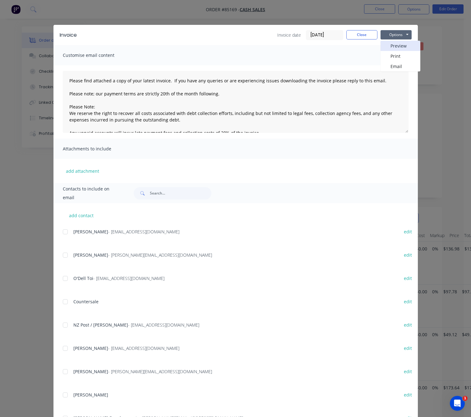
click at [394, 45] on button "Preview" at bounding box center [400, 46] width 40 height 10
click at [362, 33] on button "Close" at bounding box center [361, 34] width 31 height 9
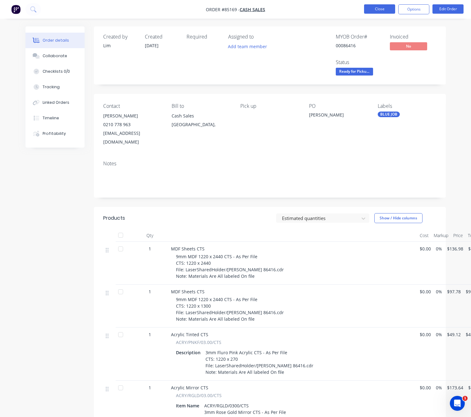
click at [384, 11] on button "Close" at bounding box center [379, 8] width 31 height 9
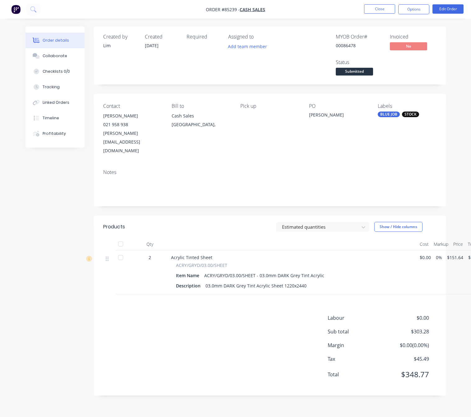
scroll to position [0, 1]
